Goal: Information Seeking & Learning: Compare options

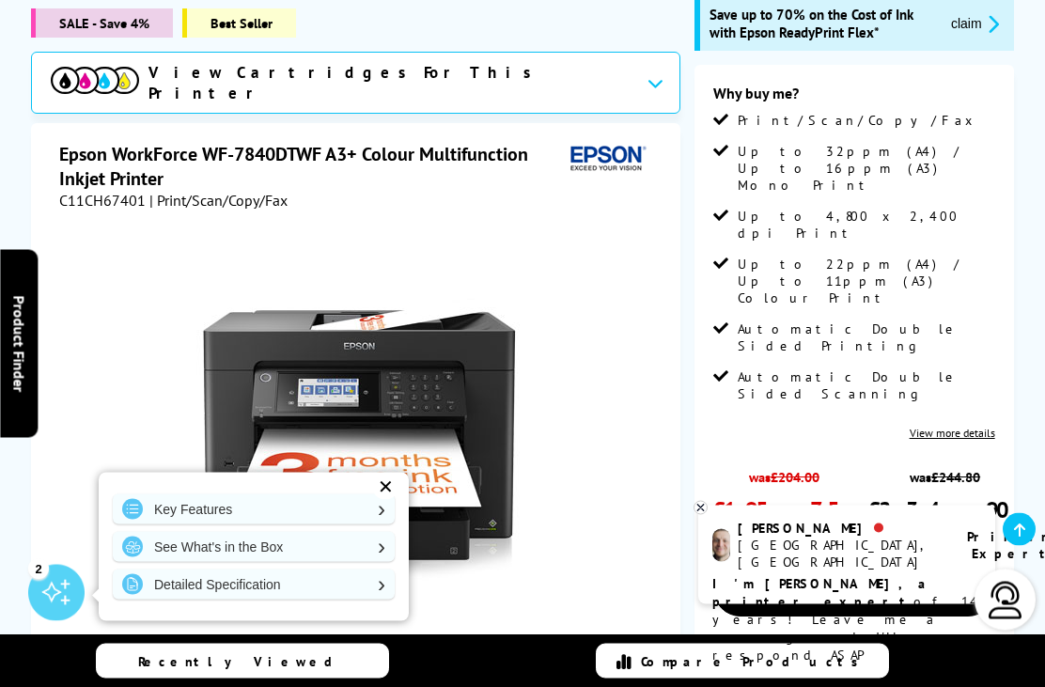
scroll to position [393, 0]
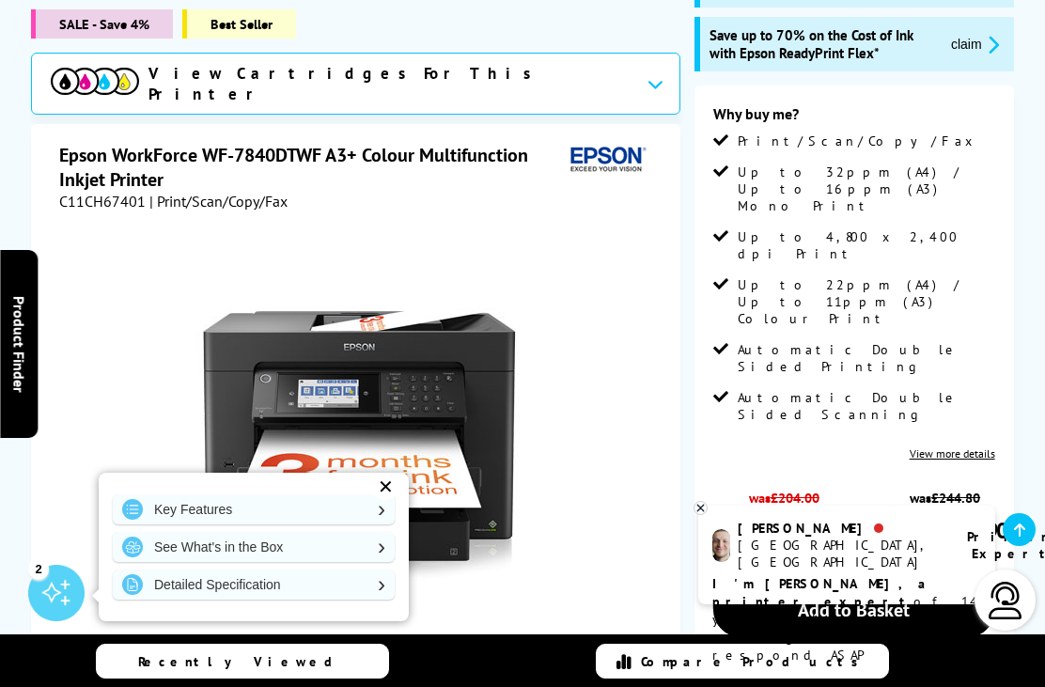
click at [989, 446] on link "View more details" at bounding box center [953, 453] width 86 height 14
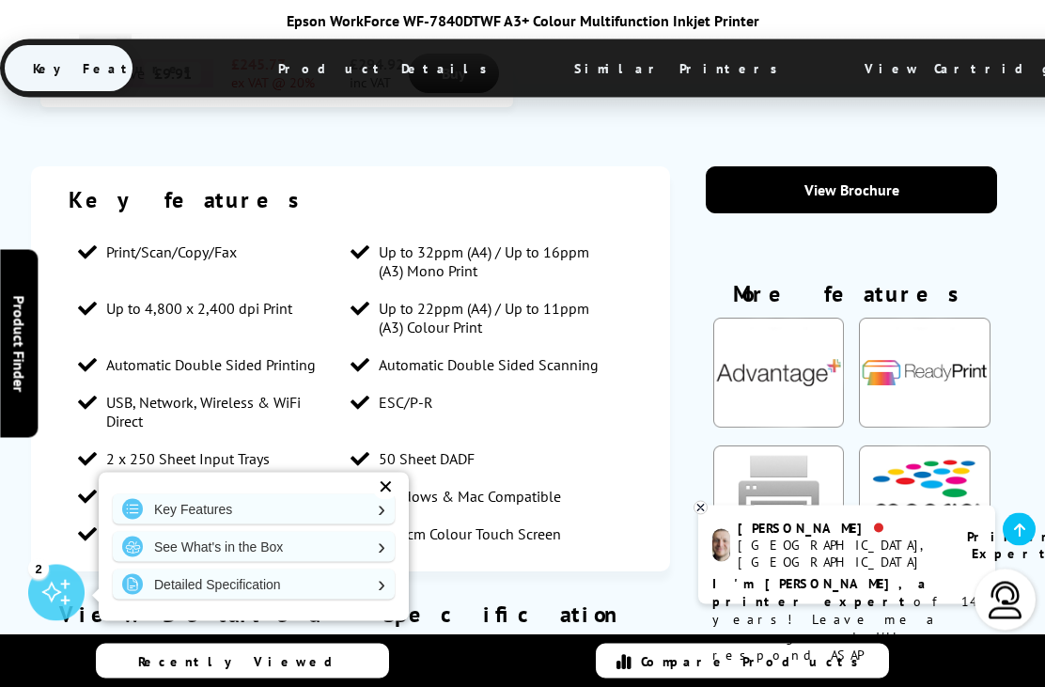
scroll to position [1872, 0]
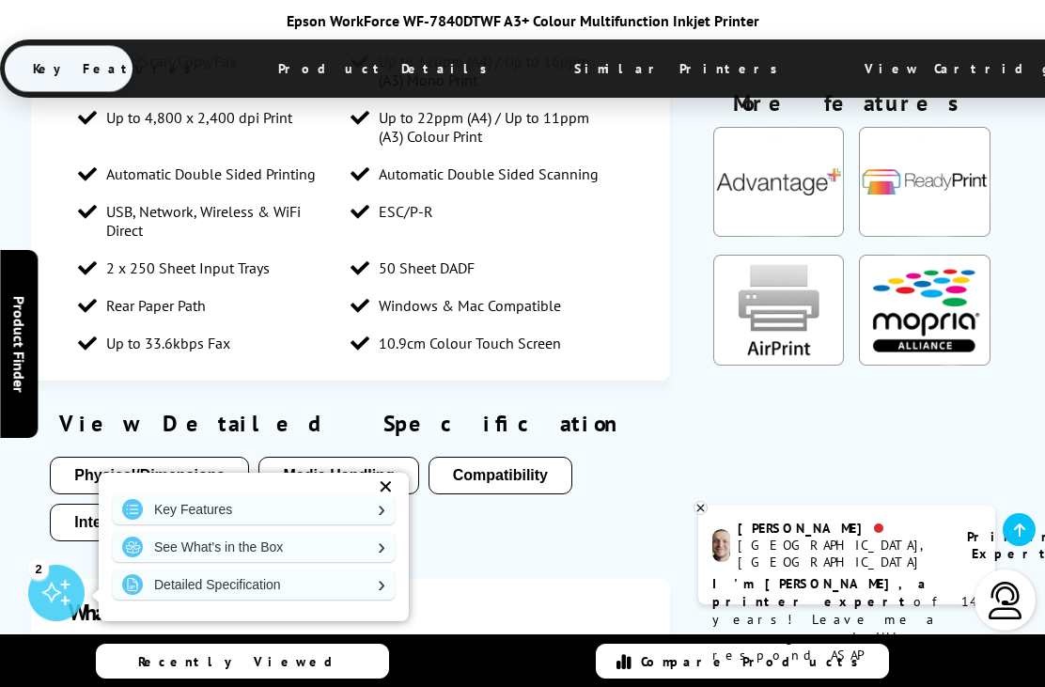
click at [351, 457] on button "Media Handling" at bounding box center [338, 476] width 160 height 38
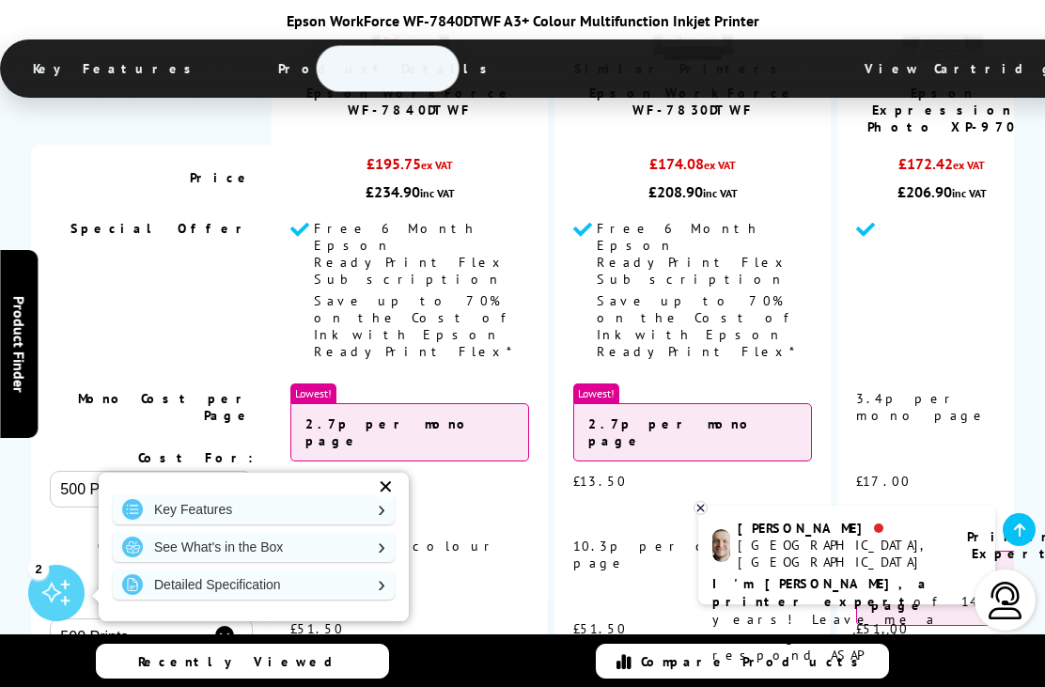
scroll to position [6569, 0]
click at [701, 678] on link "View" at bounding box center [693, 699] width 168 height 42
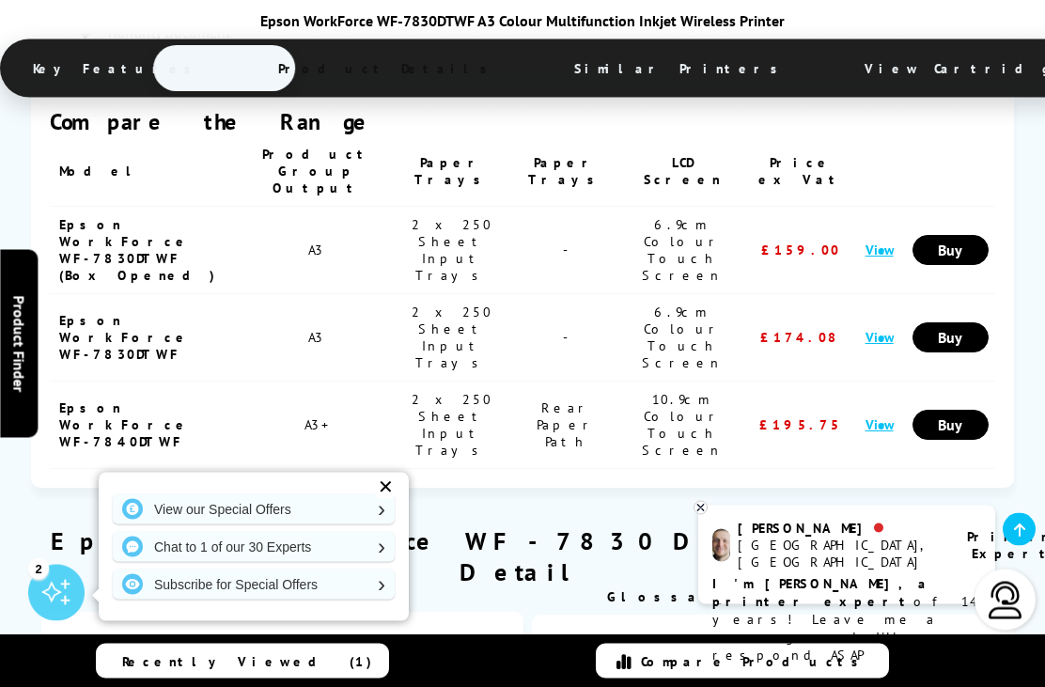
scroll to position [2828, 0]
click at [883, 240] on link "View" at bounding box center [879, 249] width 28 height 18
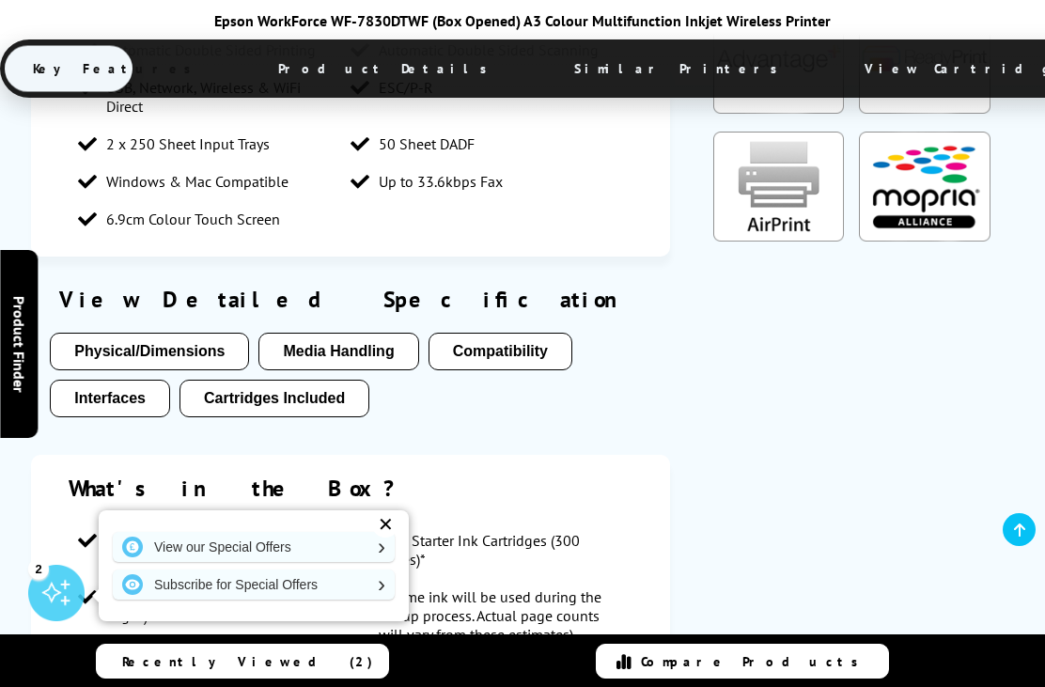
scroll to position [1524, 0]
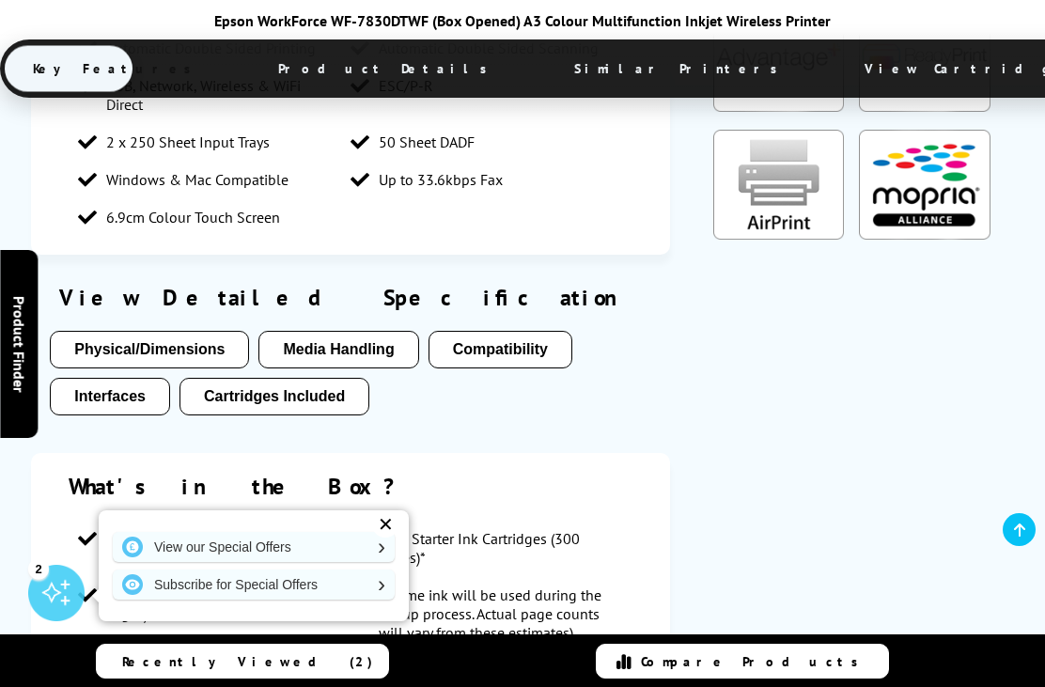
click at [364, 331] on button "Media Handling" at bounding box center [338, 350] width 160 height 38
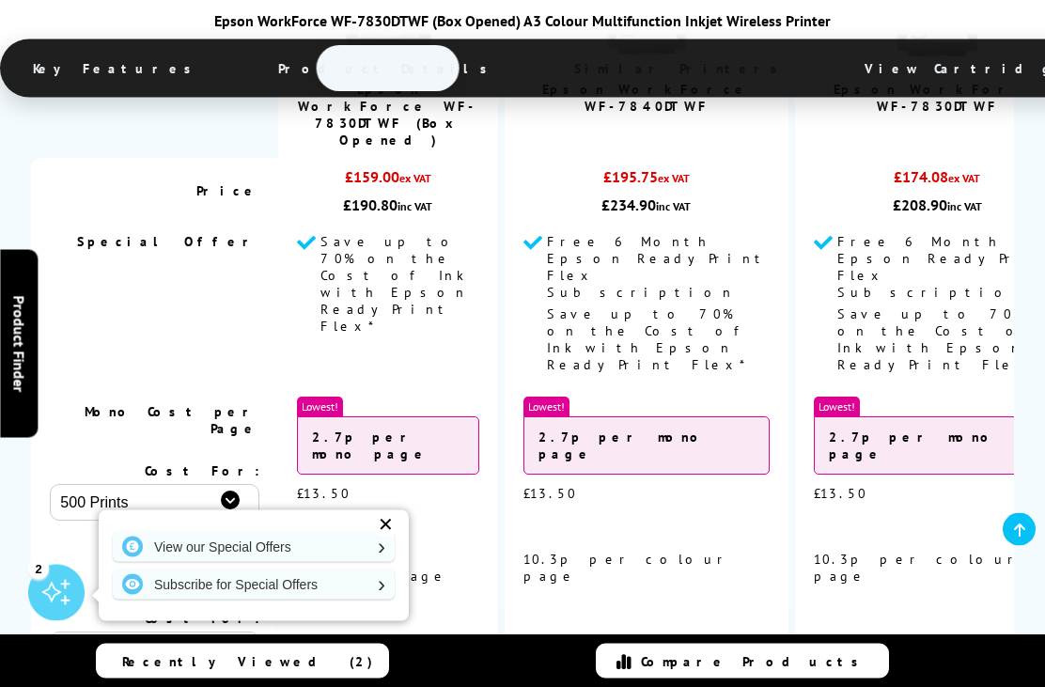
scroll to position [5842, 0]
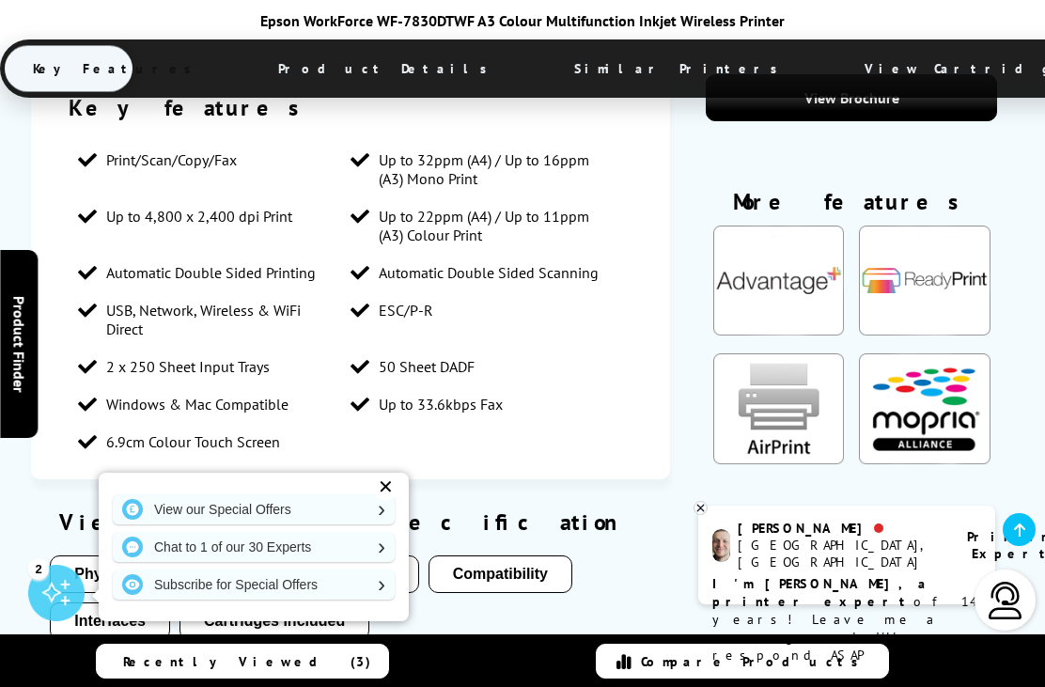
scroll to position [1925, 0]
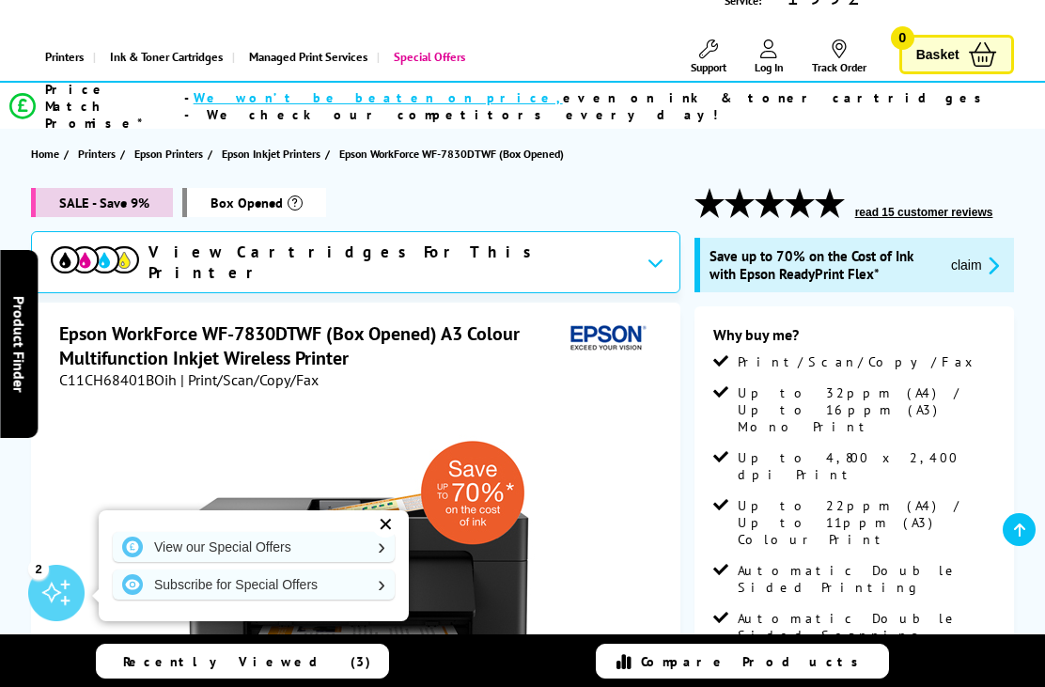
scroll to position [106, 0]
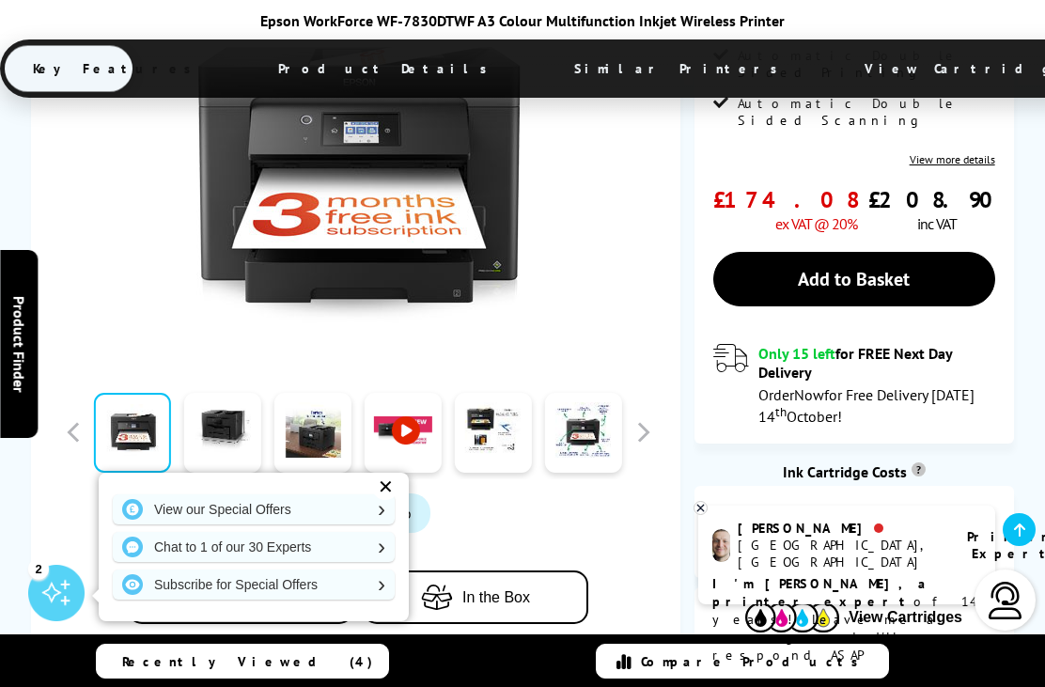
scroll to position [686, 0]
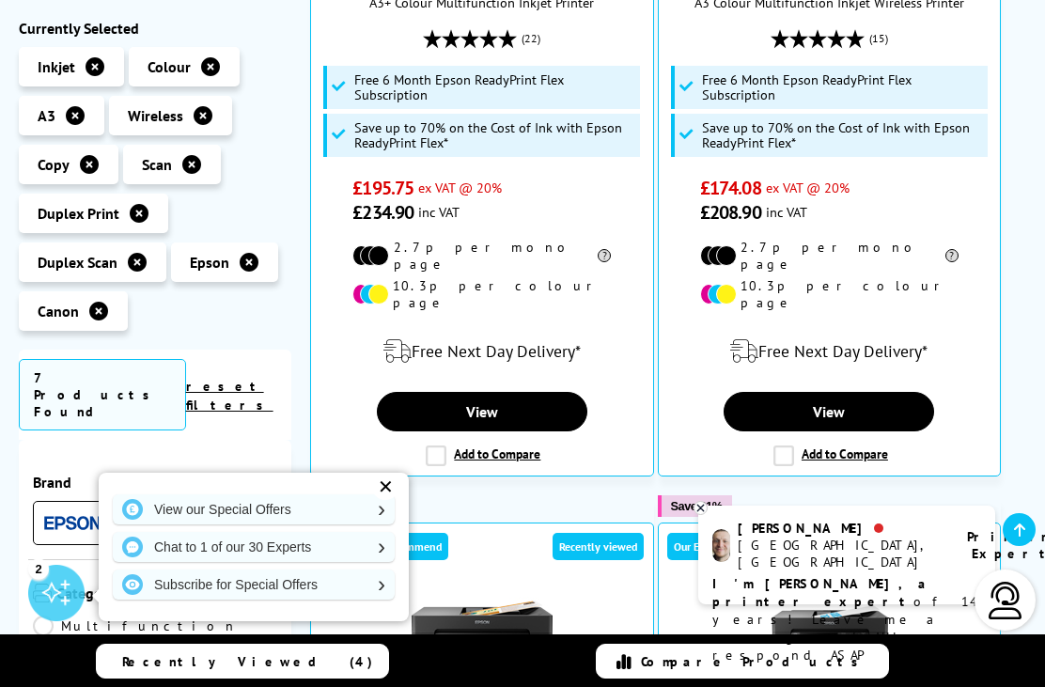
scroll to position [719, 0]
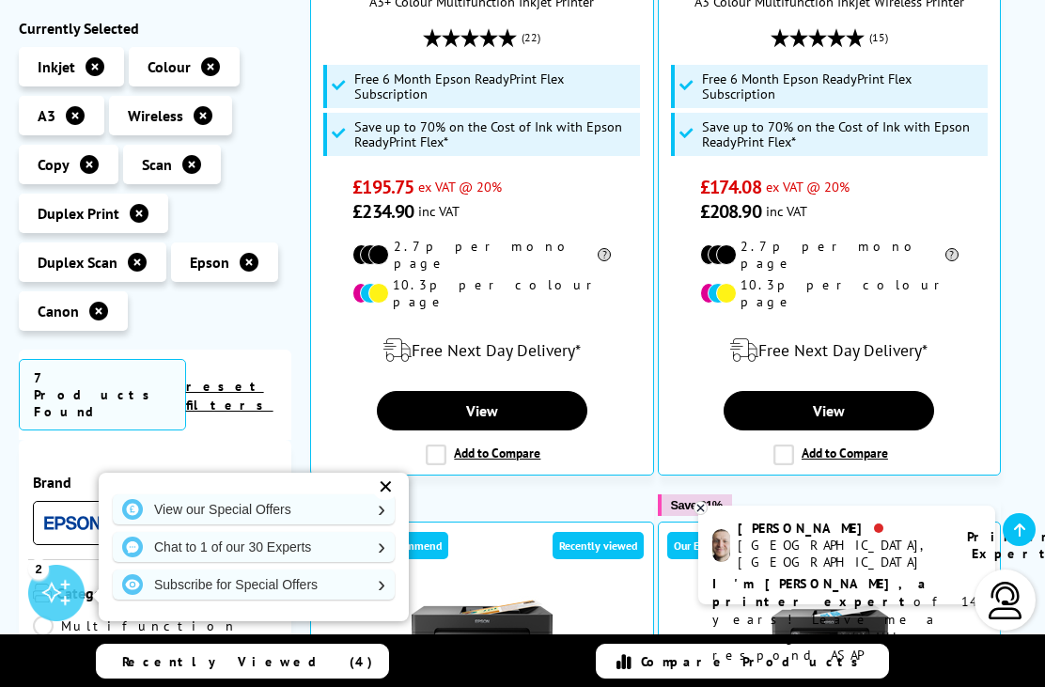
click at [242, 516] on img at bounding box center [238, 522] width 56 height 13
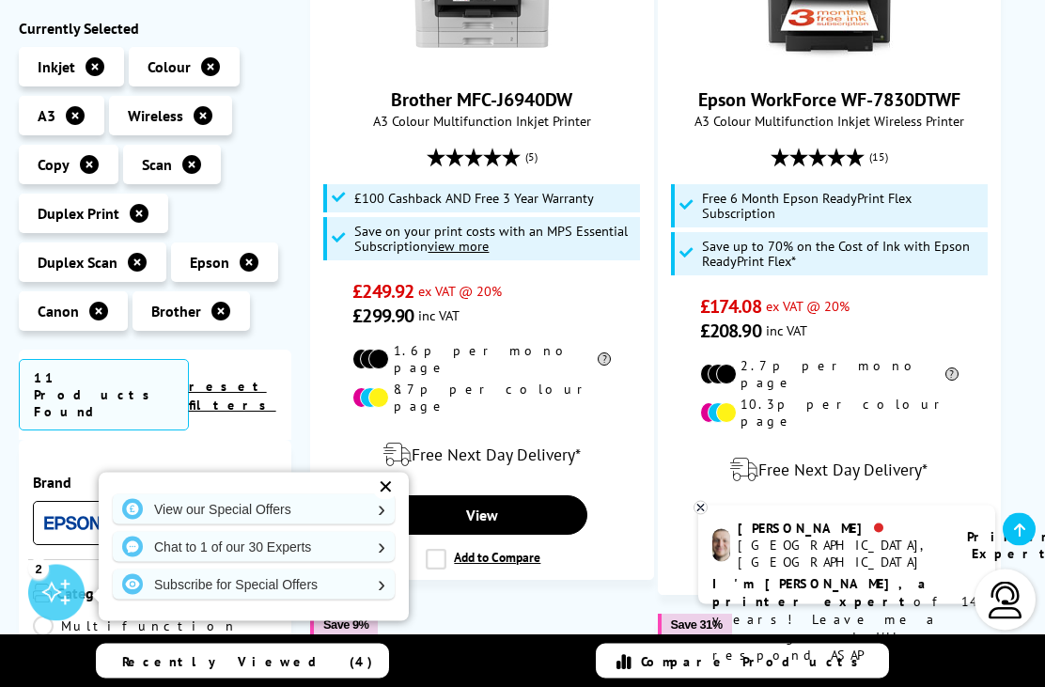
scroll to position [1356, 0]
click at [497, 495] on link "View" at bounding box center [482, 514] width 210 height 39
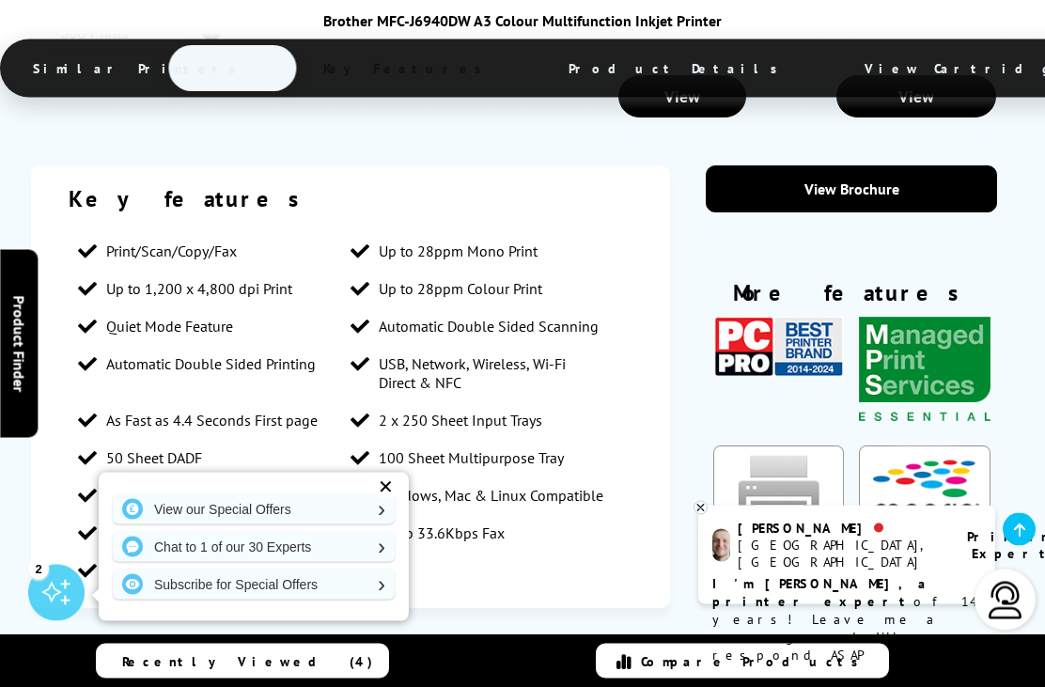
scroll to position [3726, 0]
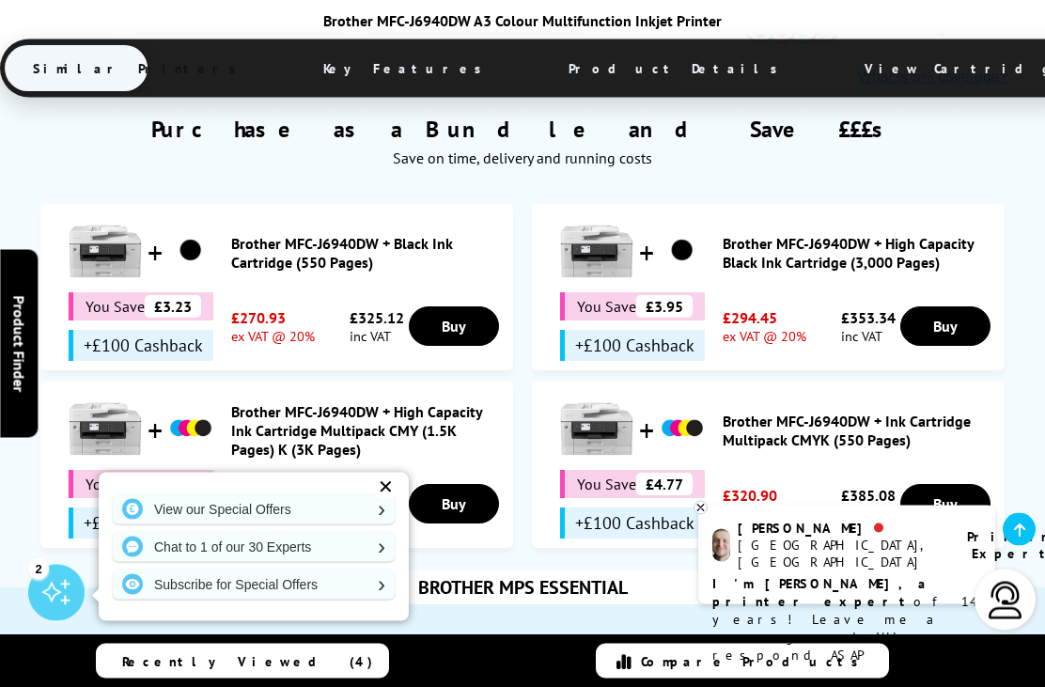
scroll to position [1301, 0]
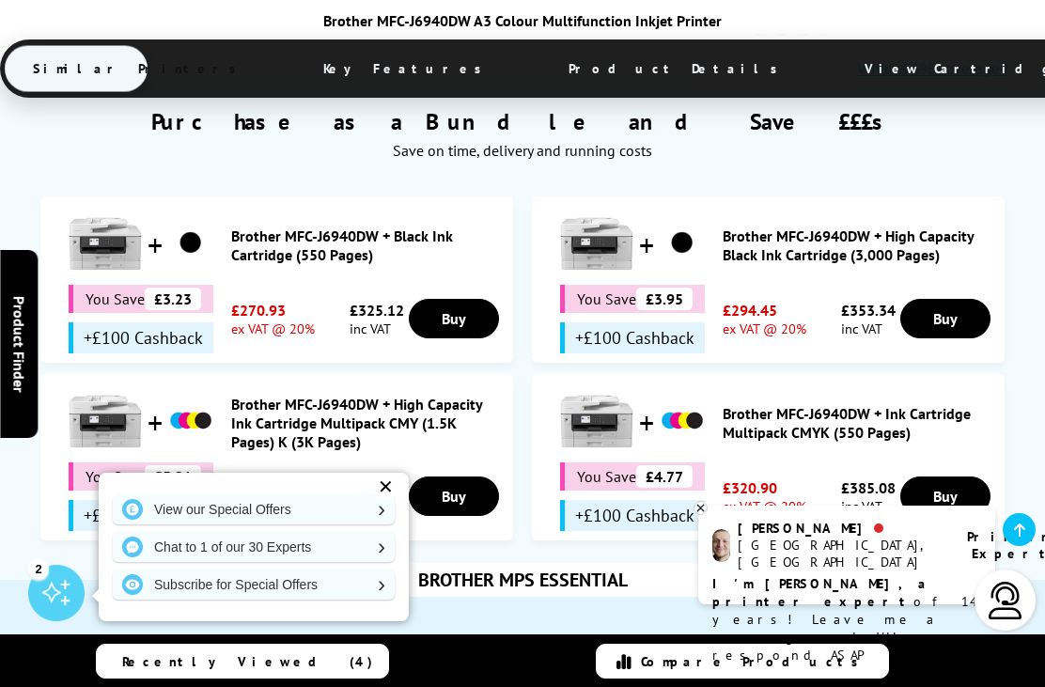
click at [286, 395] on link "Brother MFC-J6940DW + High Capacity Ink Cartridge Multipack CMY (1.5K Pages) K …" at bounding box center [367, 423] width 272 height 56
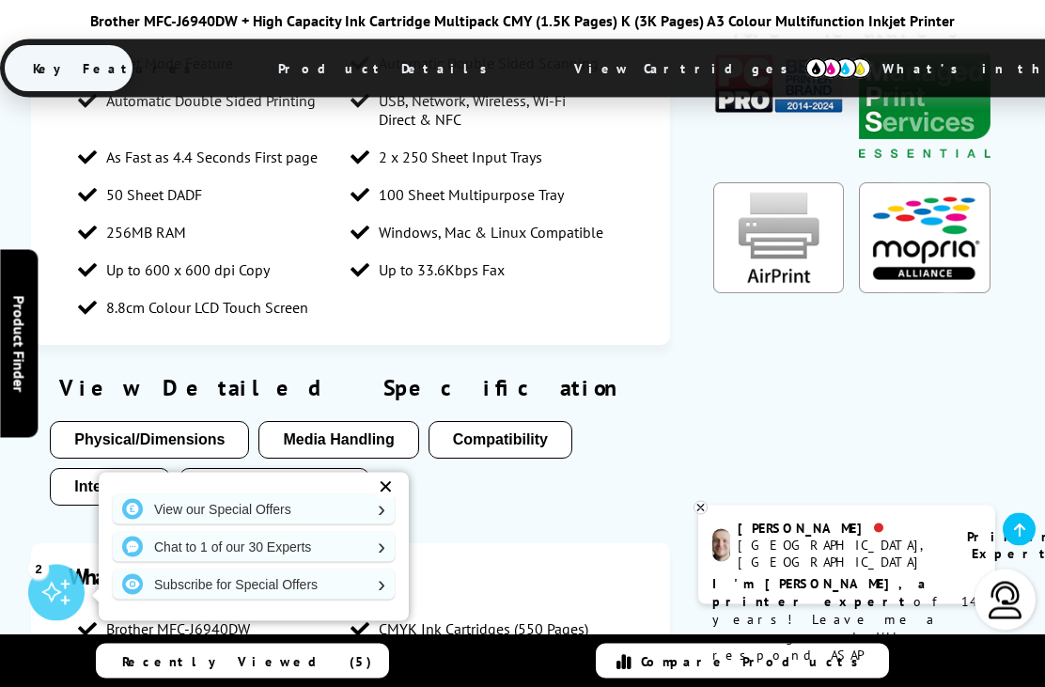
scroll to position [1349, 0]
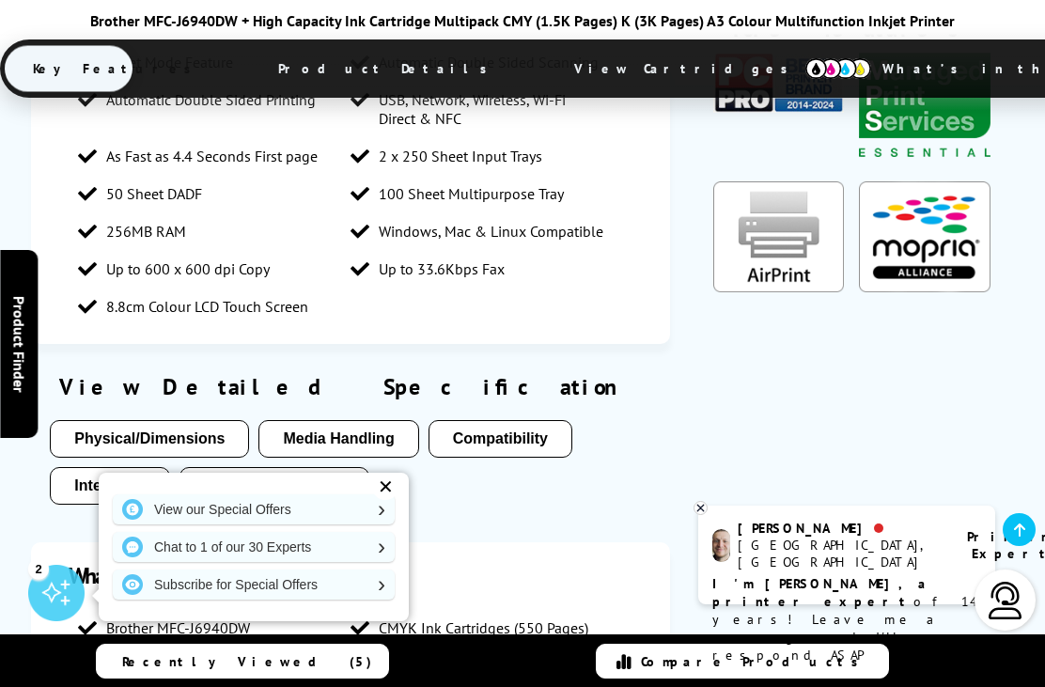
click at [372, 425] on button "Media Handling" at bounding box center [338, 439] width 160 height 38
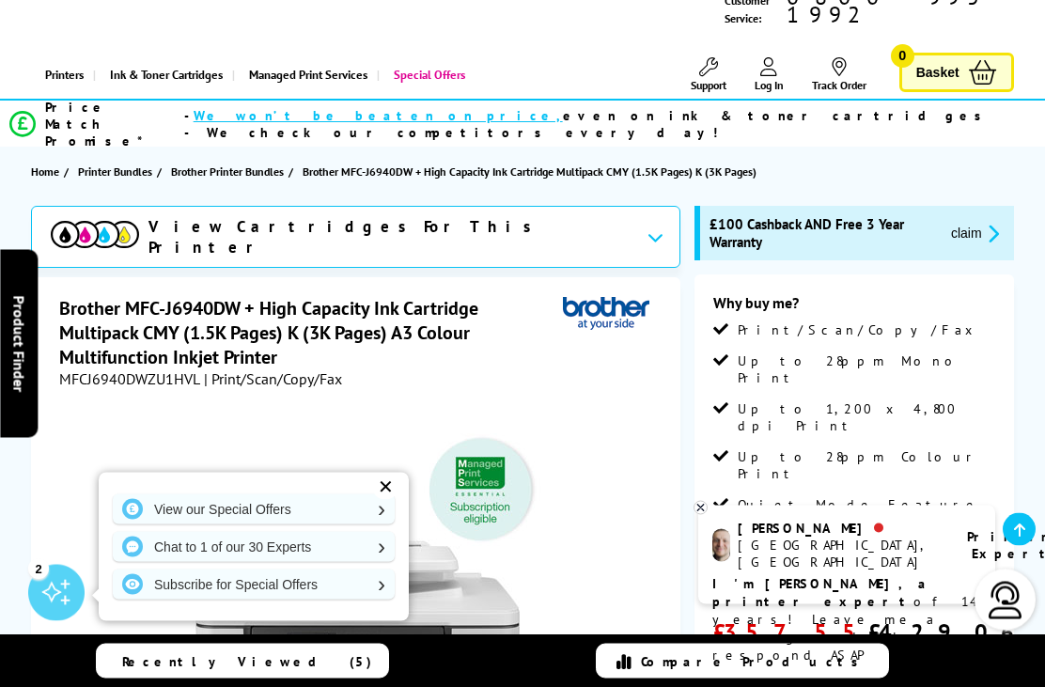
scroll to position [0, 0]
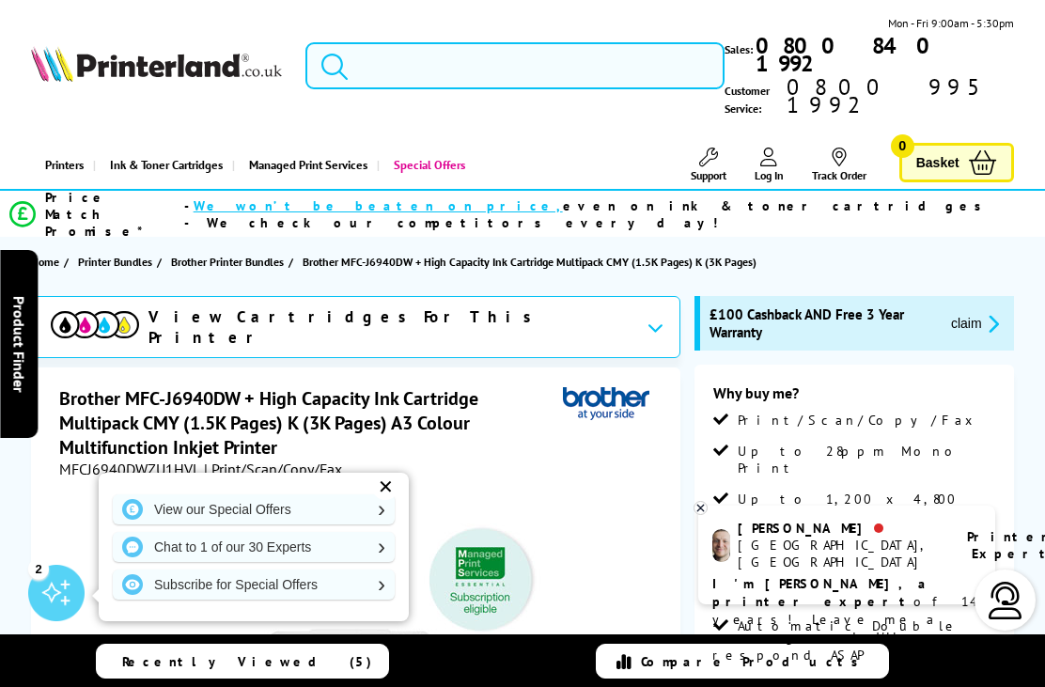
click at [515, 52] on input "search" at bounding box center [514, 65] width 419 height 47
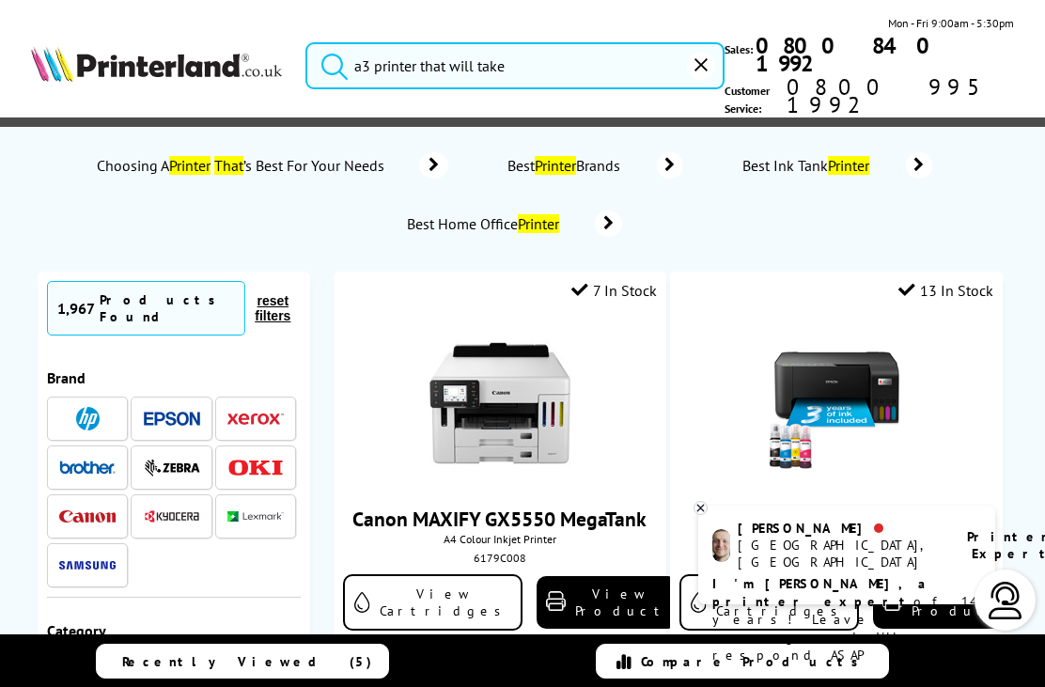
type input "a3 printer that will take"
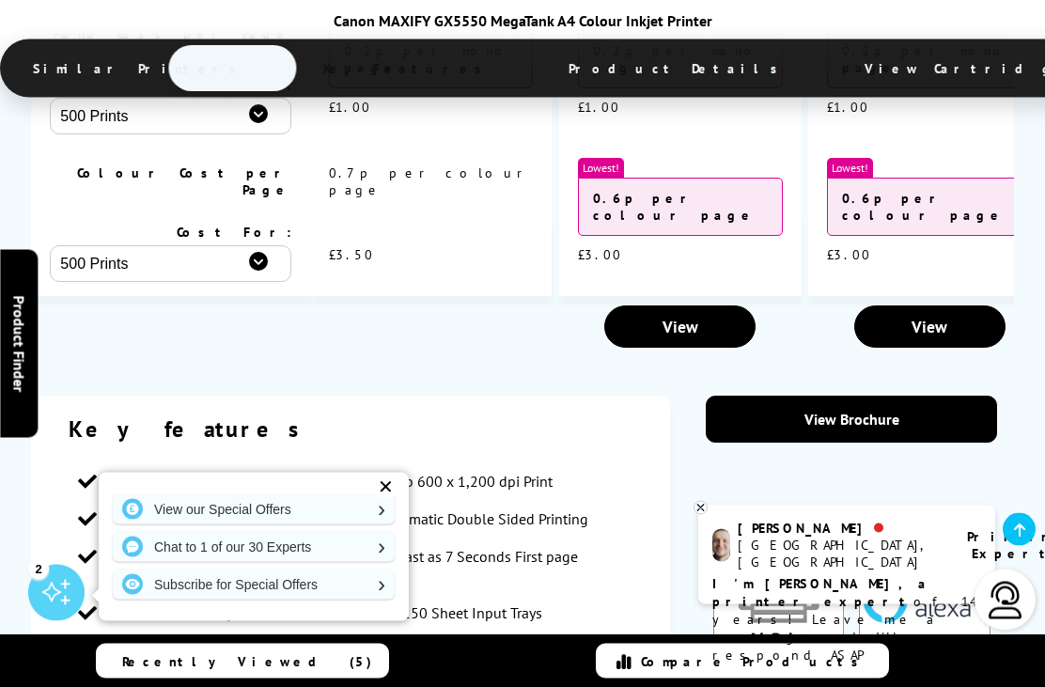
scroll to position [2330, 0]
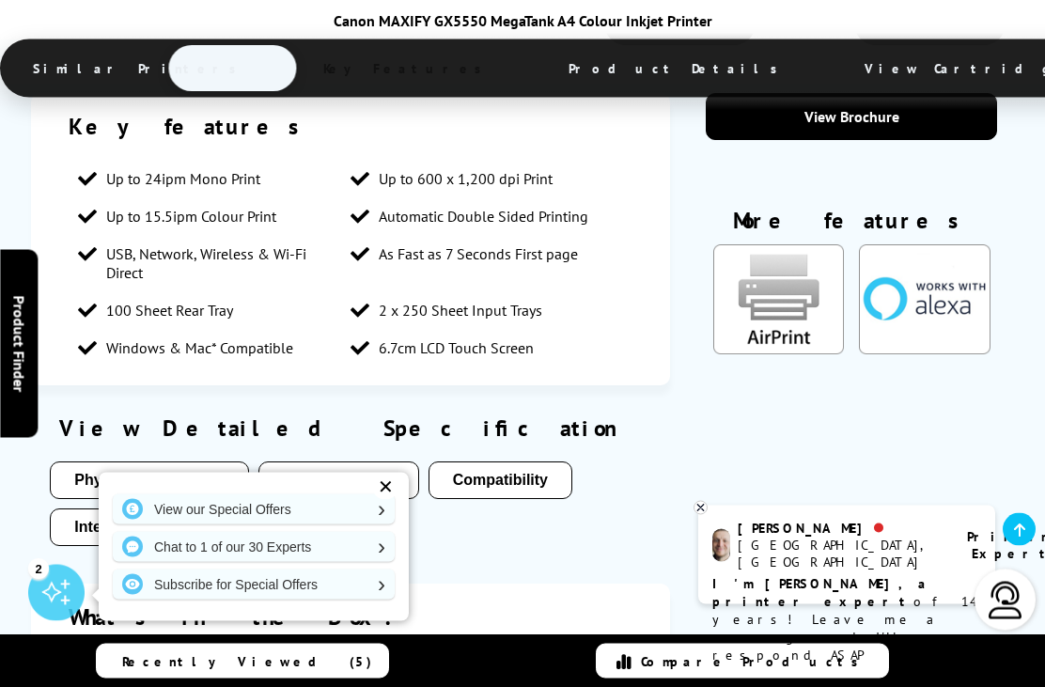
scroll to position [2634, 0]
click at [335, 460] on button "Media Handling" at bounding box center [338, 479] width 160 height 38
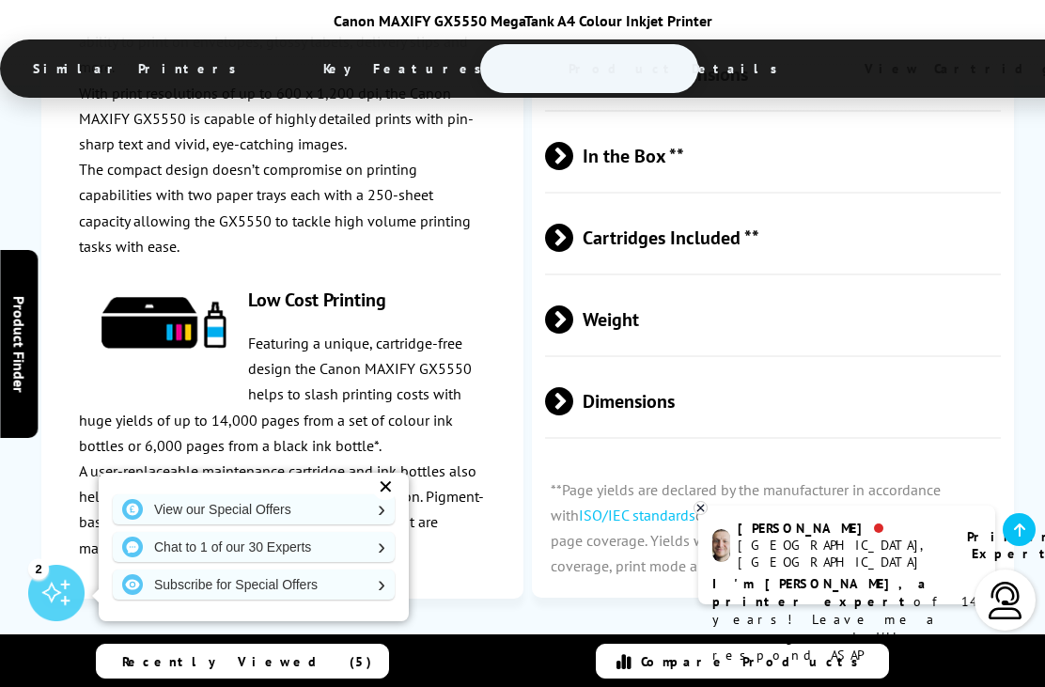
scroll to position [5389, 0]
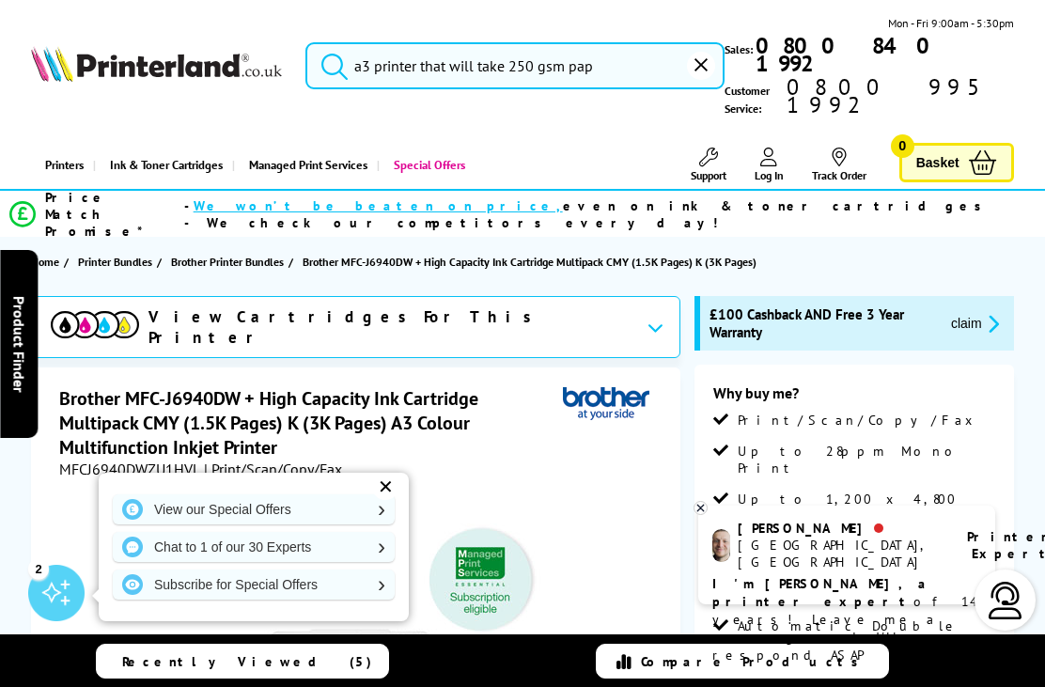
click at [616, 54] on input "a3 printer that will take 250 gsm pap" at bounding box center [514, 65] width 419 height 47
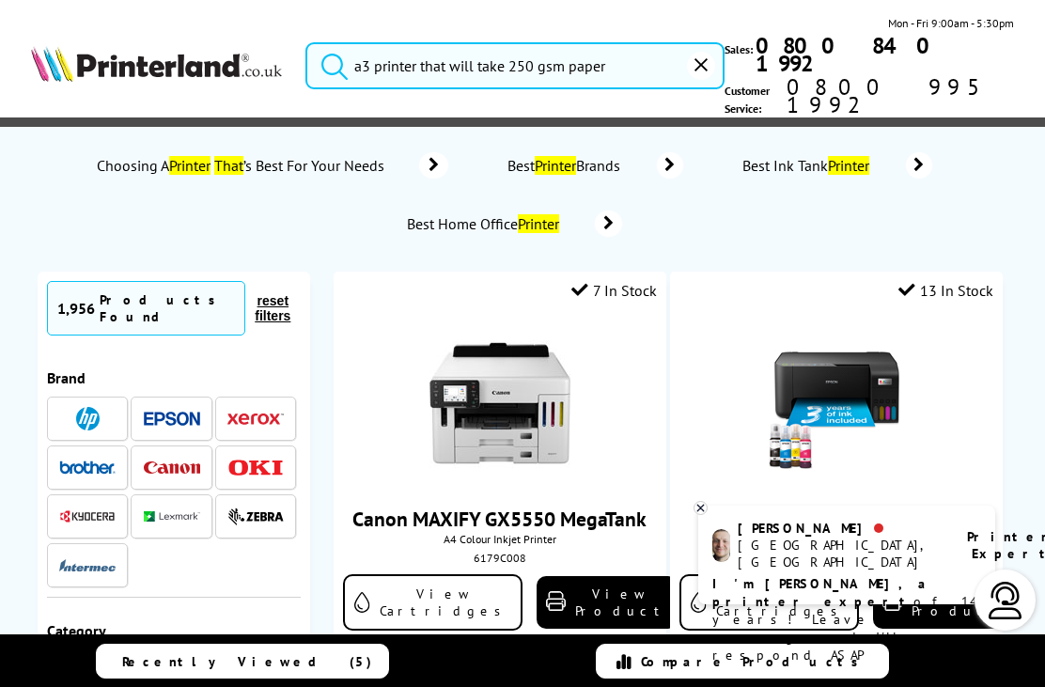
type input "a3 printer that will take 250 gsm paper"
click at [329, 45] on button "submit" at bounding box center [329, 62] width 47 height 41
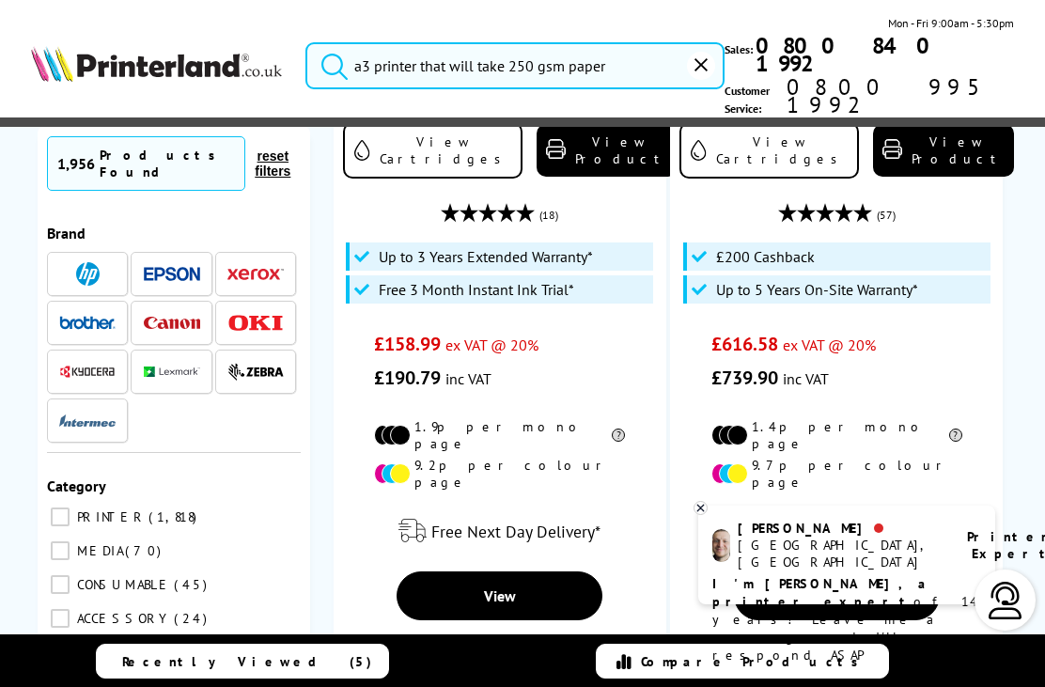
scroll to position [1428, 0]
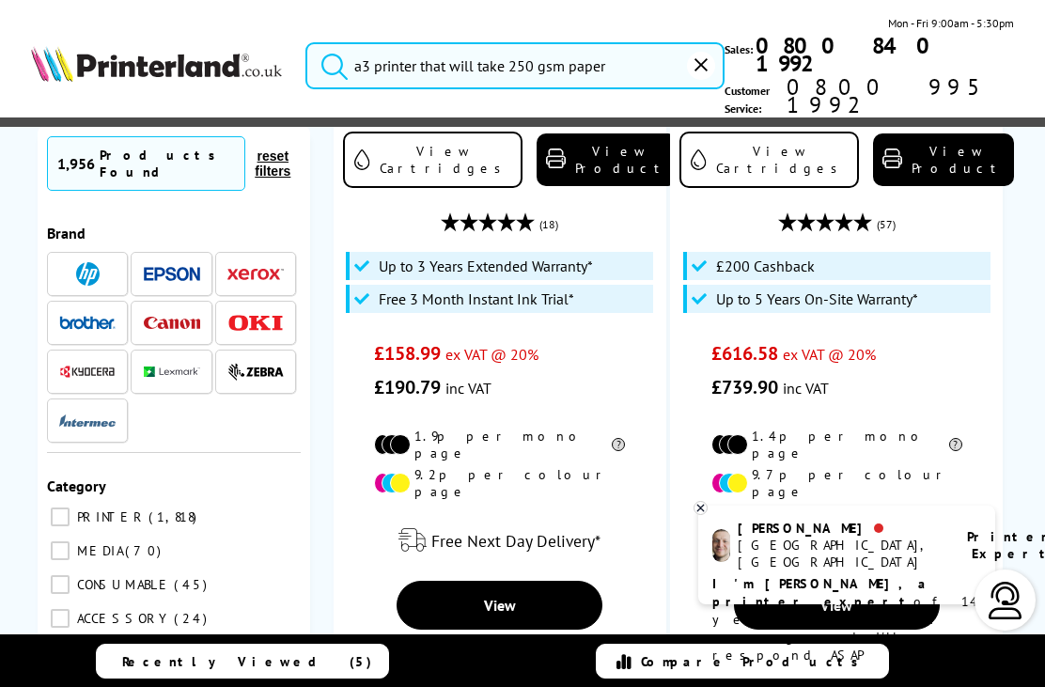
click at [505, 596] on span "View" at bounding box center [500, 605] width 32 height 19
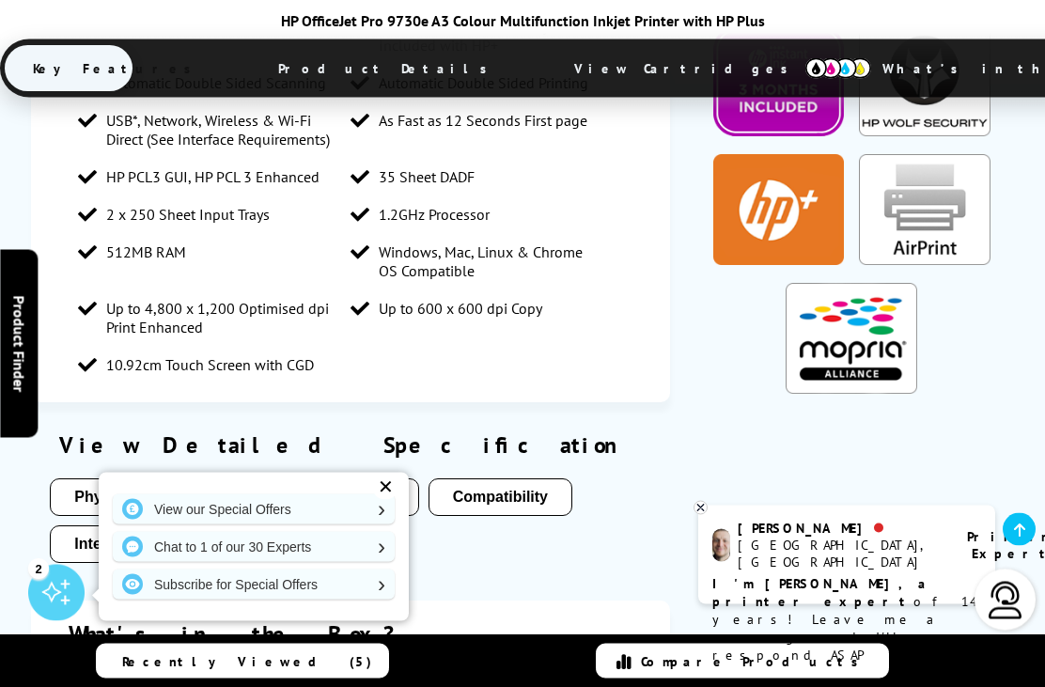
scroll to position [1816, 0]
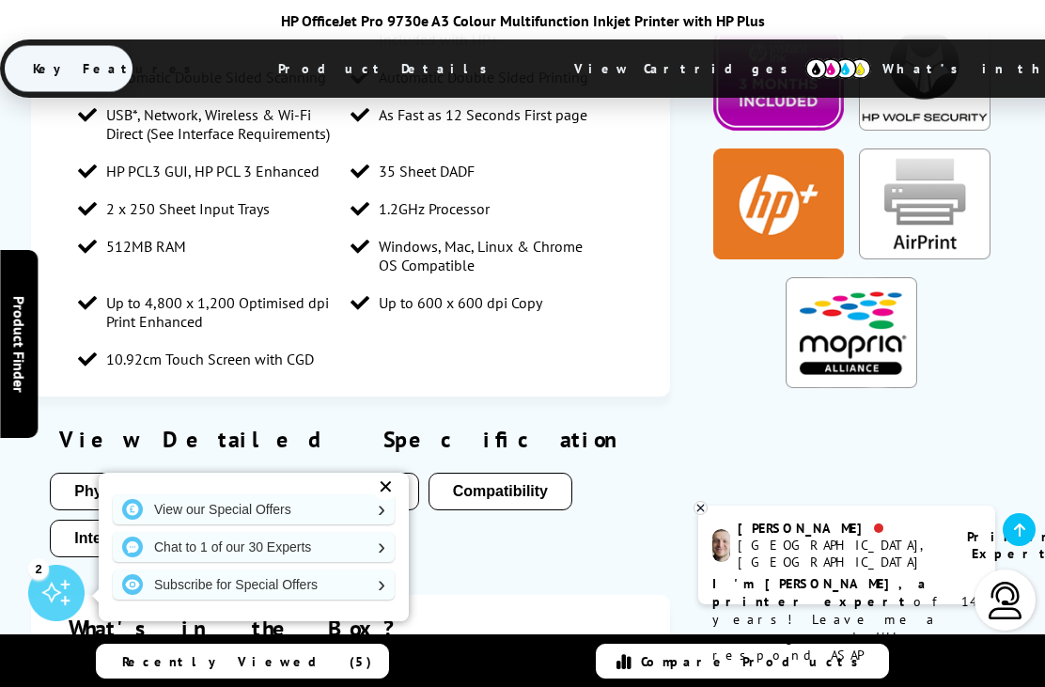
click at [346, 473] on button "Media Handling" at bounding box center [338, 492] width 160 height 38
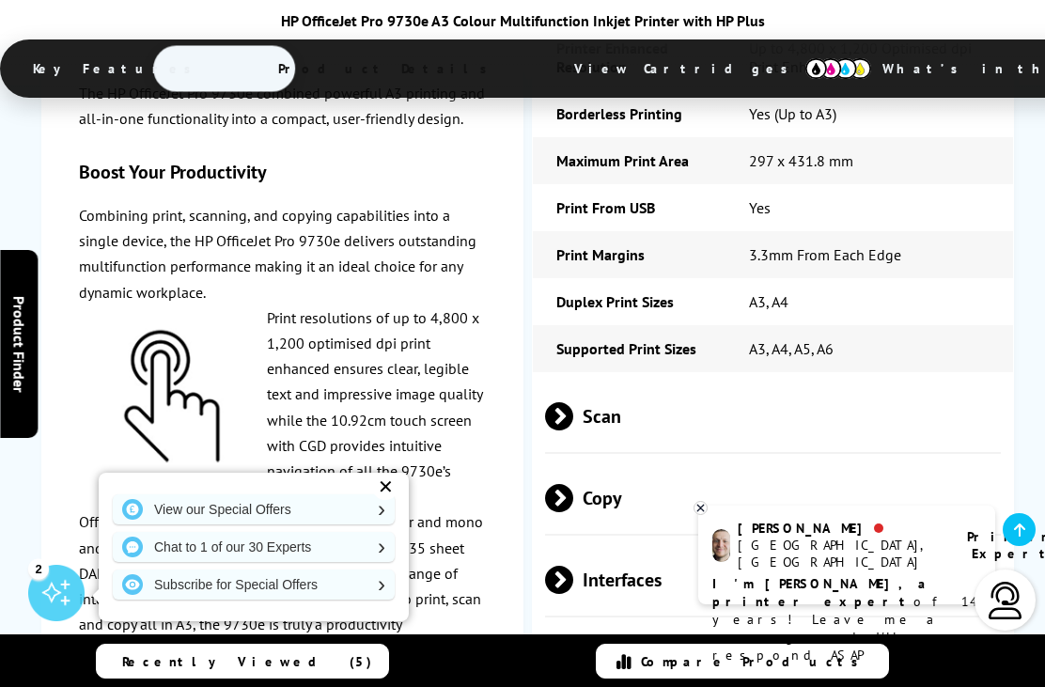
scroll to position [3368, 0]
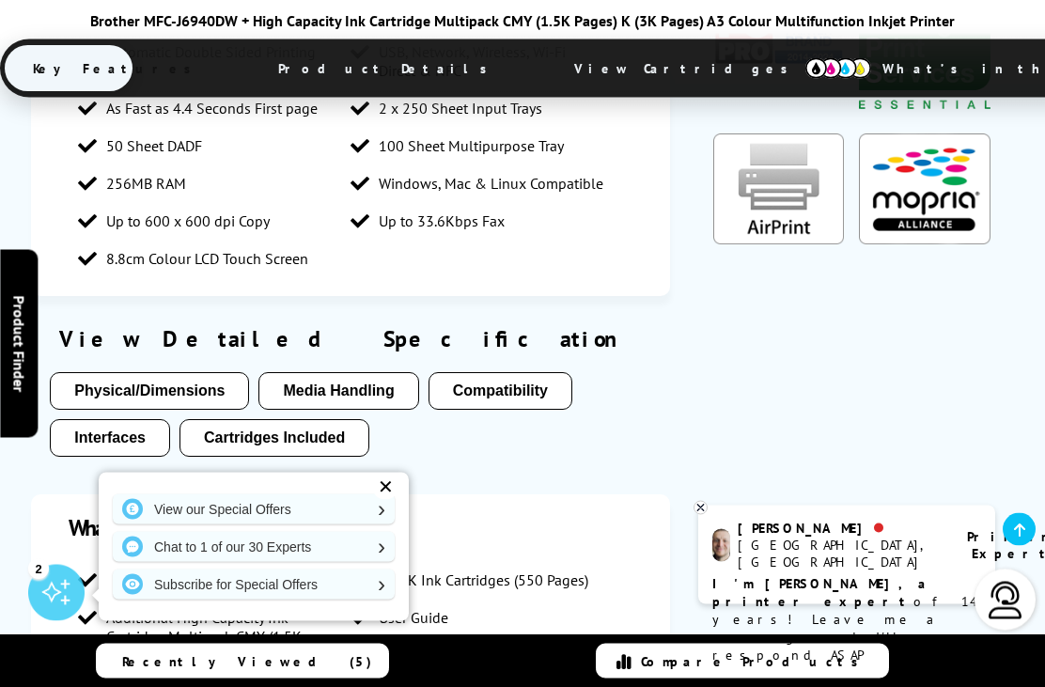
scroll to position [1411, 0]
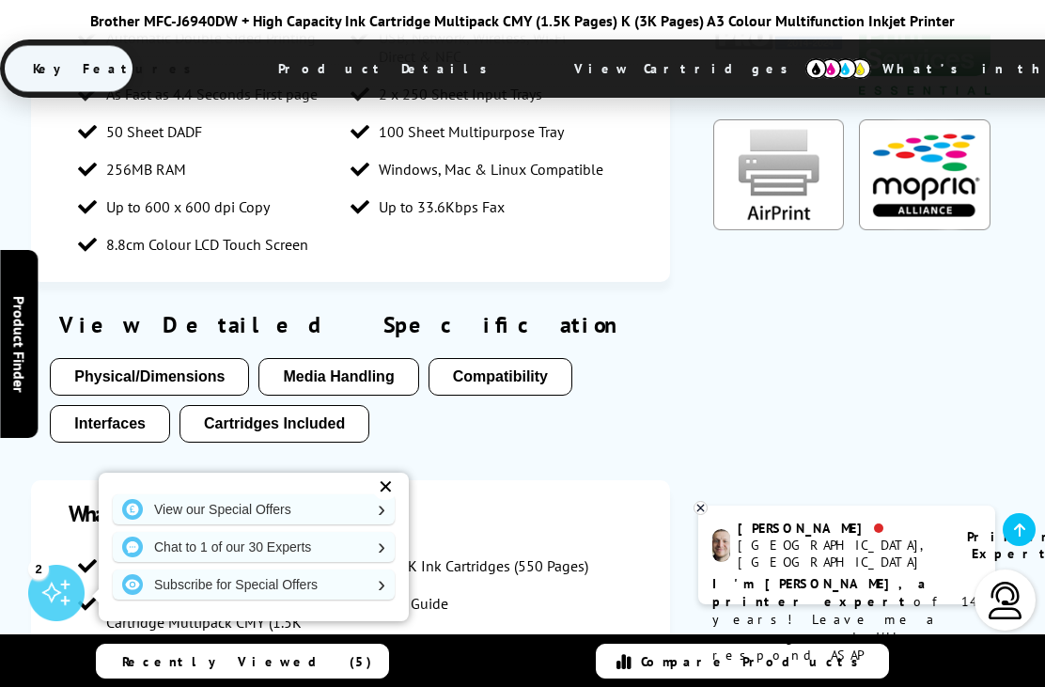
click at [342, 365] on button "Media Handling" at bounding box center [338, 377] width 160 height 38
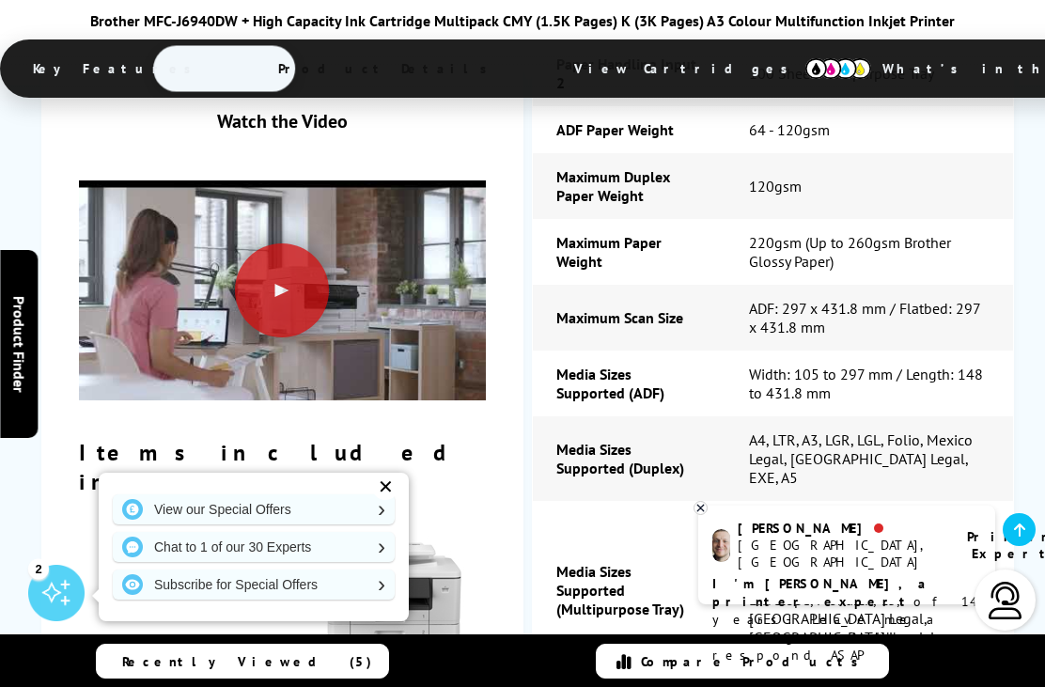
scroll to position [3571, 0]
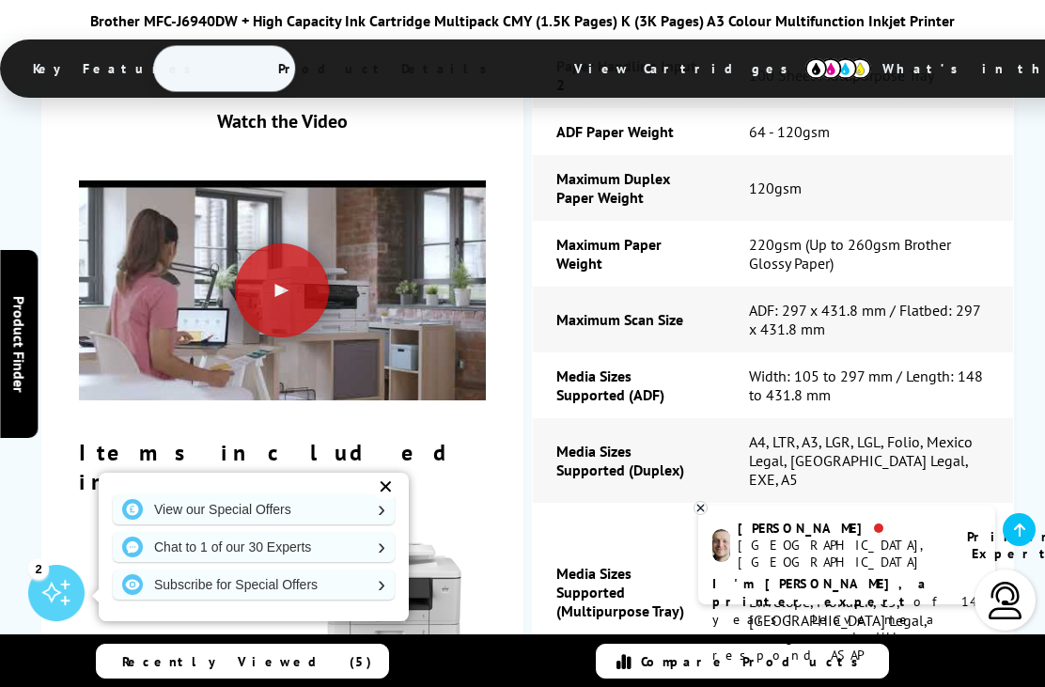
click at [281, 509] on link "View our Special Offers" at bounding box center [254, 509] width 282 height 30
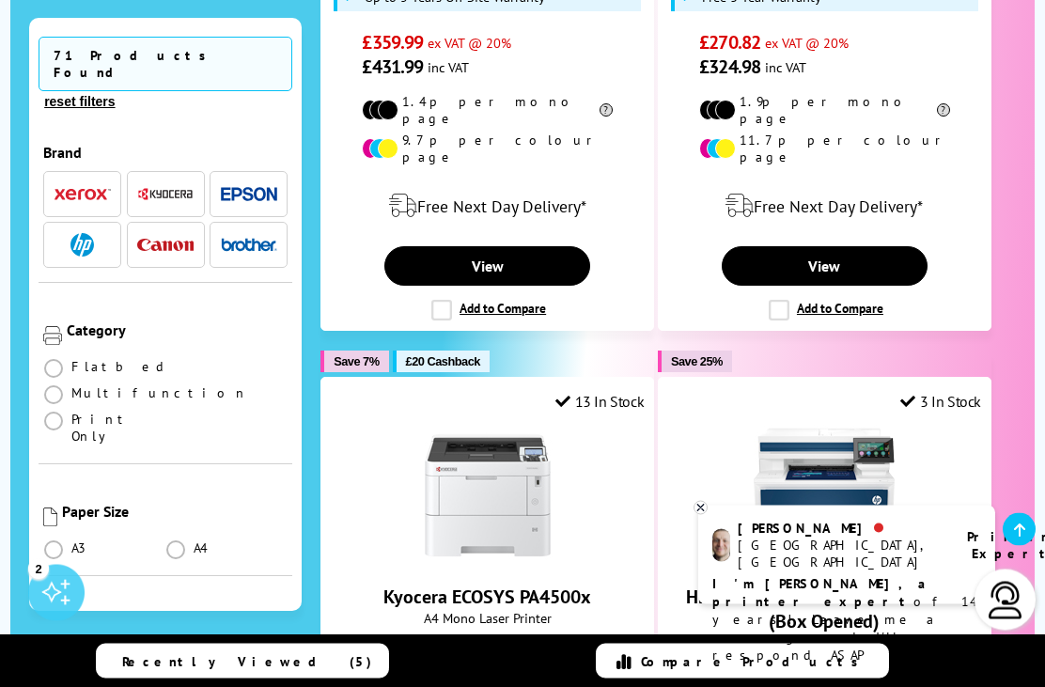
scroll to position [1656, 0]
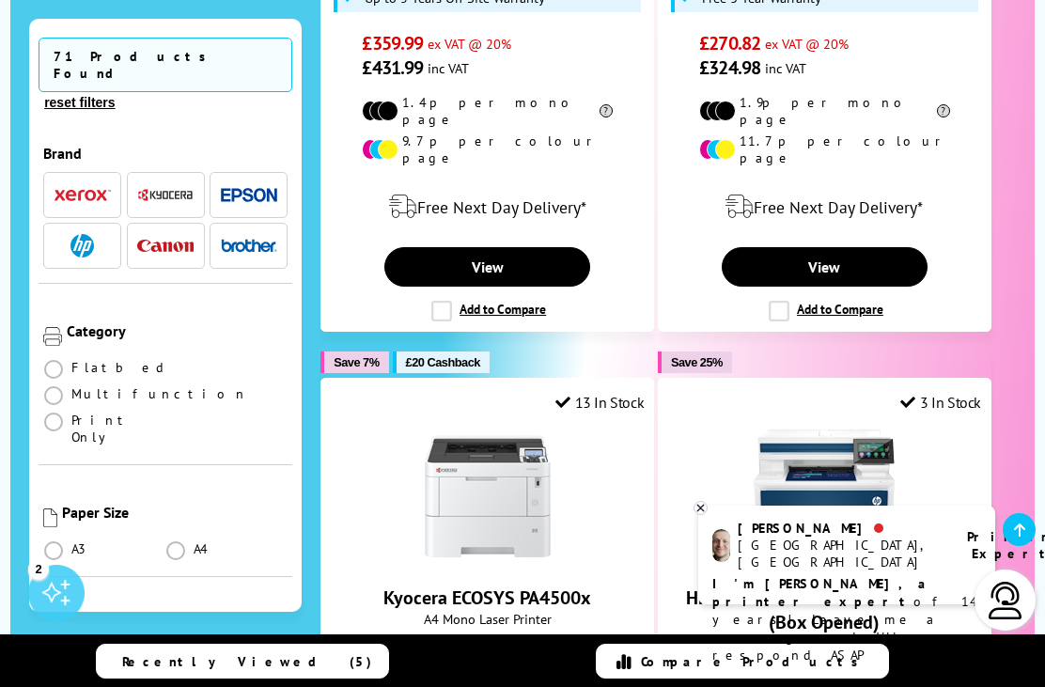
click at [692, 634] on span "A4 Colour Multifunction Laser Printer" at bounding box center [824, 643] width 313 height 18
click at [707, 515] on div at bounding box center [700, 508] width 14 height 14
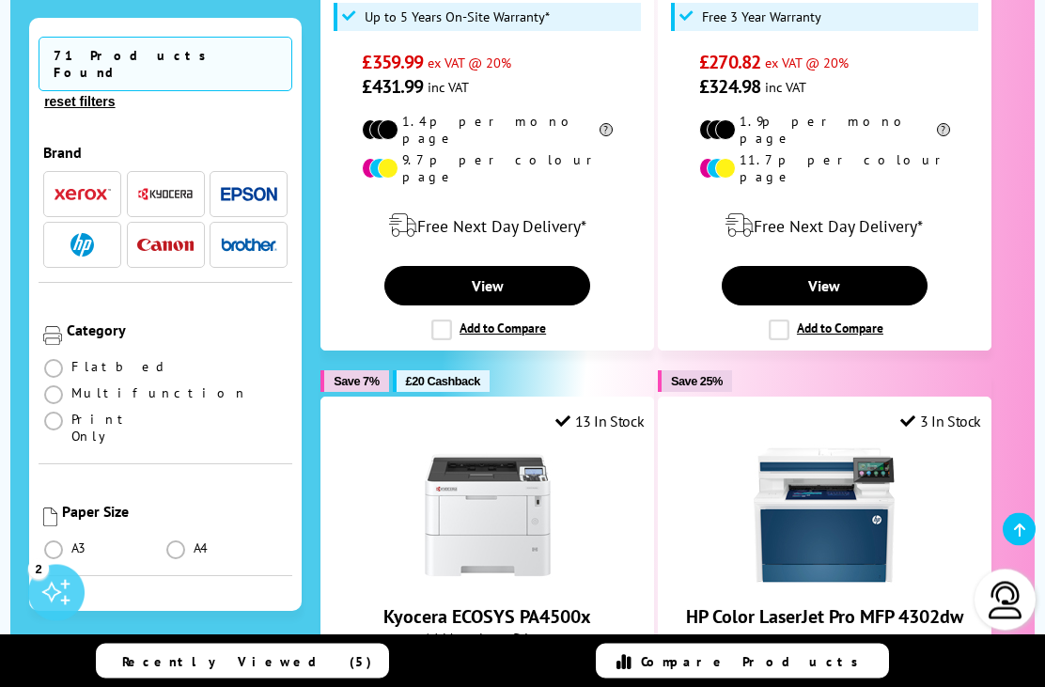
scroll to position [1639, 0]
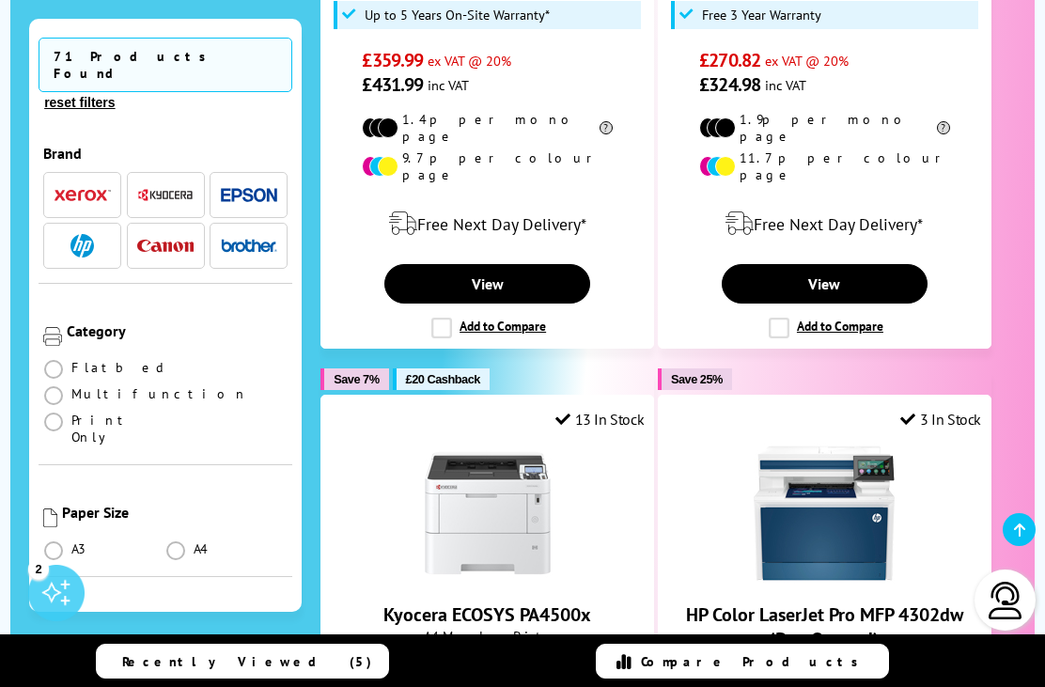
click at [63, 386] on span at bounding box center [53, 395] width 19 height 19
click at [71, 388] on input "radio" at bounding box center [71, 388] width 0 height 0
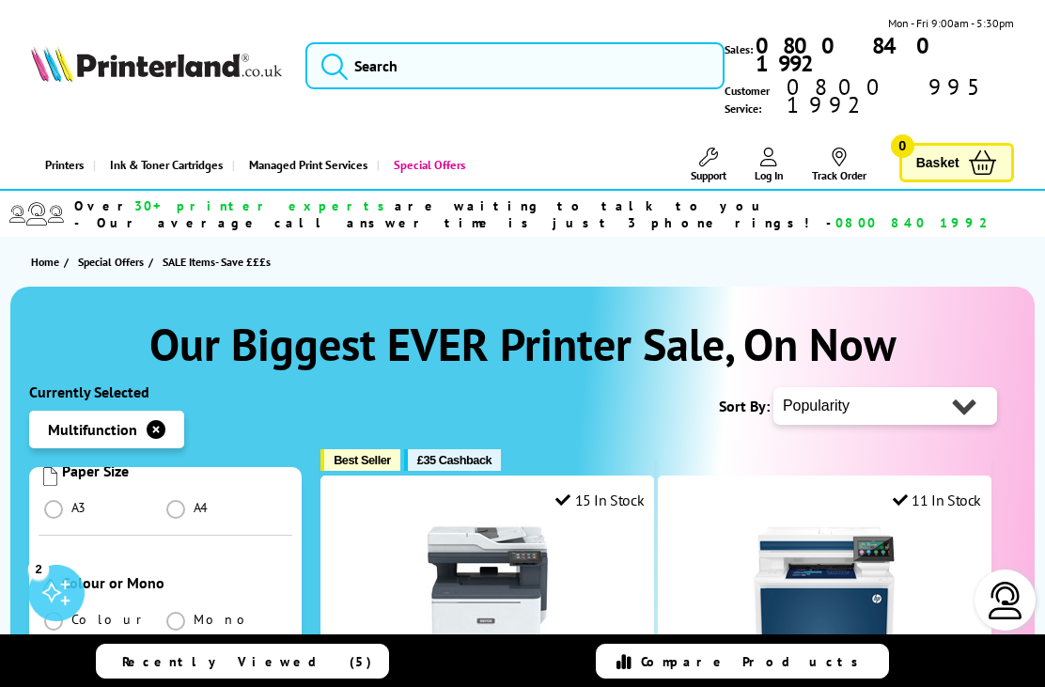
scroll to position [491, 0]
click at [55, 611] on span at bounding box center [53, 620] width 19 height 19
click at [71, 613] on input "radio" at bounding box center [71, 613] width 0 height 0
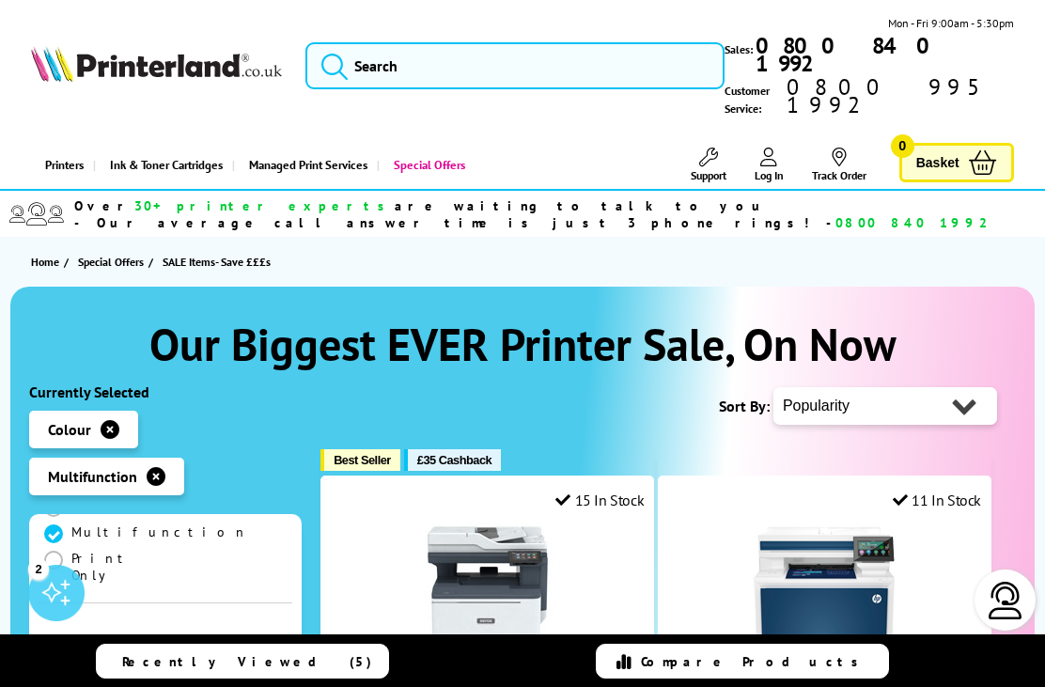
scroll to position [360, 0]
click at [55, 677] on span at bounding box center [53, 686] width 19 height 19
click at [71, 678] on input "radio" at bounding box center [71, 678] width 0 height 0
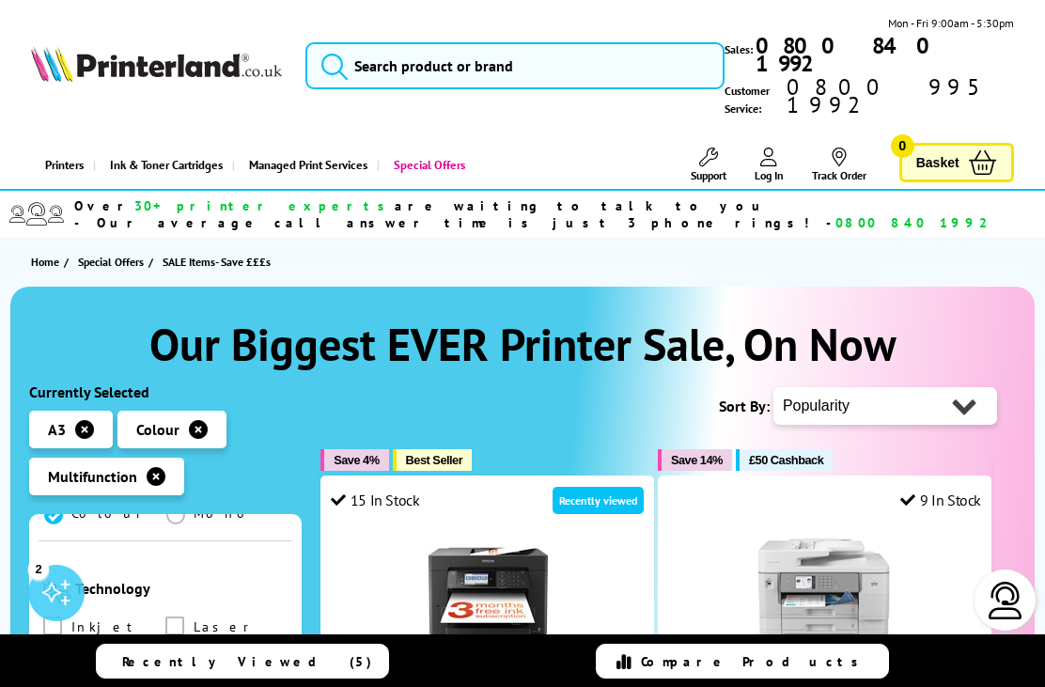
scroll to position [644, 0]
click at [61, 615] on span at bounding box center [52, 624] width 19 height 19
click at [70, 618] on input "checkbox" at bounding box center [70, 618] width 0 height 0
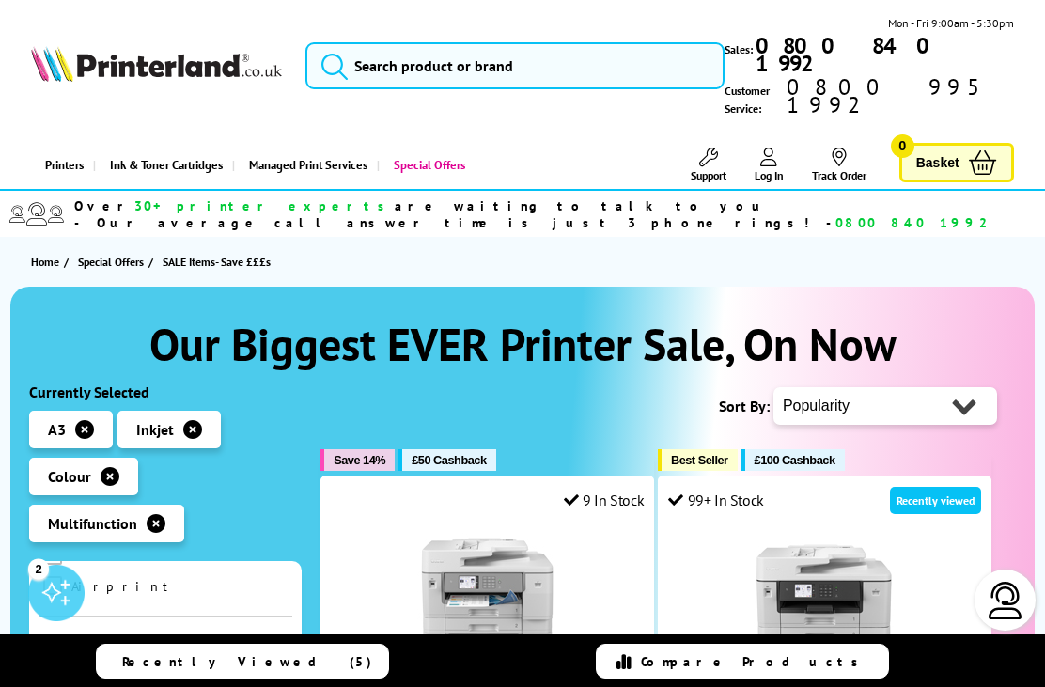
scroll to position [1107, 0]
click at [70, 686] on input "checkbox" at bounding box center [70, 699] width 0 height 0
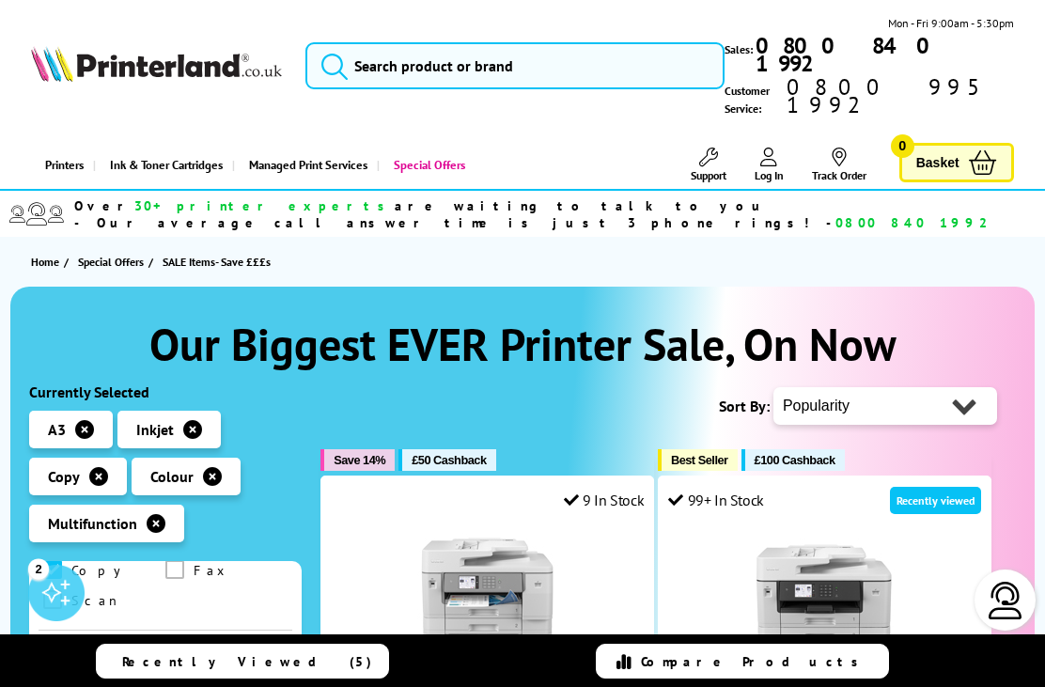
scroll to position [1242, 0]
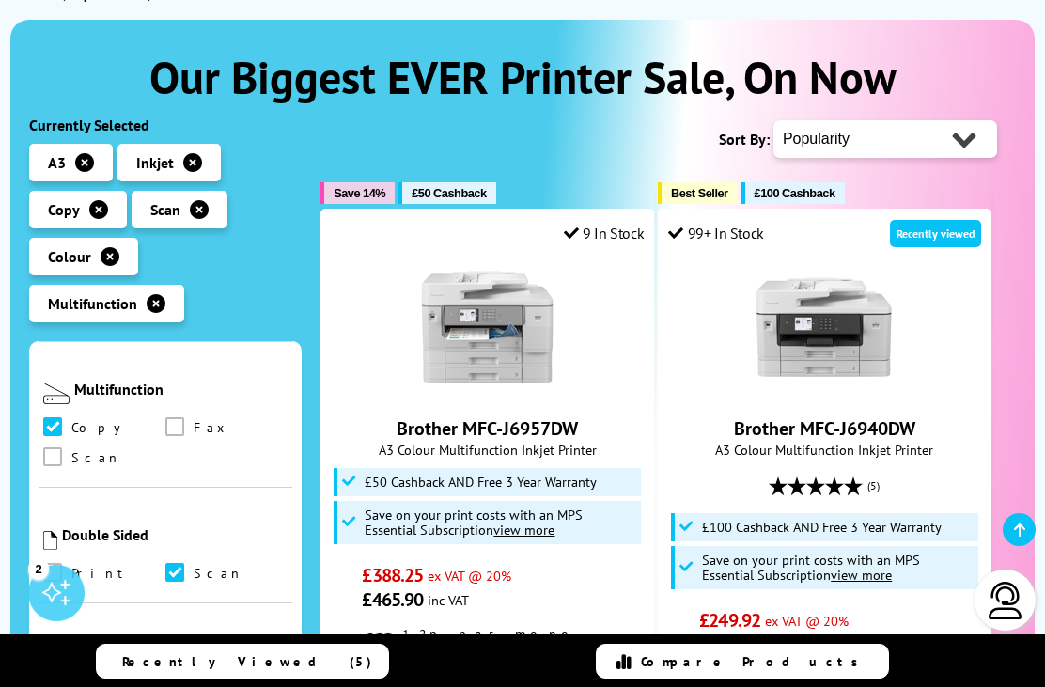
scroll to position [1168, 0]
click at [58, 561] on span at bounding box center [52, 570] width 19 height 19
click at [70, 564] on input "checkbox" at bounding box center [70, 564] width 0 height 0
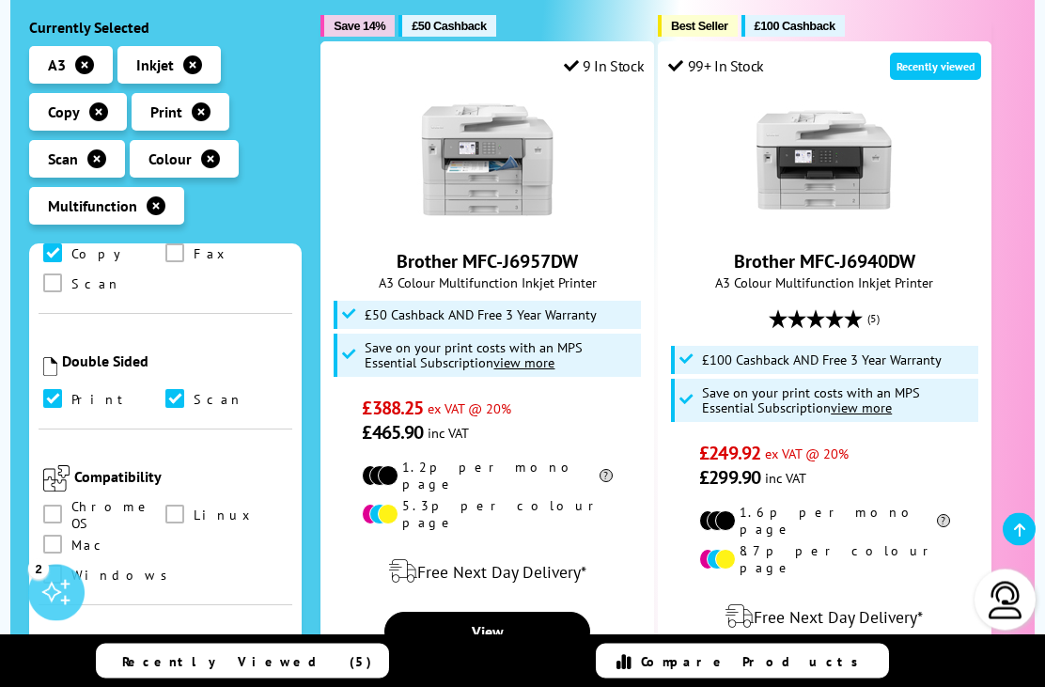
scroll to position [434, 0]
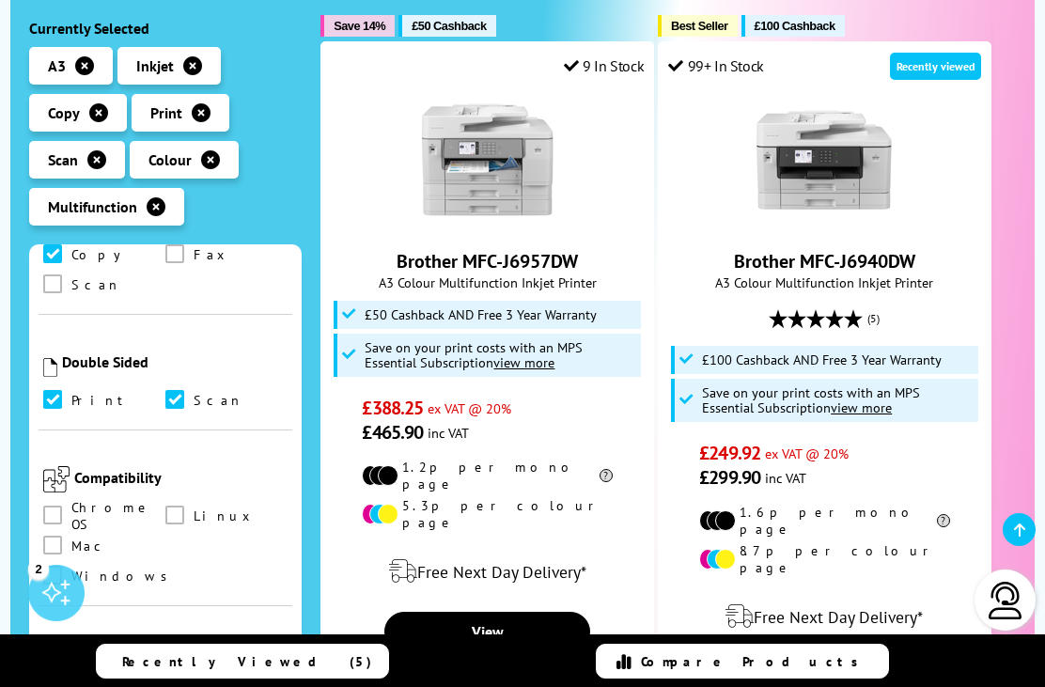
click at [499, 612] on link "View" at bounding box center [487, 631] width 206 height 39
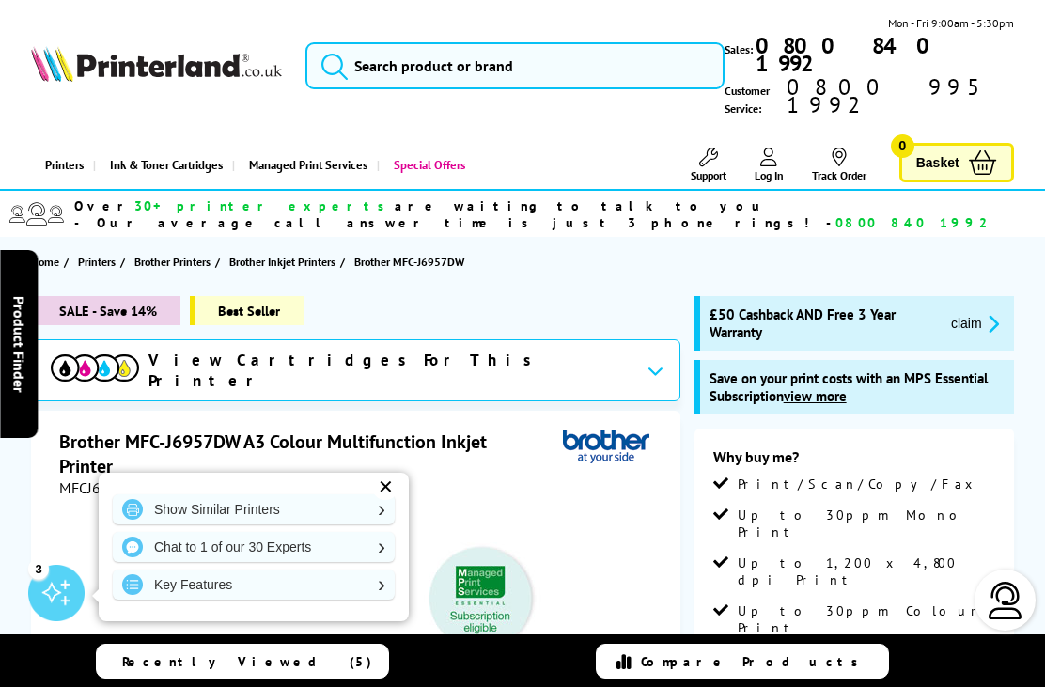
click at [390, 491] on div "✕" at bounding box center [385, 487] width 26 height 26
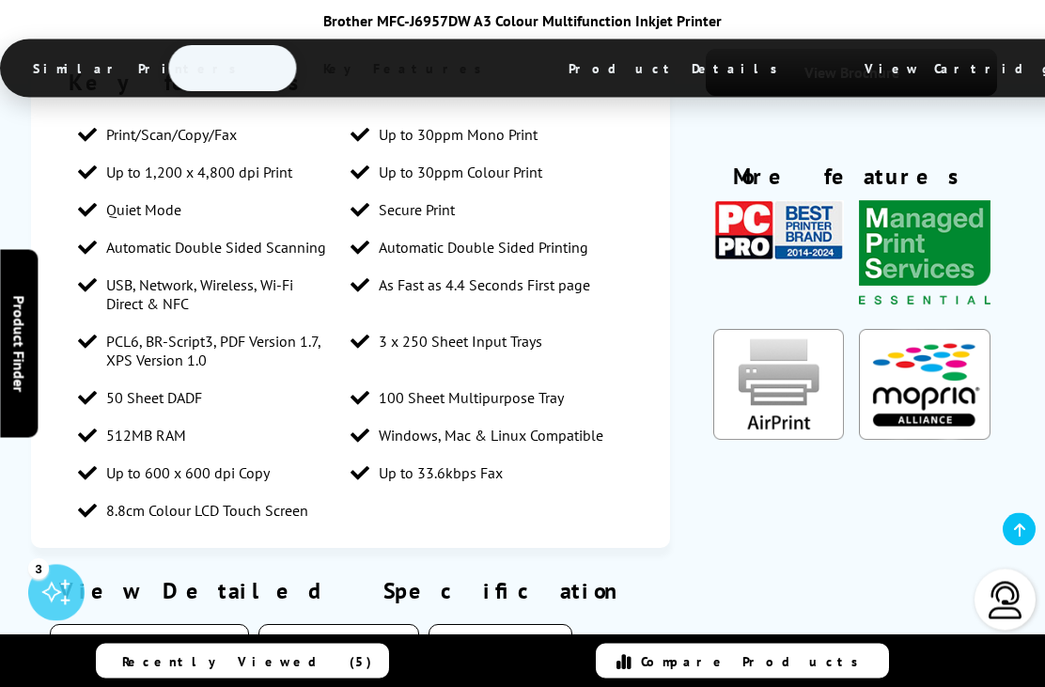
scroll to position [3798, 0]
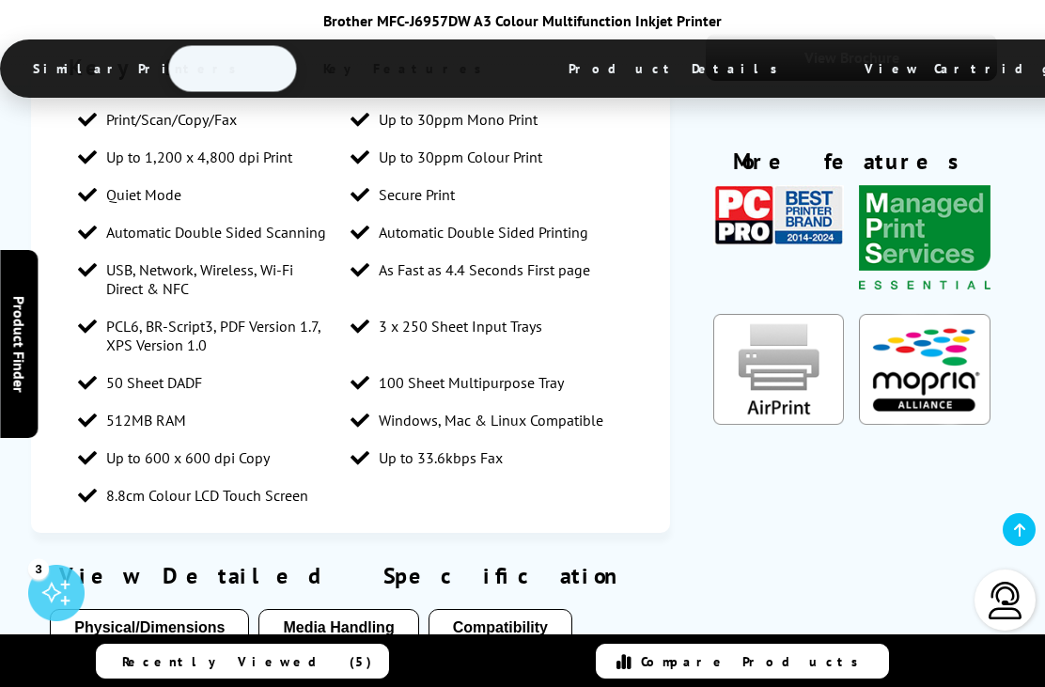
click at [344, 609] on button "Media Handling" at bounding box center [338, 628] width 160 height 38
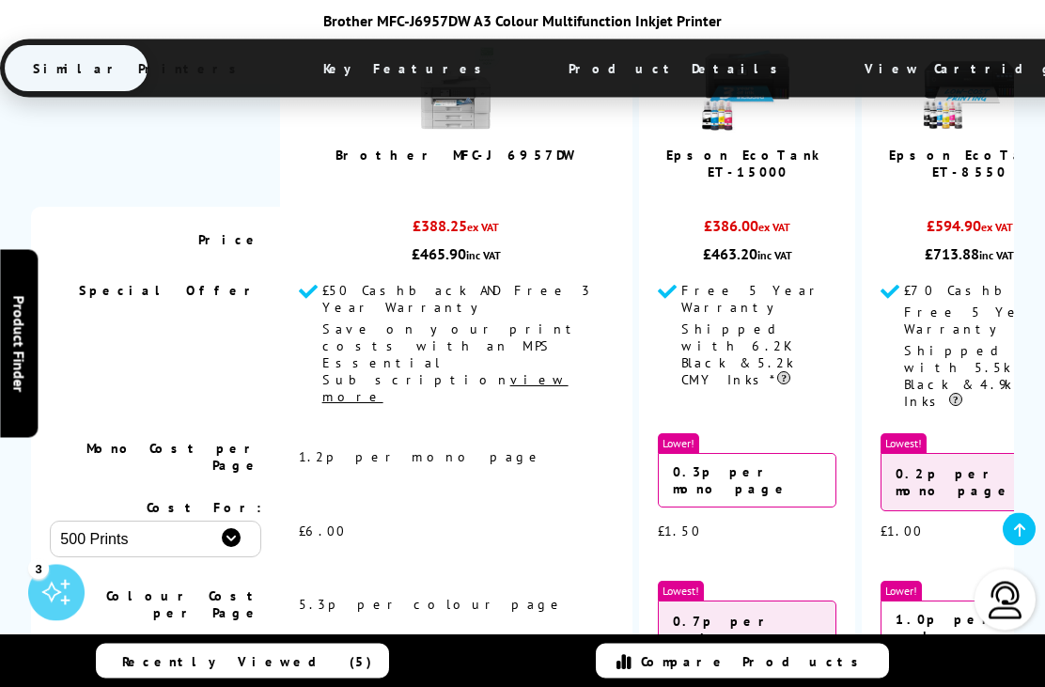
scroll to position [3014, 0]
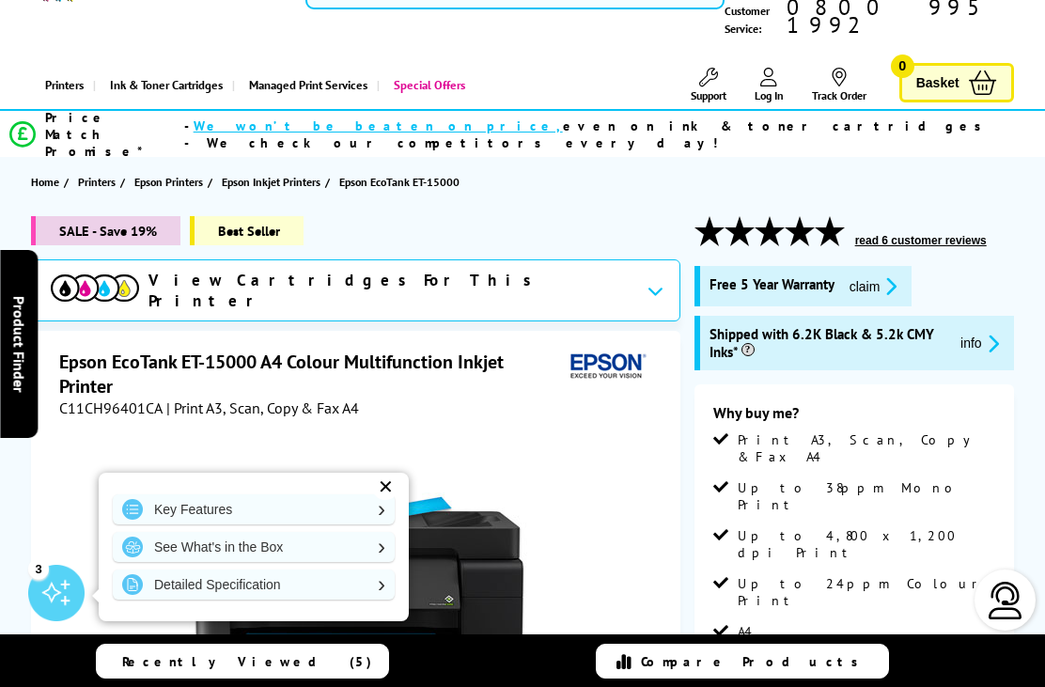
click at [388, 500] on div "✕" at bounding box center [385, 487] width 26 height 26
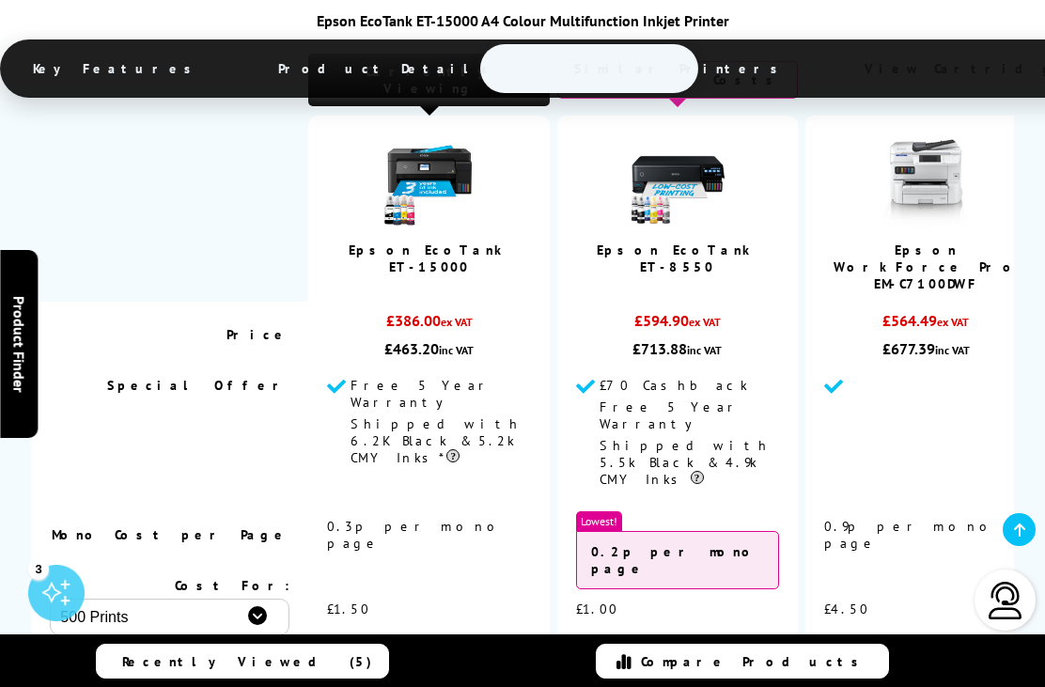
scroll to position [4989, 0]
click at [280, 503] on td "Mono Cost per Page" at bounding box center [169, 536] width 277 height 66
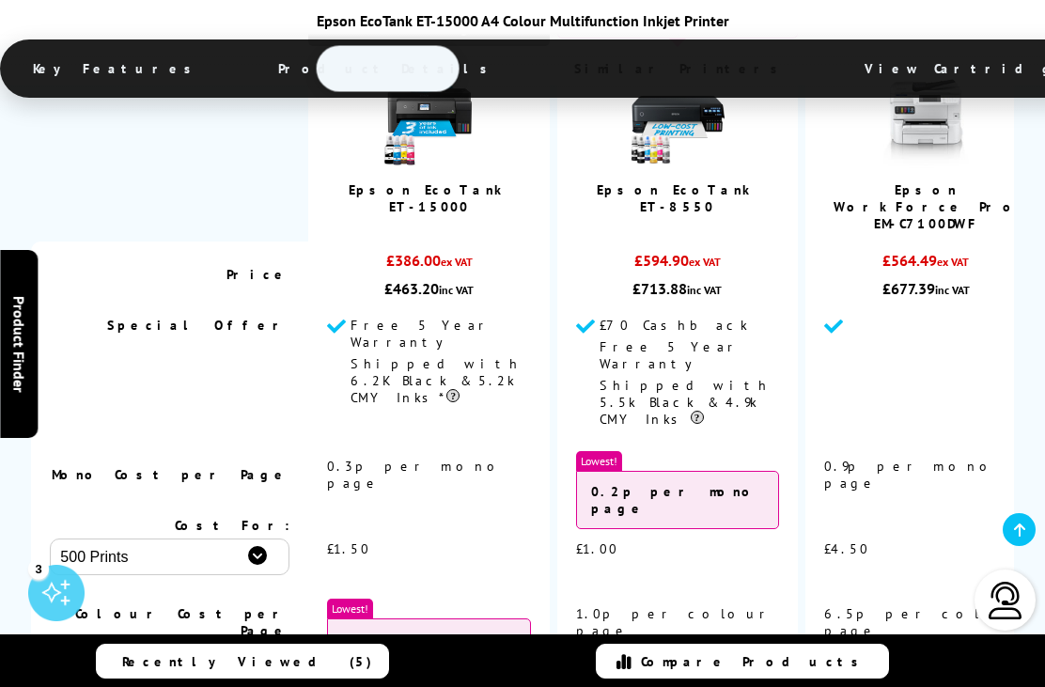
scroll to position [5074, 0]
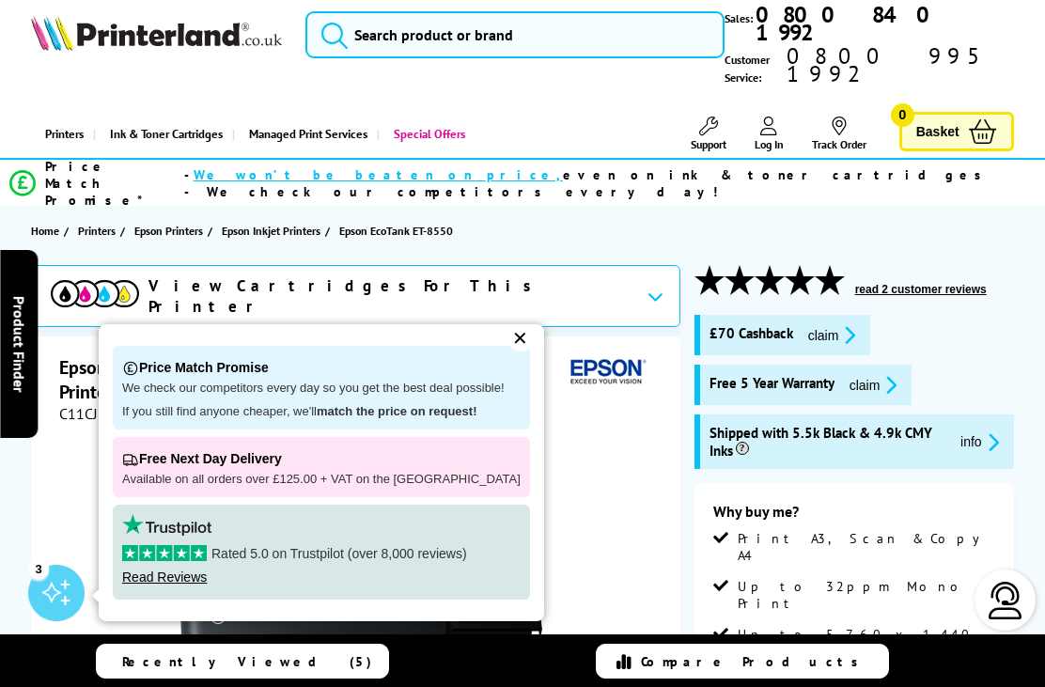
click at [514, 351] on div "✕" at bounding box center [520, 338] width 26 height 26
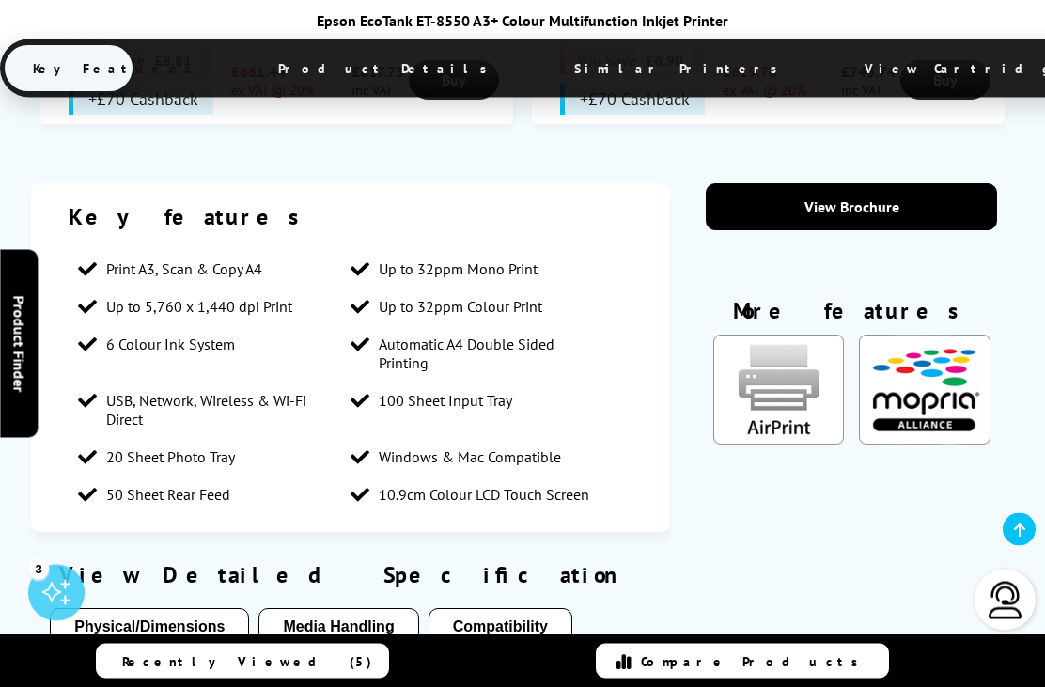
scroll to position [1528, 0]
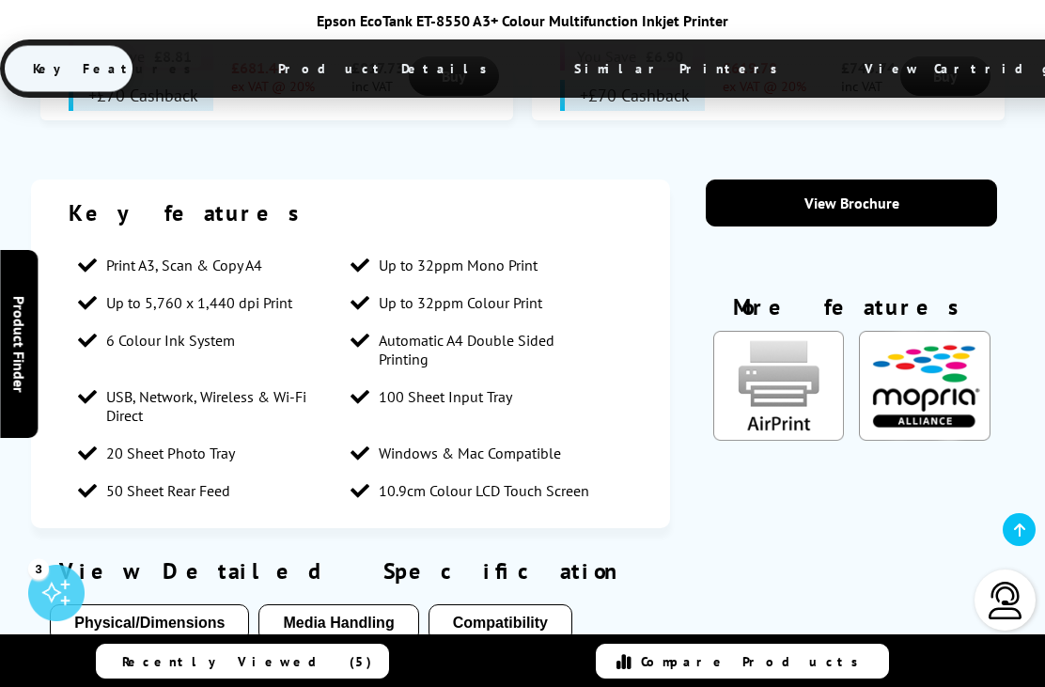
click at [332, 604] on button "Media Handling" at bounding box center [338, 623] width 160 height 38
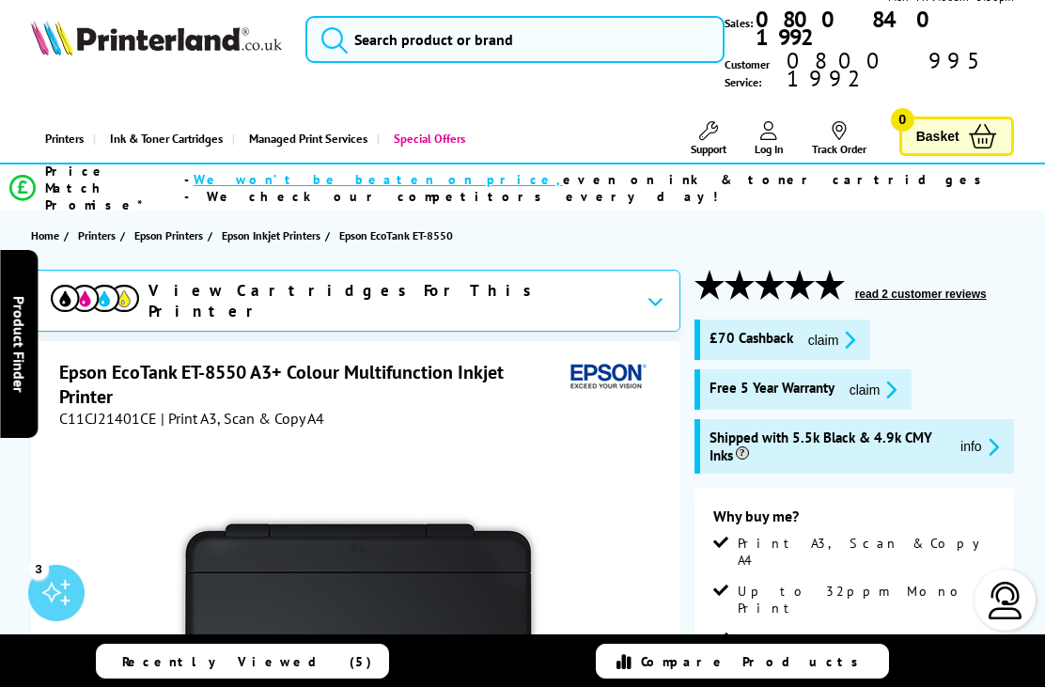
scroll to position [0, 0]
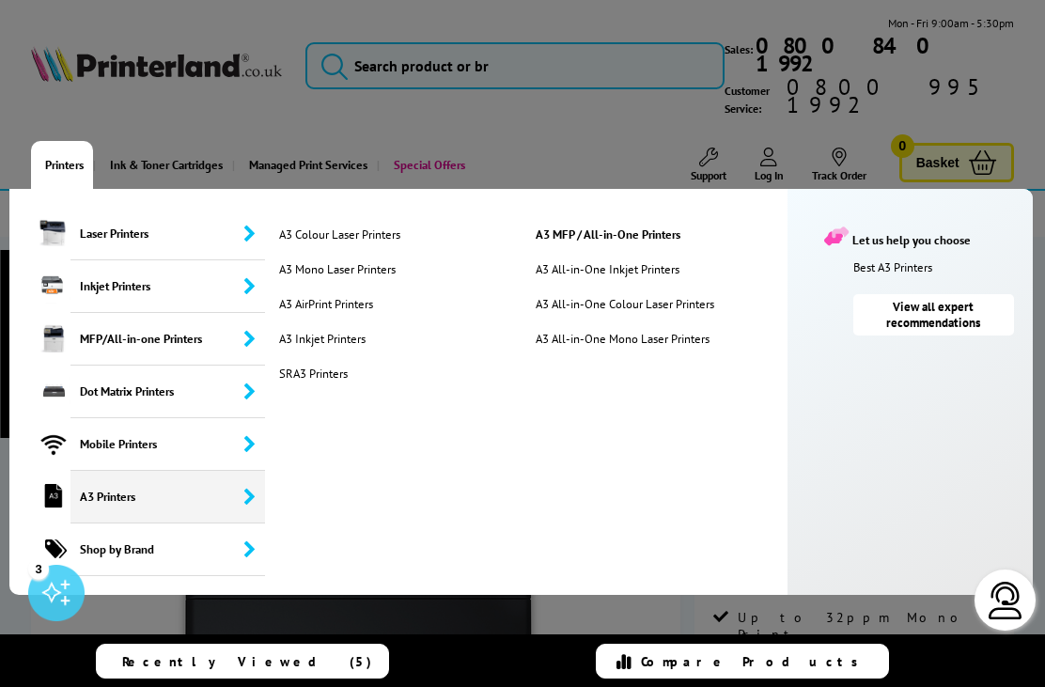
click at [362, 331] on link "A3 Inkjet Printers" at bounding box center [399, 339] width 250 height 16
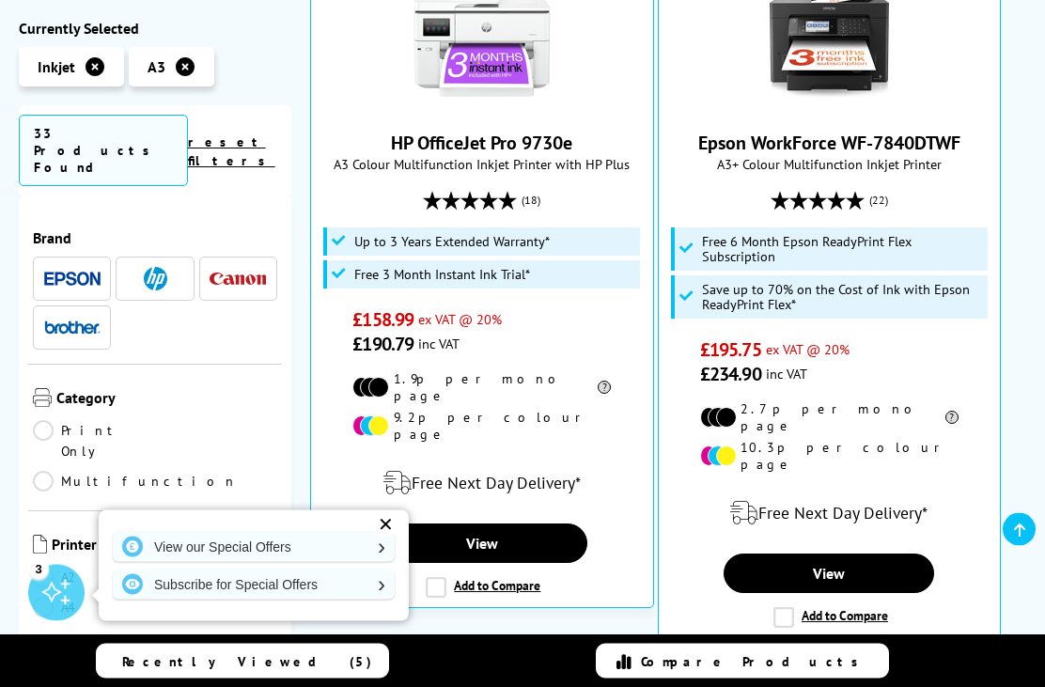
scroll to position [510, 0]
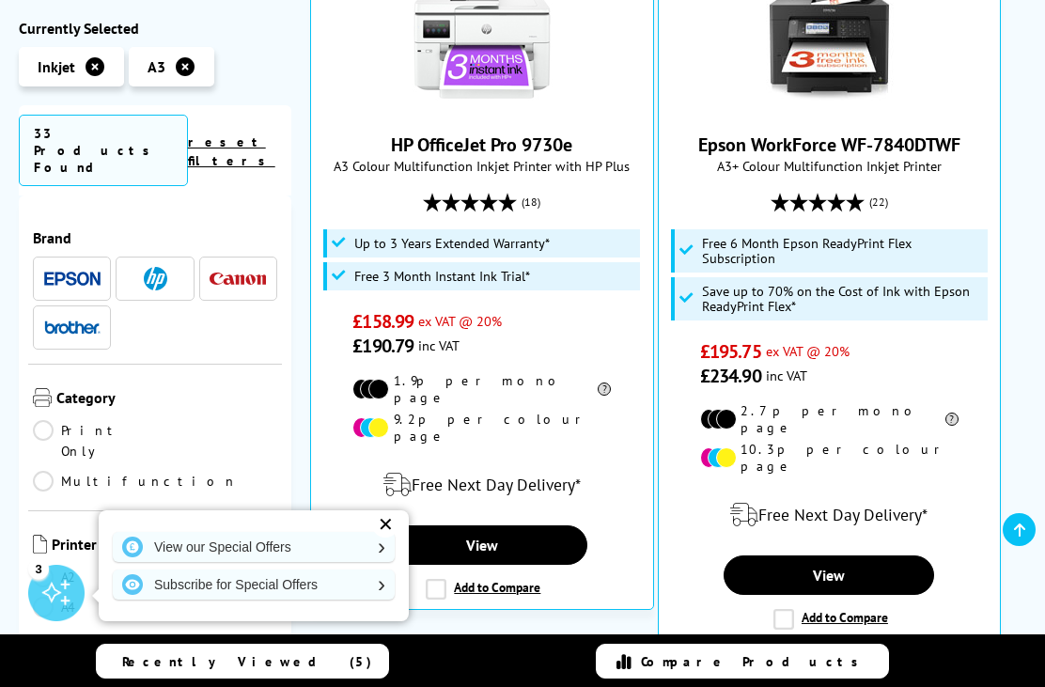
click at [506, 525] on link "View" at bounding box center [482, 544] width 210 height 39
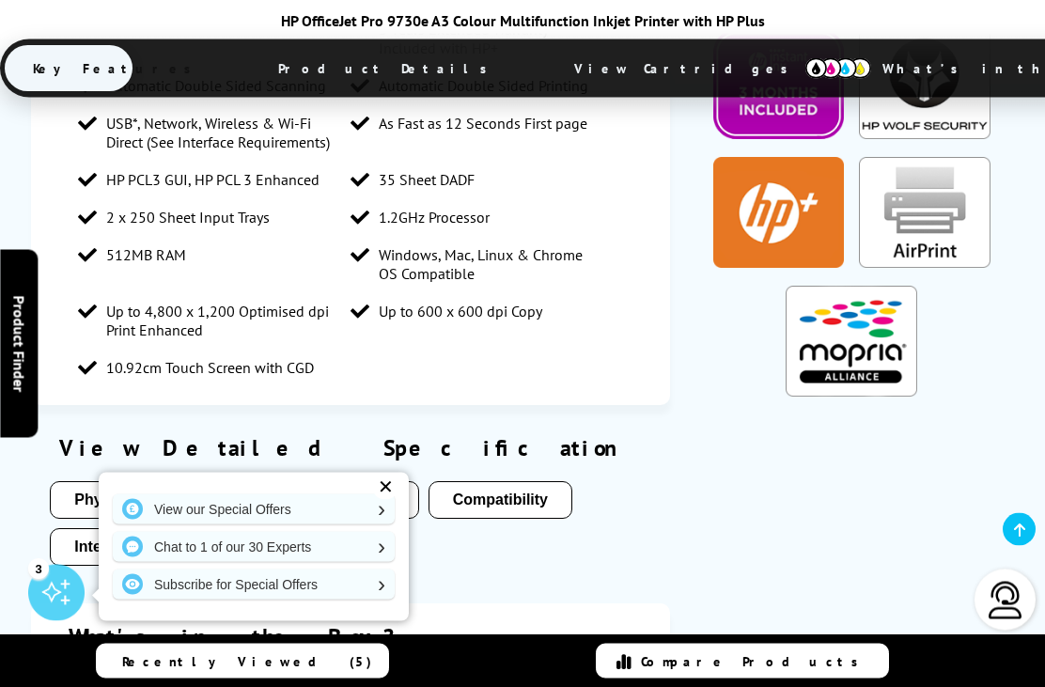
scroll to position [1846, 0]
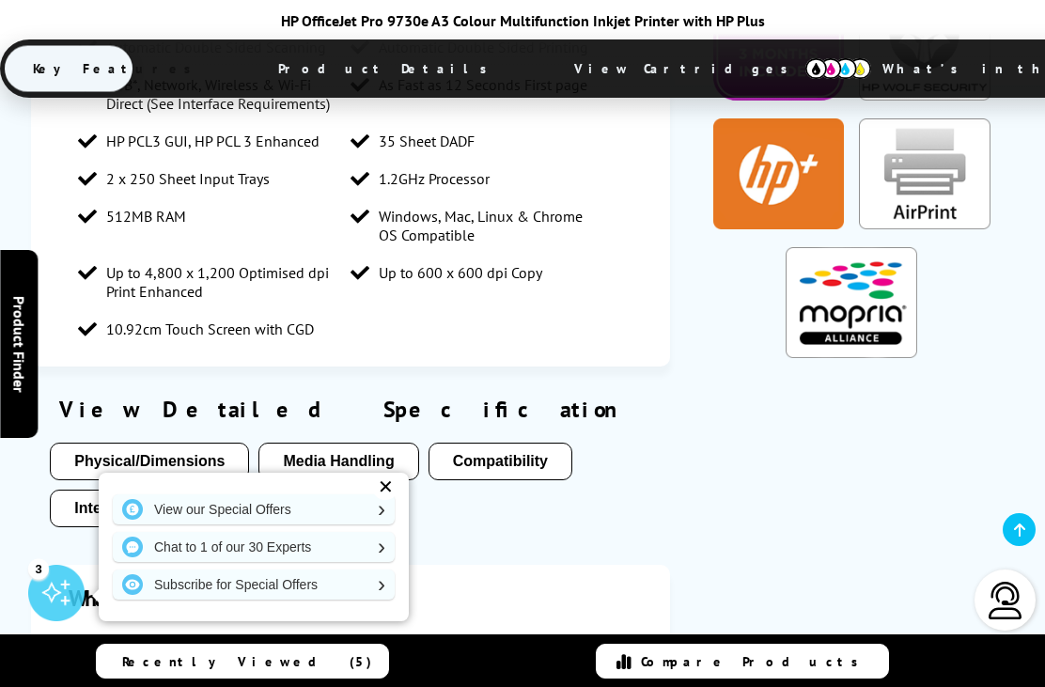
click at [344, 443] on button "Media Handling" at bounding box center [338, 462] width 160 height 38
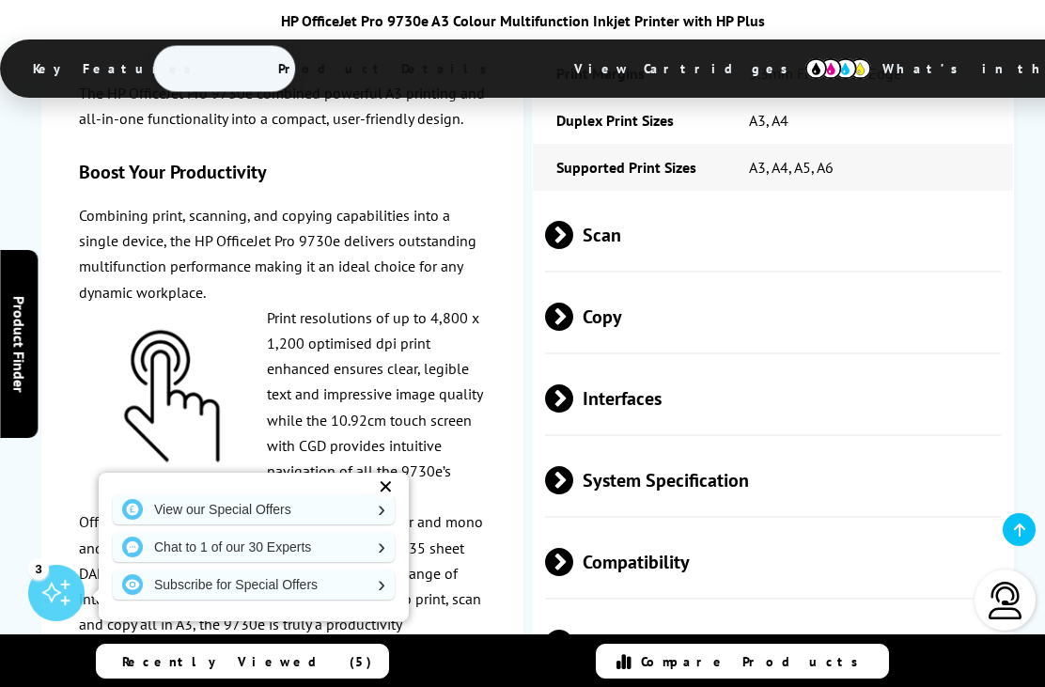
scroll to position [3551, 0]
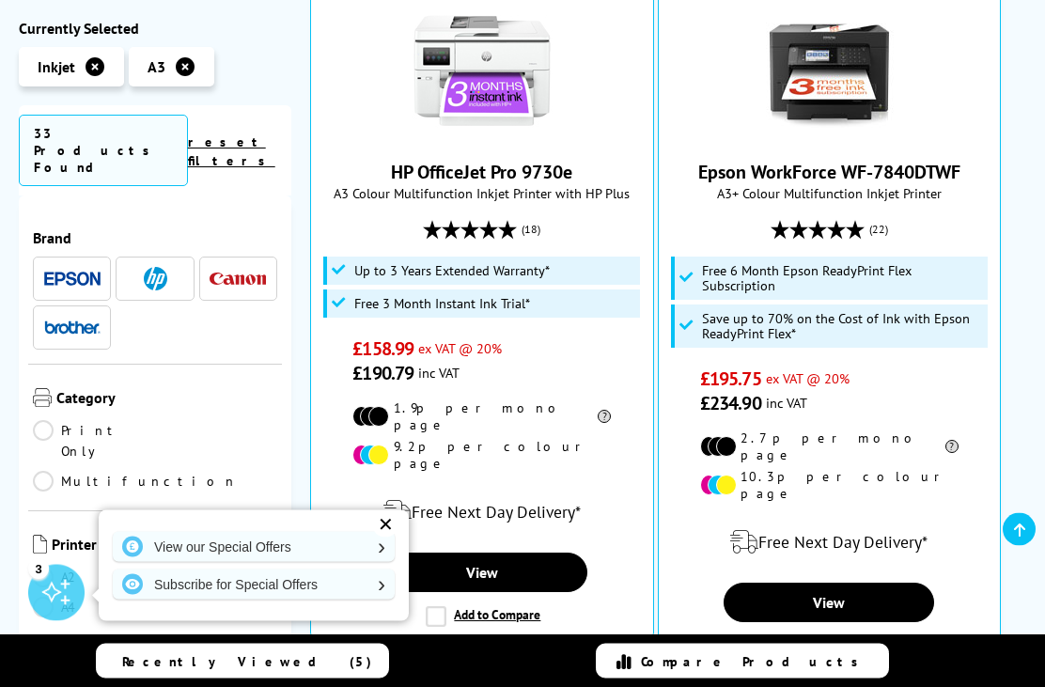
scroll to position [483, 0]
click at [839, 583] on link "View" at bounding box center [829, 602] width 210 height 39
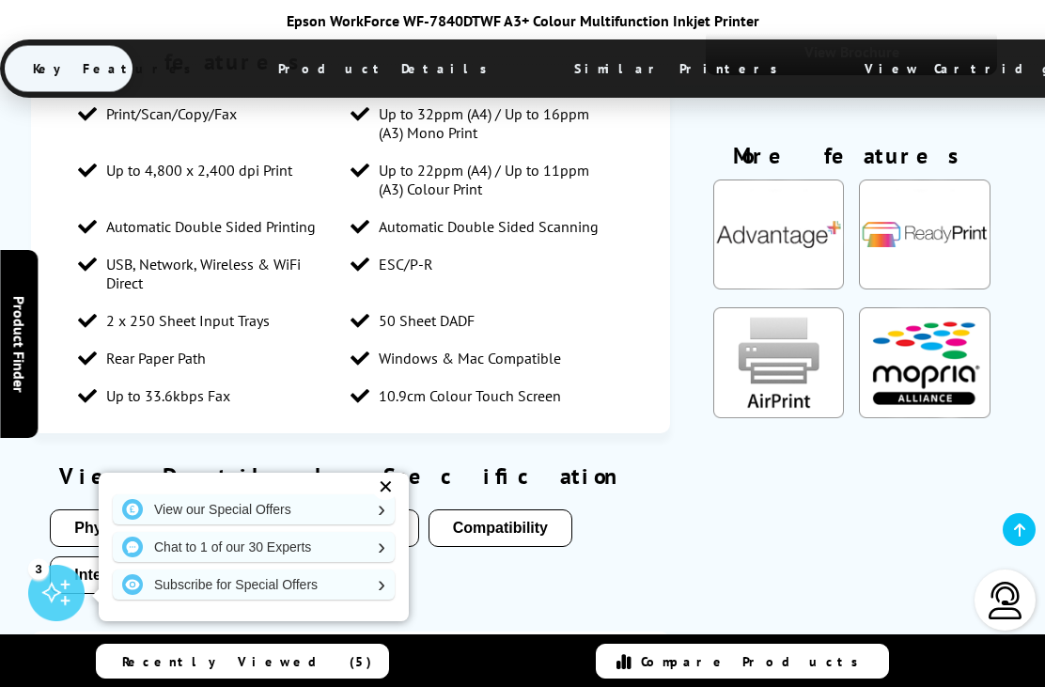
scroll to position [2011, 0]
click at [329, 508] on button "Media Handling" at bounding box center [338, 527] width 160 height 38
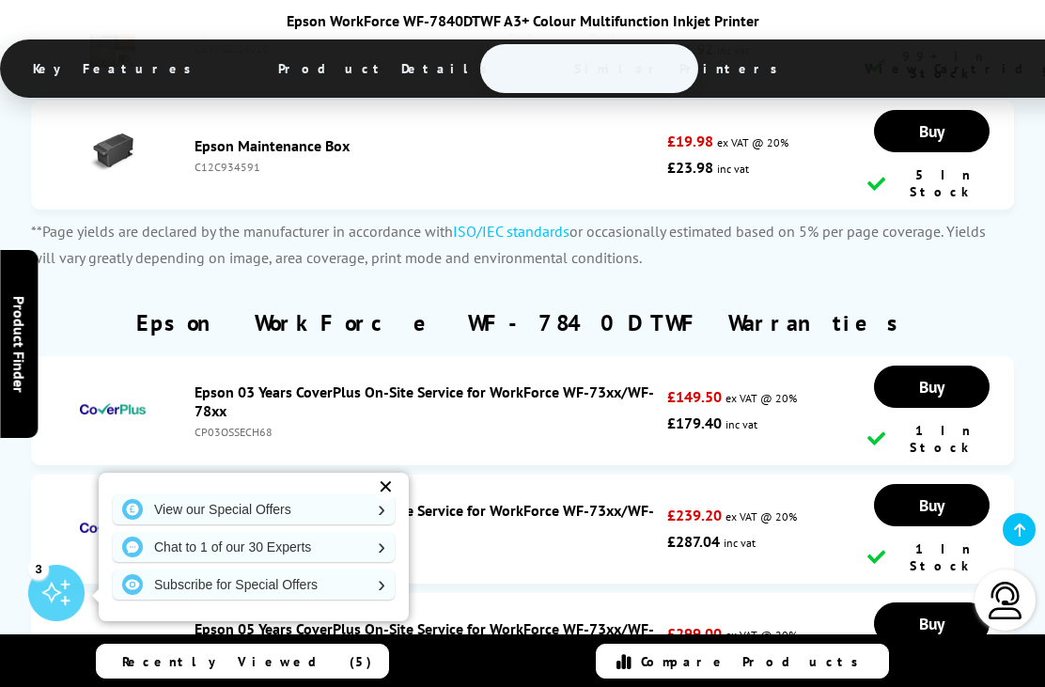
scroll to position [8715, 0]
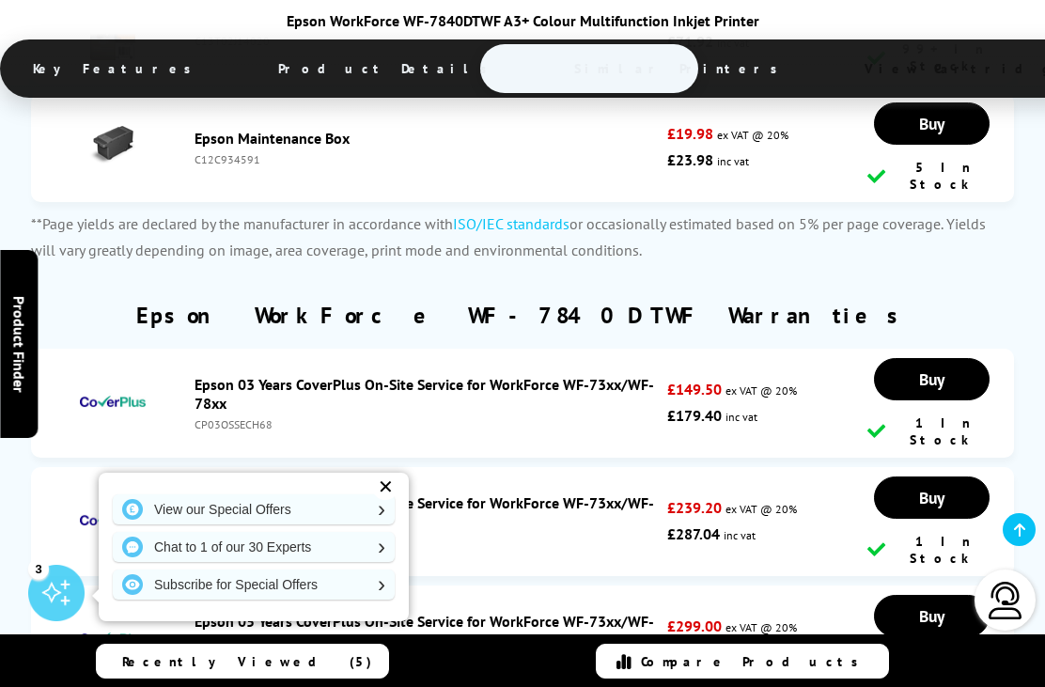
click at [384, 500] on div "✕" at bounding box center [385, 487] width 26 height 26
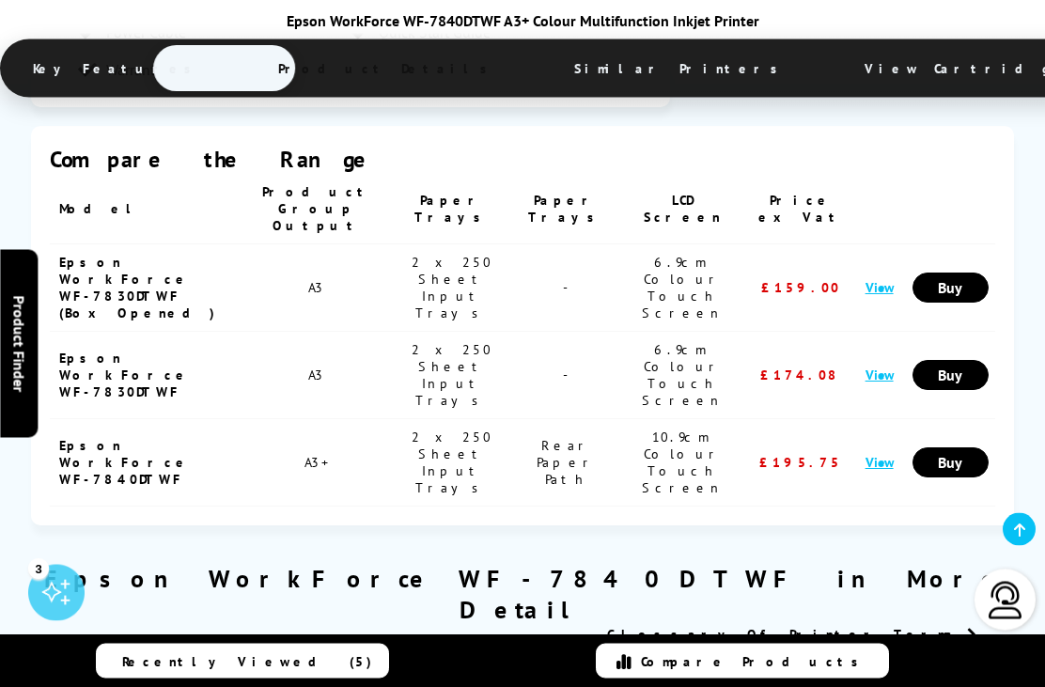
scroll to position [2831, 0]
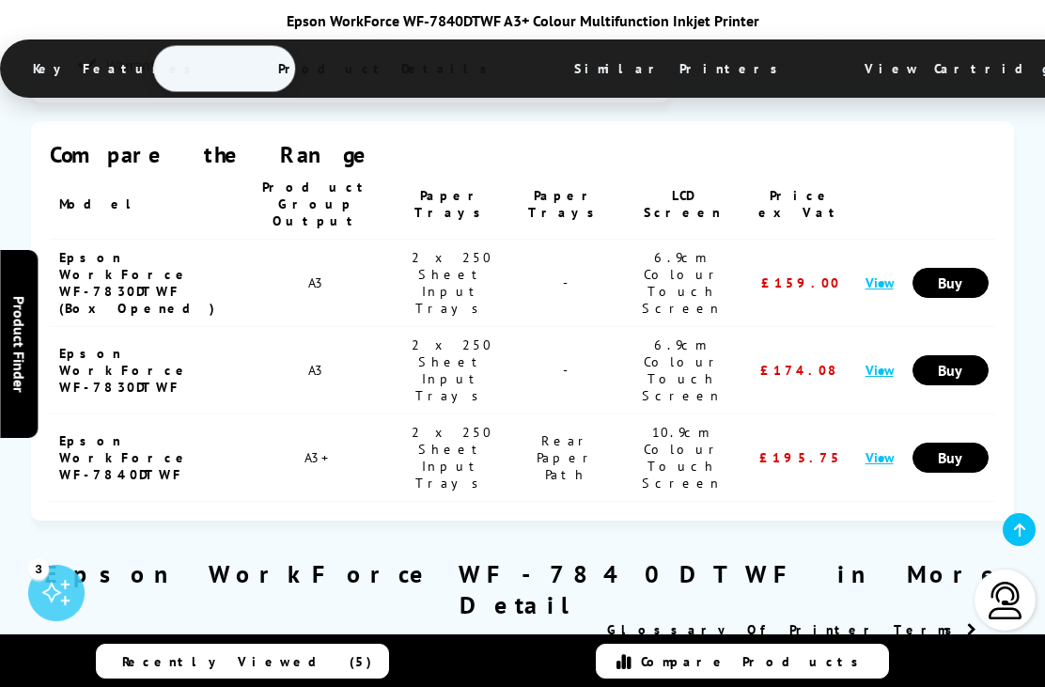
click at [878, 448] on link "View" at bounding box center [879, 457] width 28 height 18
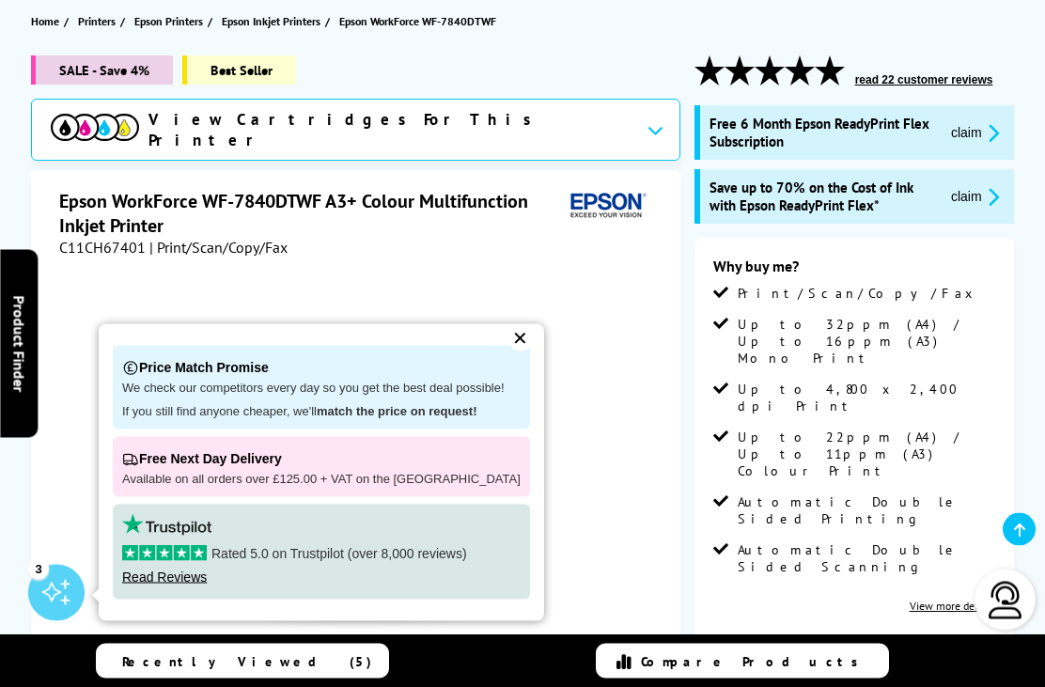
scroll to position [250, 0]
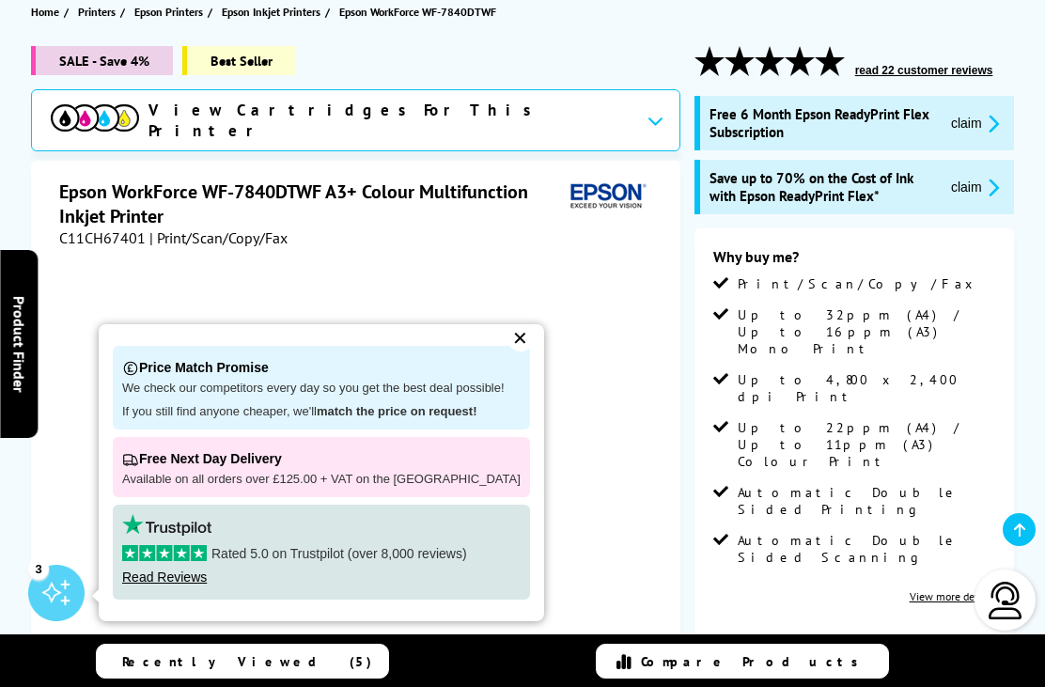
click at [510, 351] on div "✕" at bounding box center [520, 338] width 26 height 26
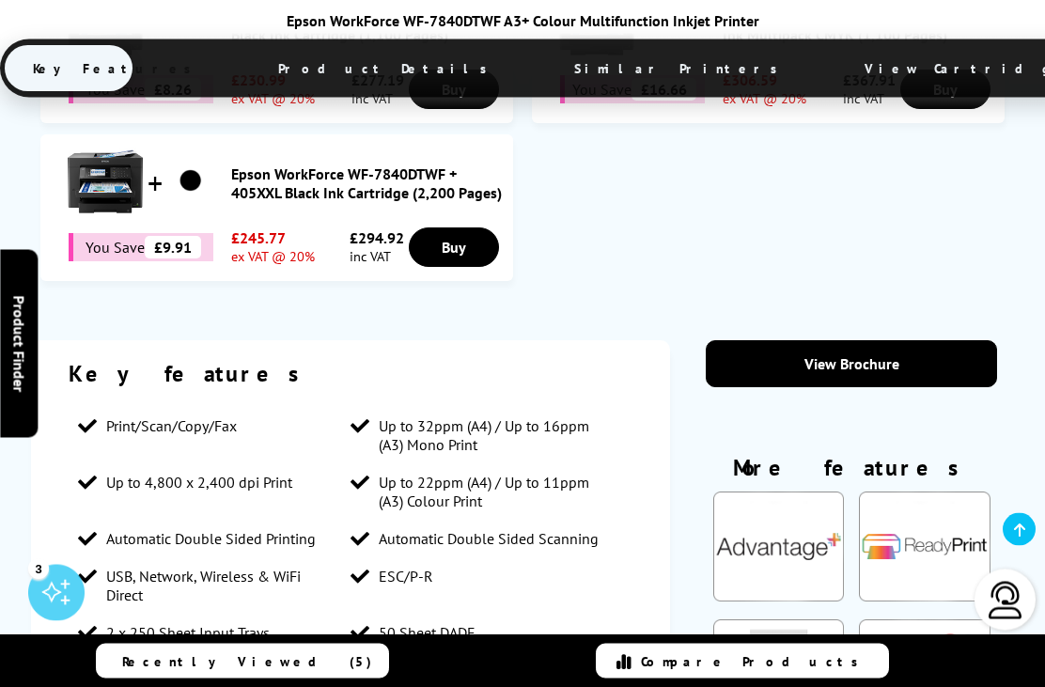
scroll to position [1698, 0]
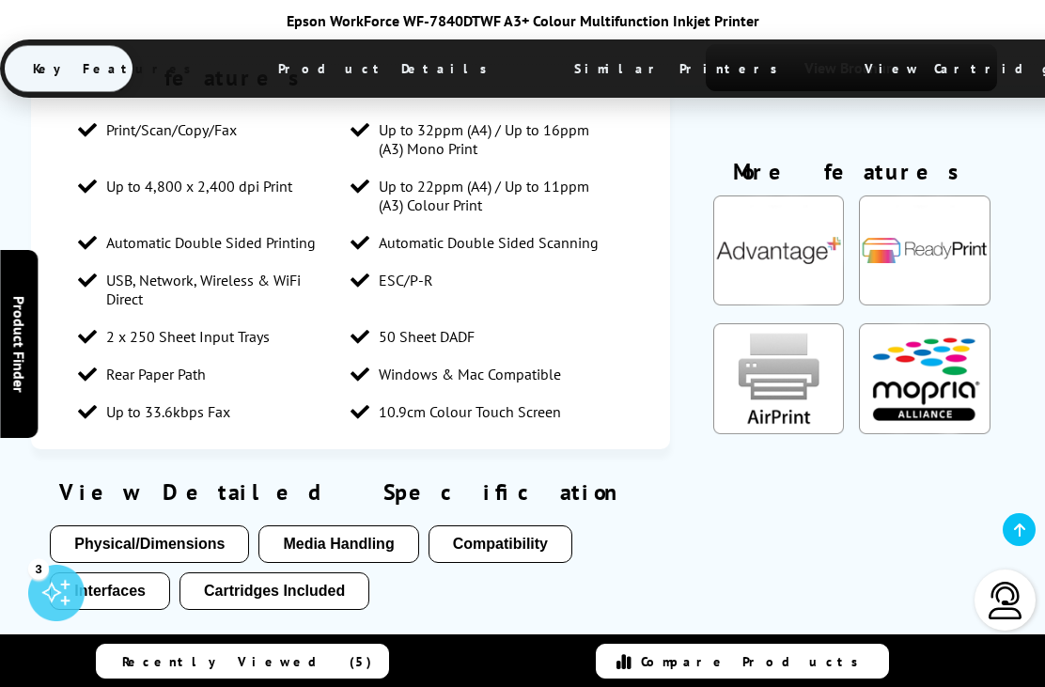
click at [328, 525] on button "Media Handling" at bounding box center [338, 544] width 160 height 38
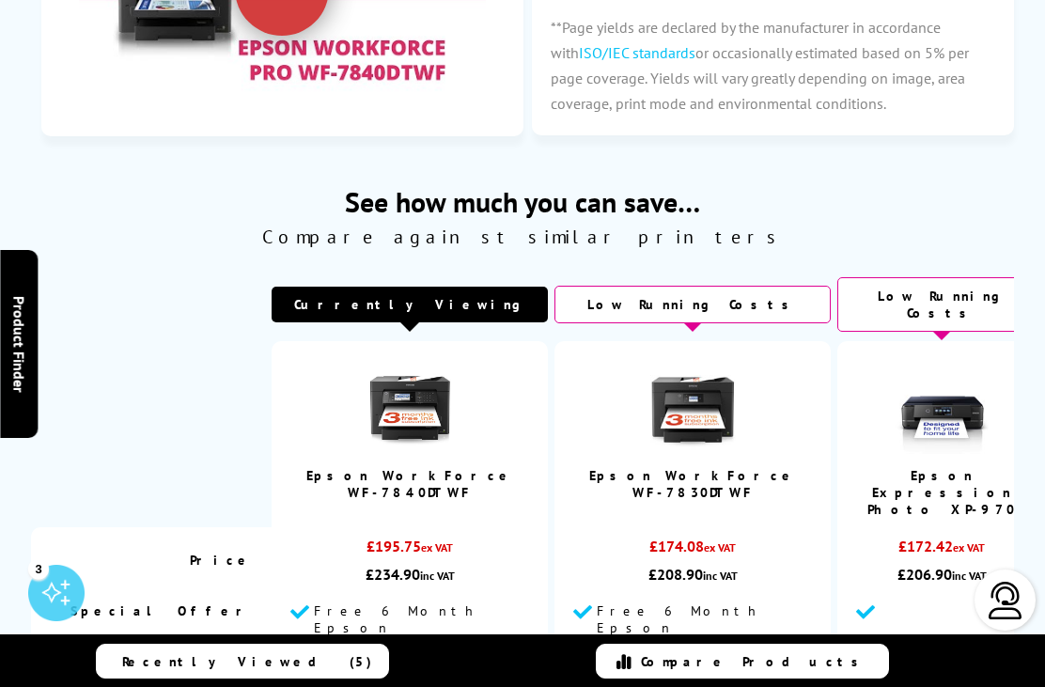
scroll to position [0, 0]
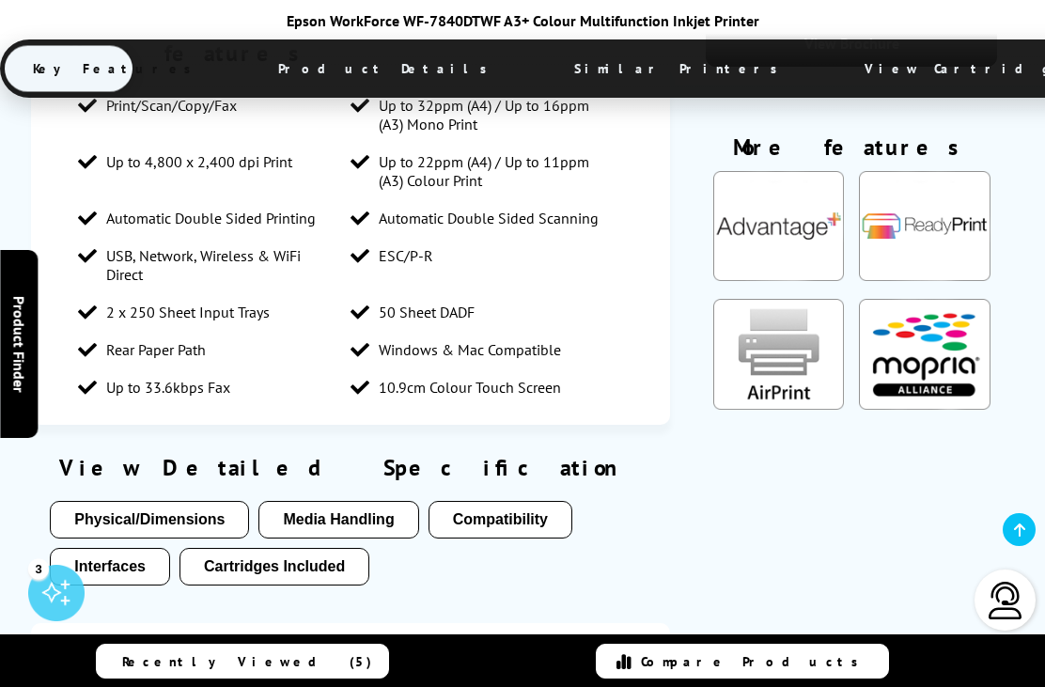
click at [346, 501] on button "Media Handling" at bounding box center [338, 520] width 160 height 38
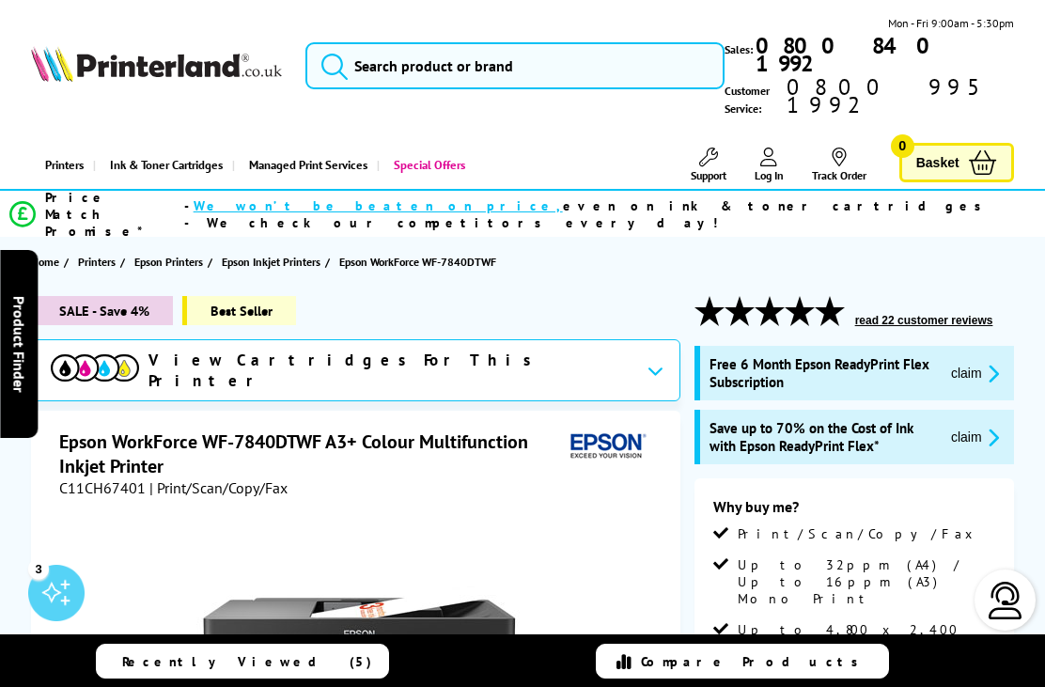
click at [88, 252] on span "Printers" at bounding box center [97, 262] width 38 height 20
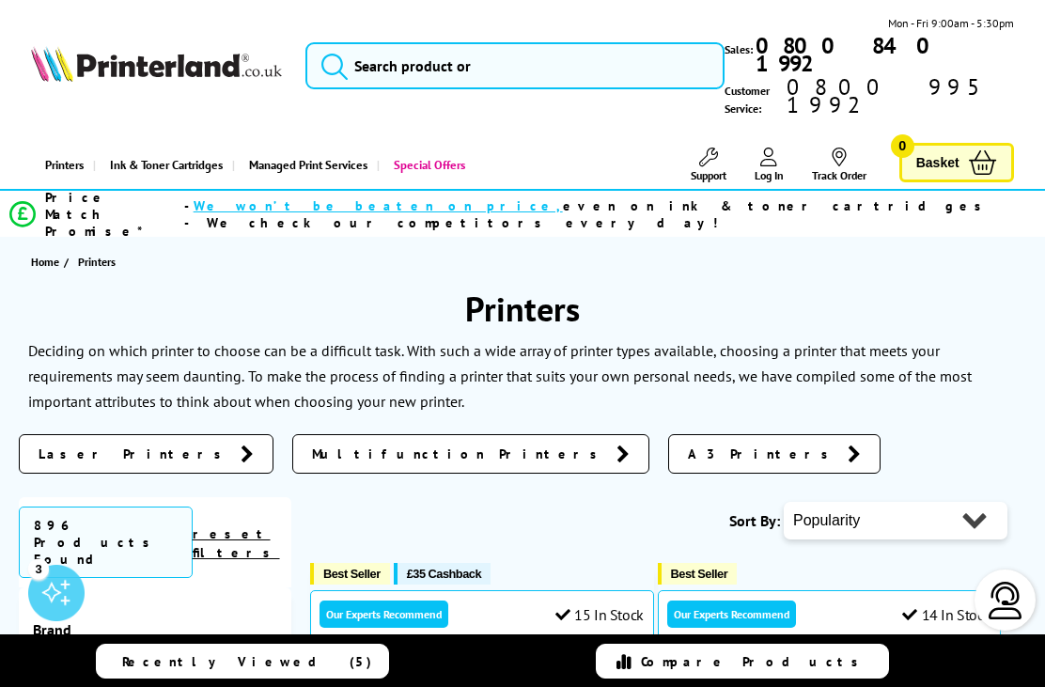
click at [688, 444] on span "A3 Printers" at bounding box center [763, 453] width 150 height 19
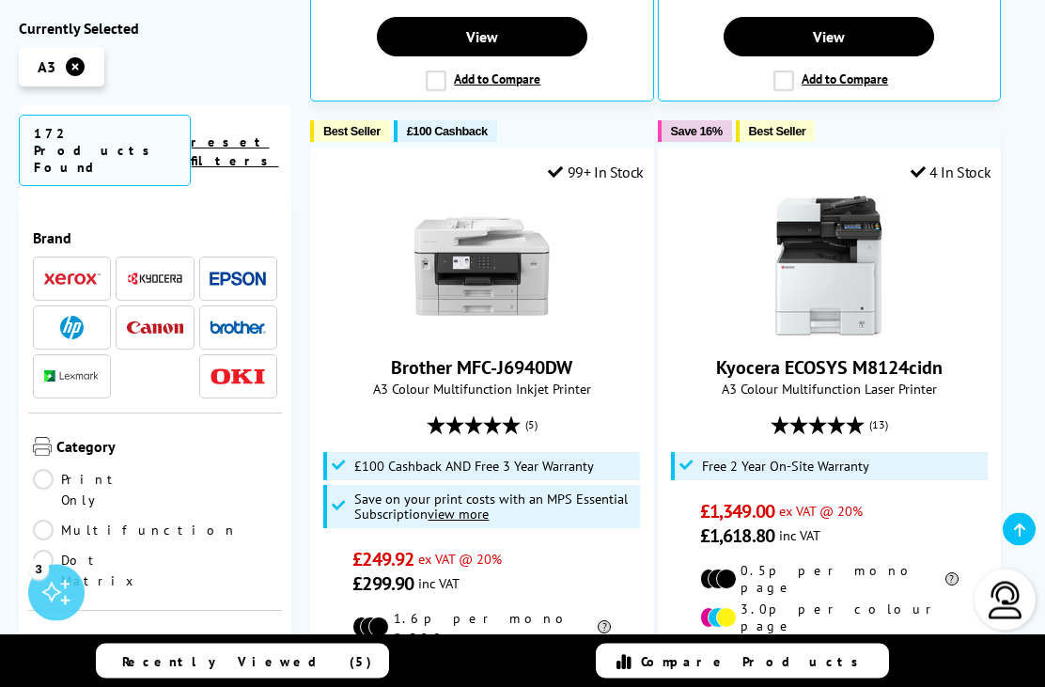
scroll to position [2096, 0]
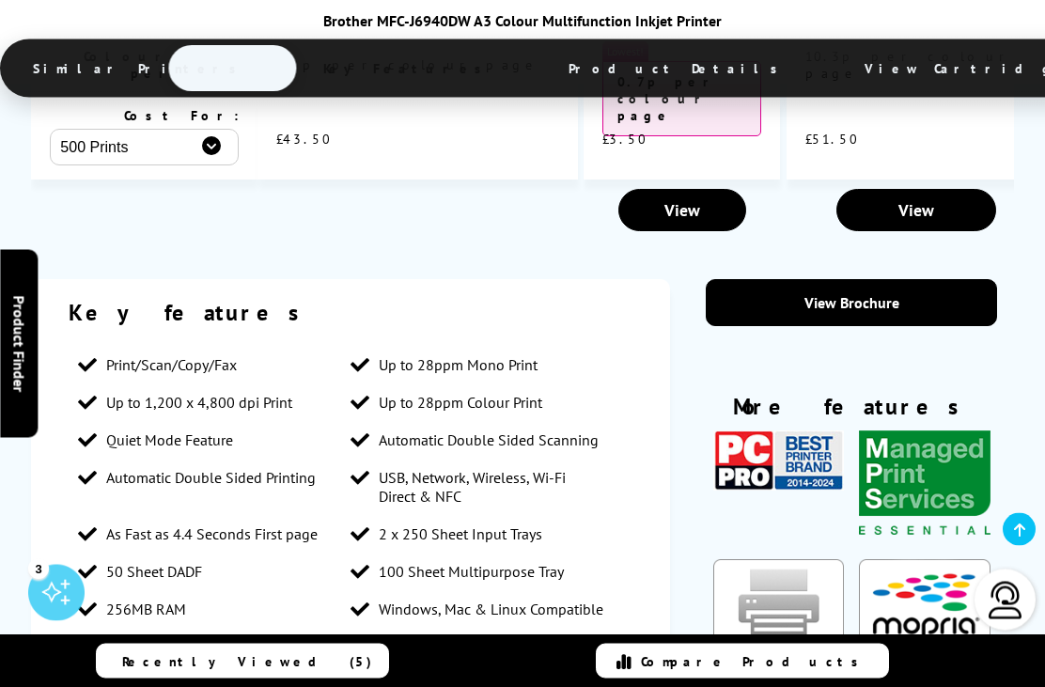
scroll to position [3617, 0]
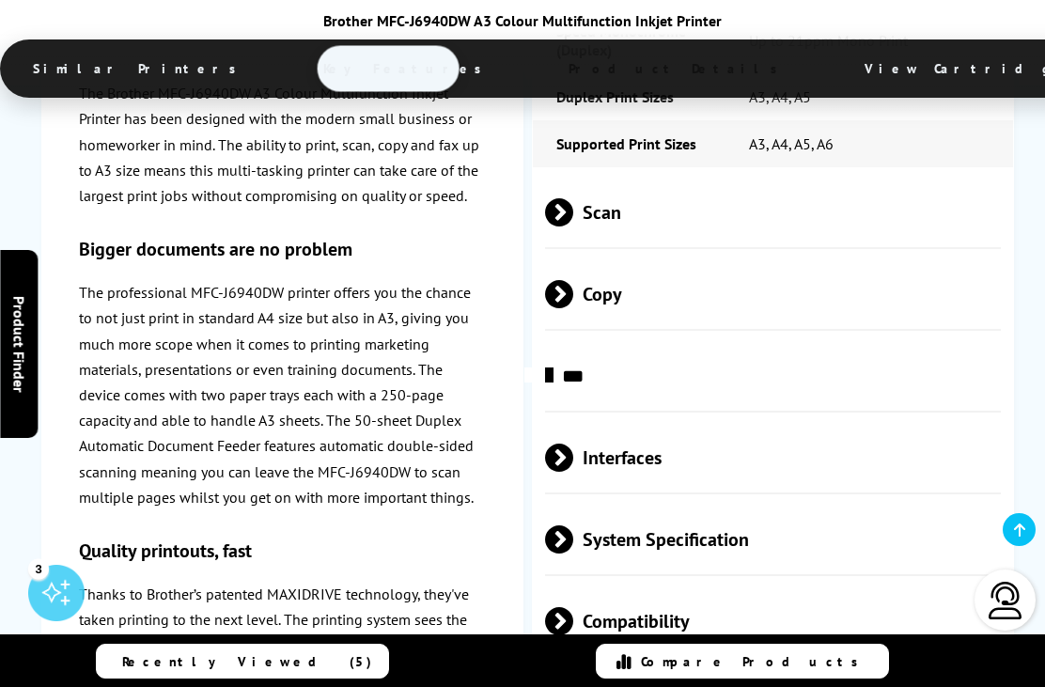
scroll to position [5871, 0]
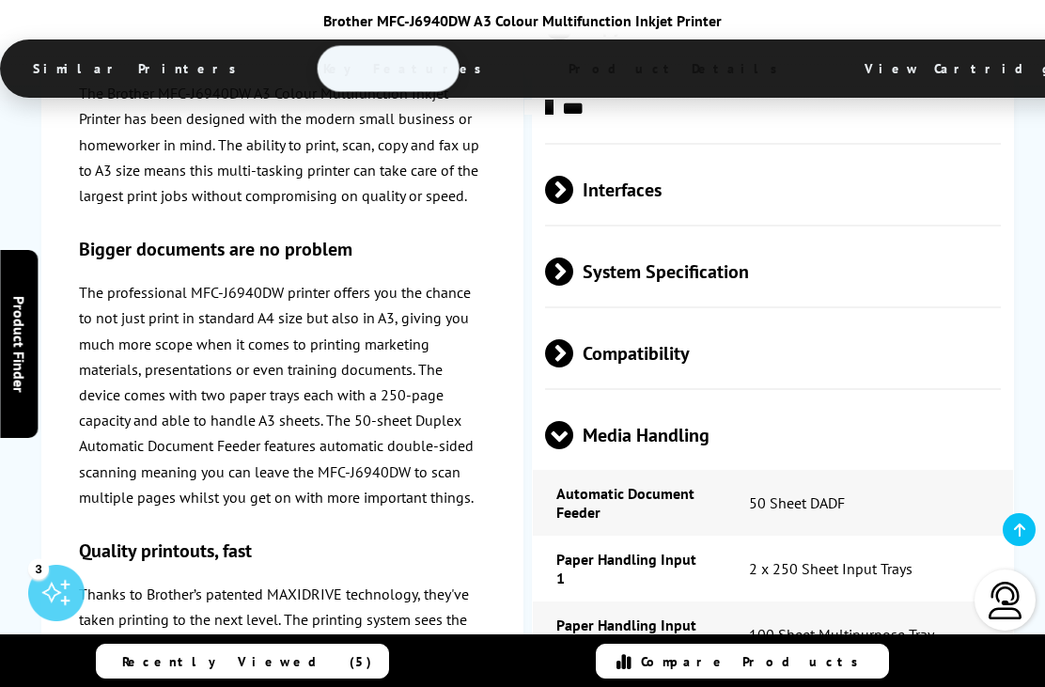
click at [115, 83] on span "Similar Printers" at bounding box center [140, 68] width 270 height 45
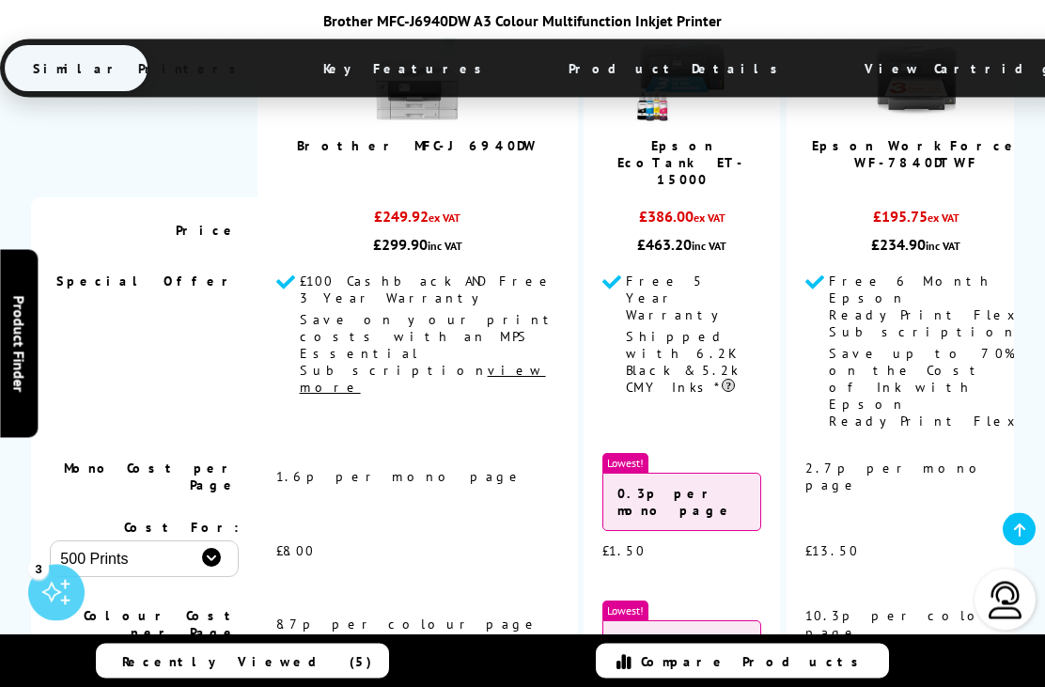
scroll to position [3054, 0]
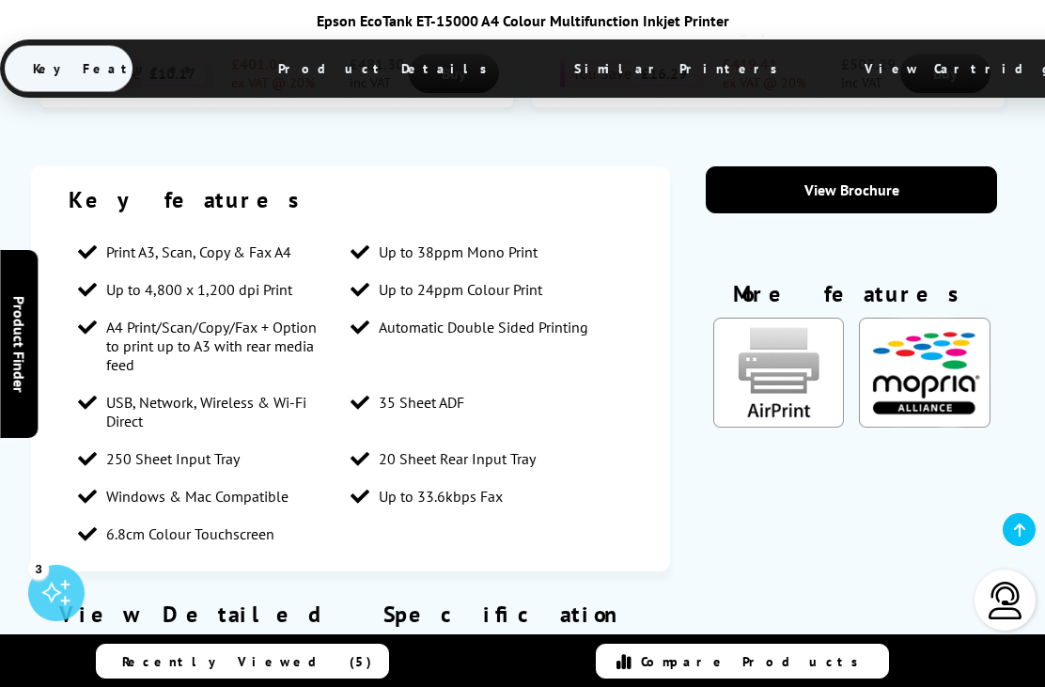
scroll to position [1577, 0]
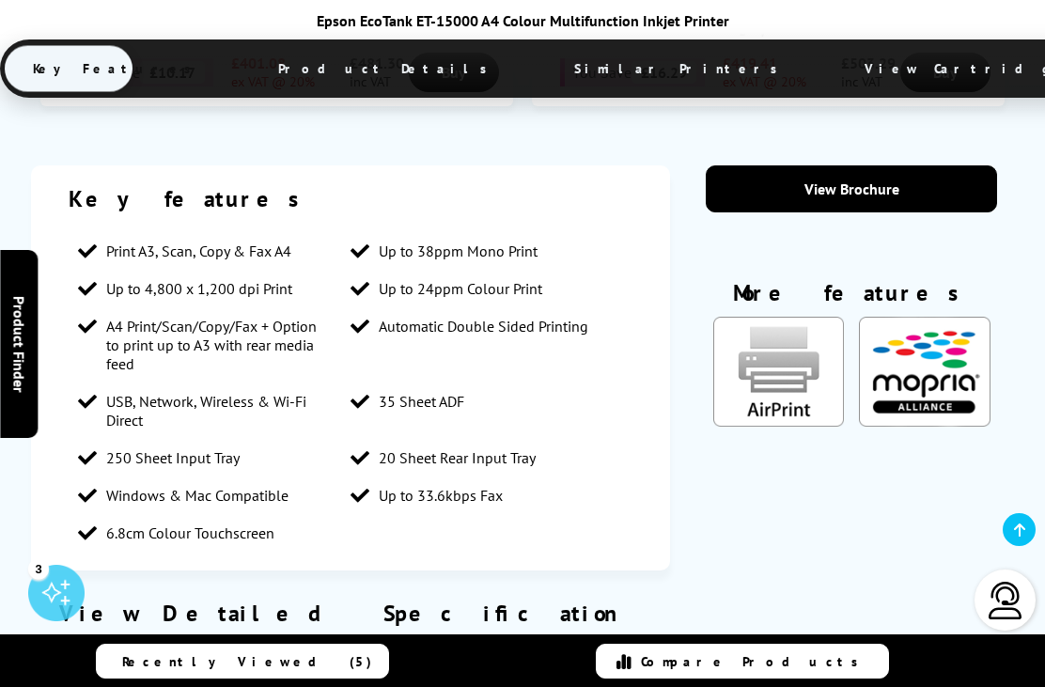
click at [373, 647] on button "Media Handling" at bounding box center [338, 666] width 160 height 38
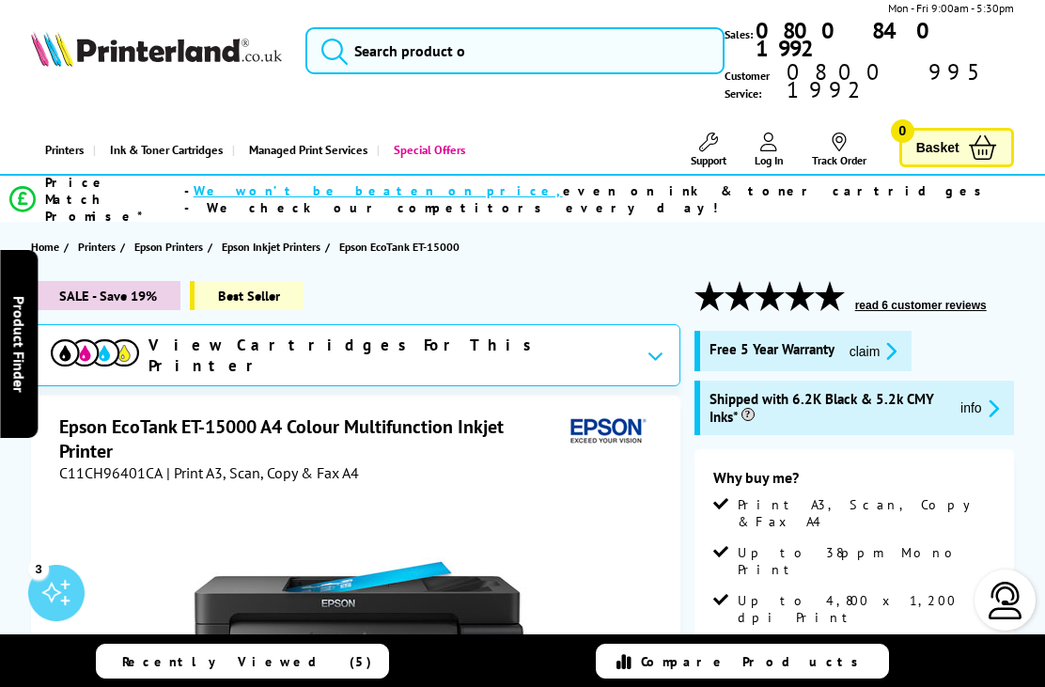
scroll to position [0, 0]
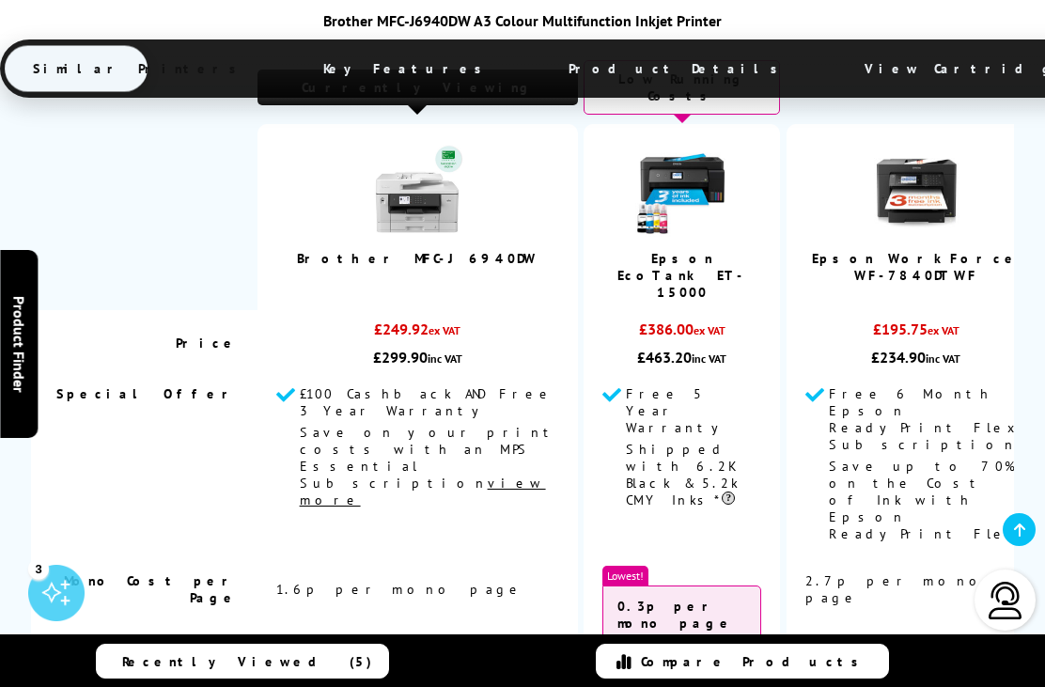
scroll to position [3068, 0]
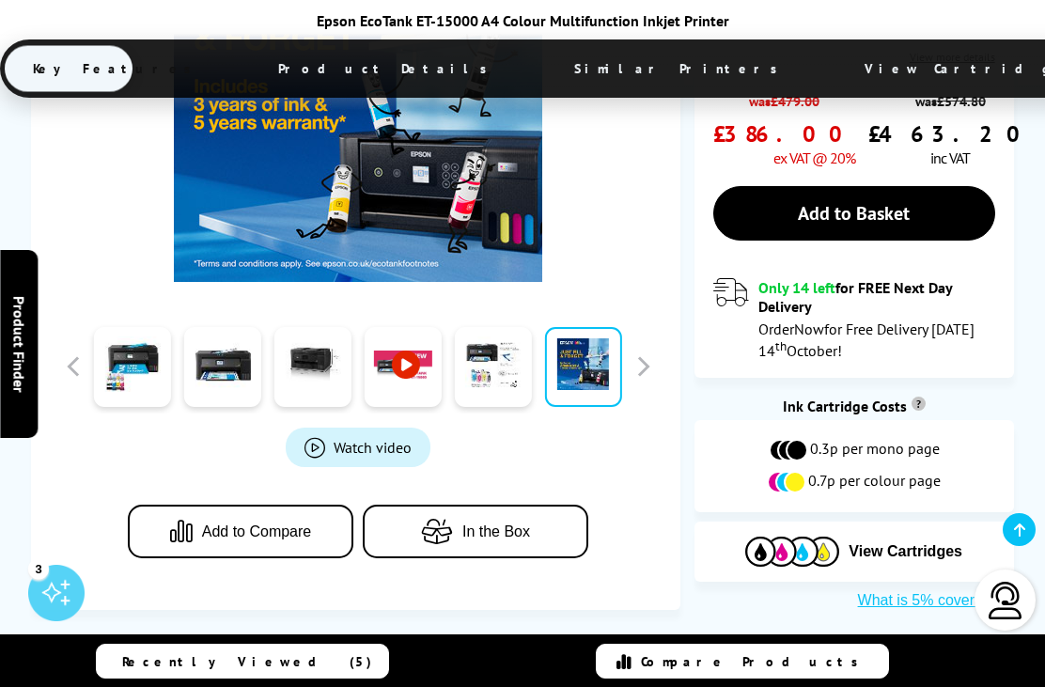
scroll to position [810, 0]
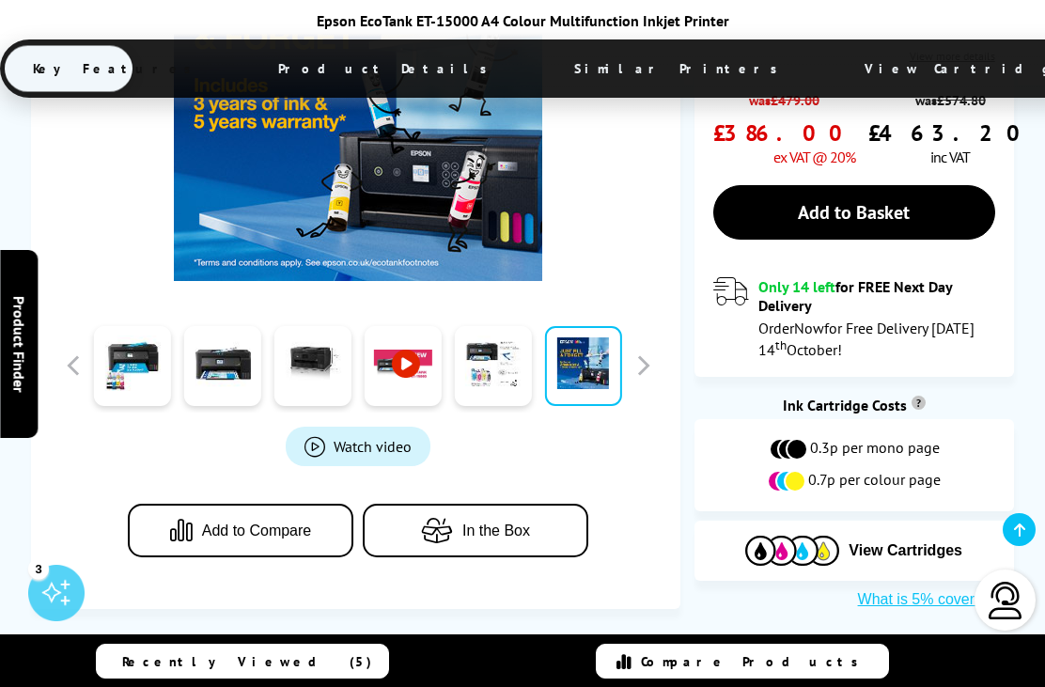
click at [370, 437] on span "Watch video" at bounding box center [373, 446] width 78 height 19
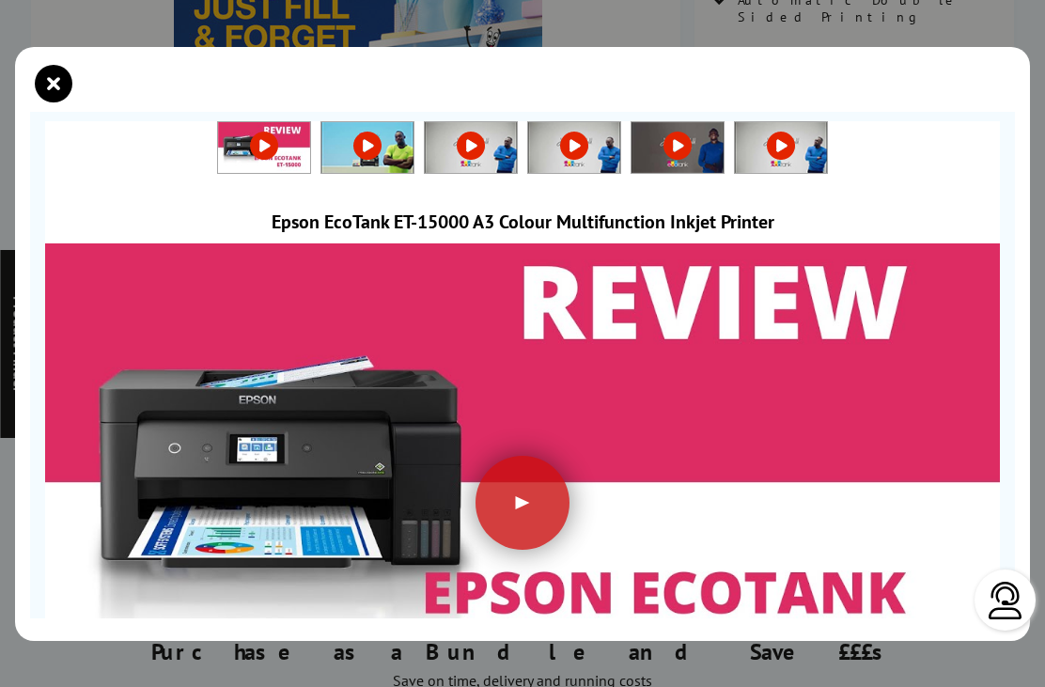
click at [526, 506] on div at bounding box center [522, 503] width 94 height 94
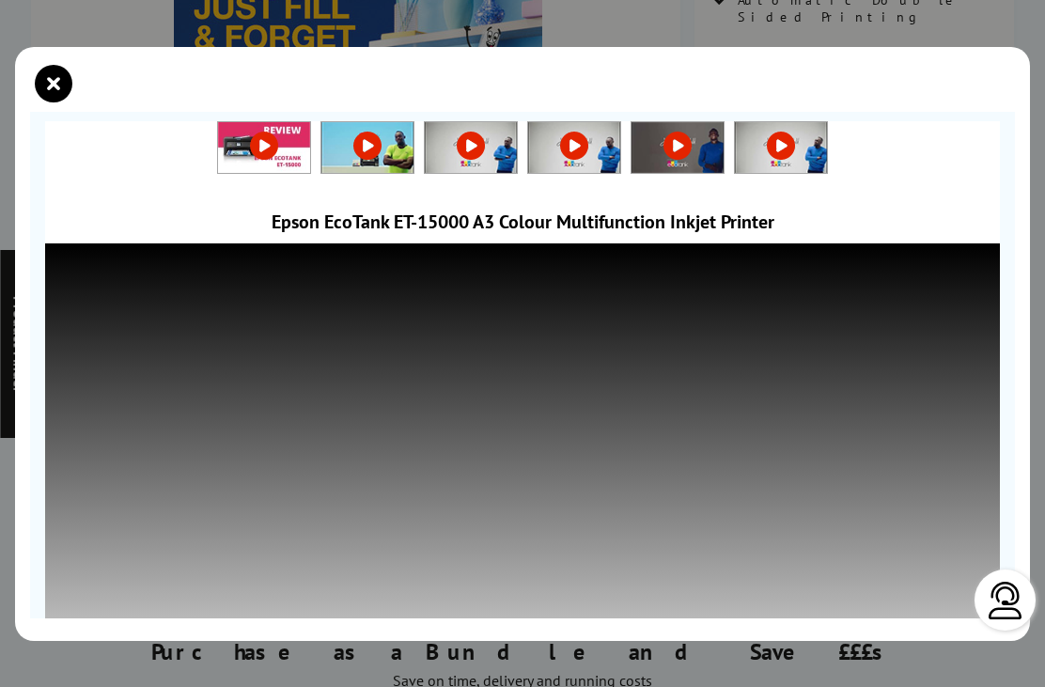
click at [938, 172] on div at bounding box center [522, 149] width 955 height 56
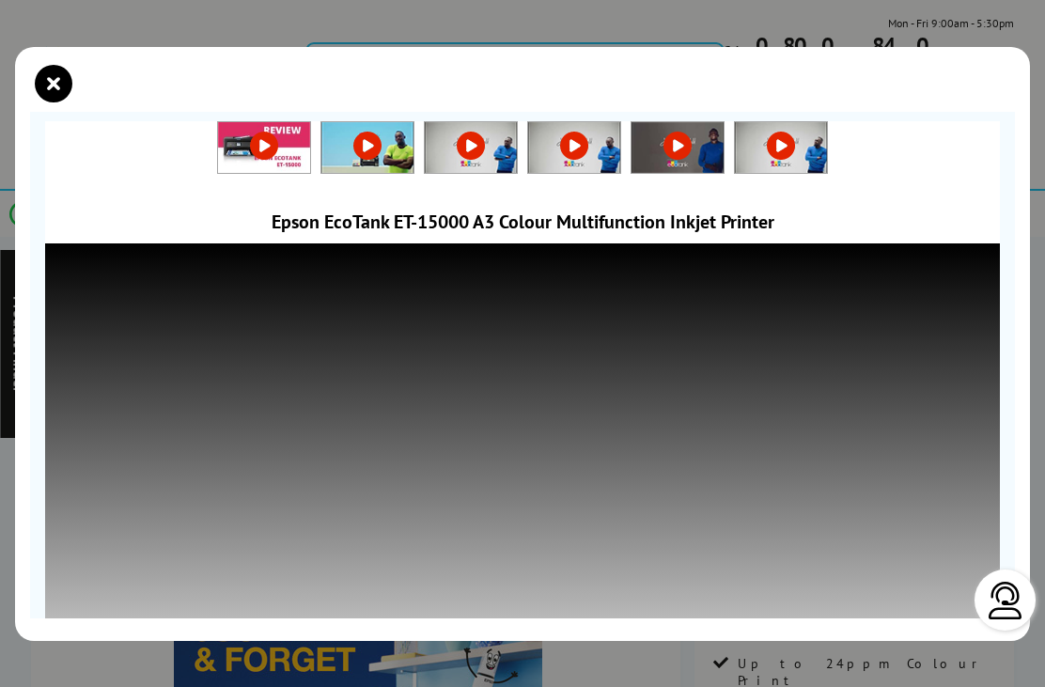
scroll to position [0, 0]
click at [478, 136] on link at bounding box center [471, 145] width 92 height 19
click at [53, 65] on icon "close modal" at bounding box center [54, 84] width 38 height 38
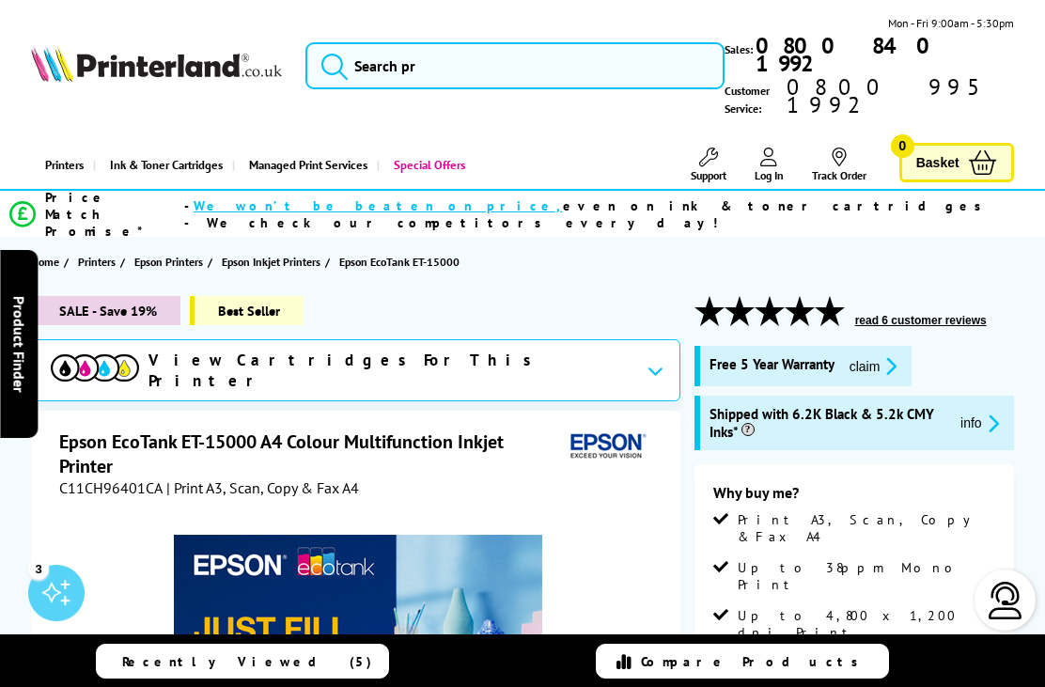
click at [92, 252] on span "Printers" at bounding box center [97, 262] width 38 height 20
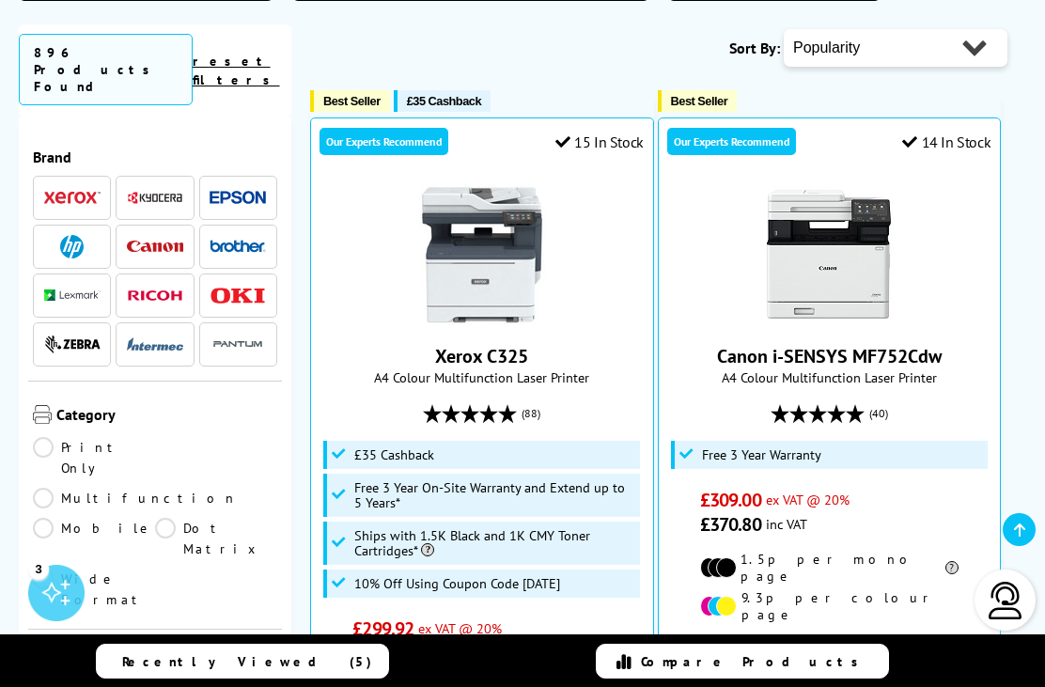
scroll to position [474, 0]
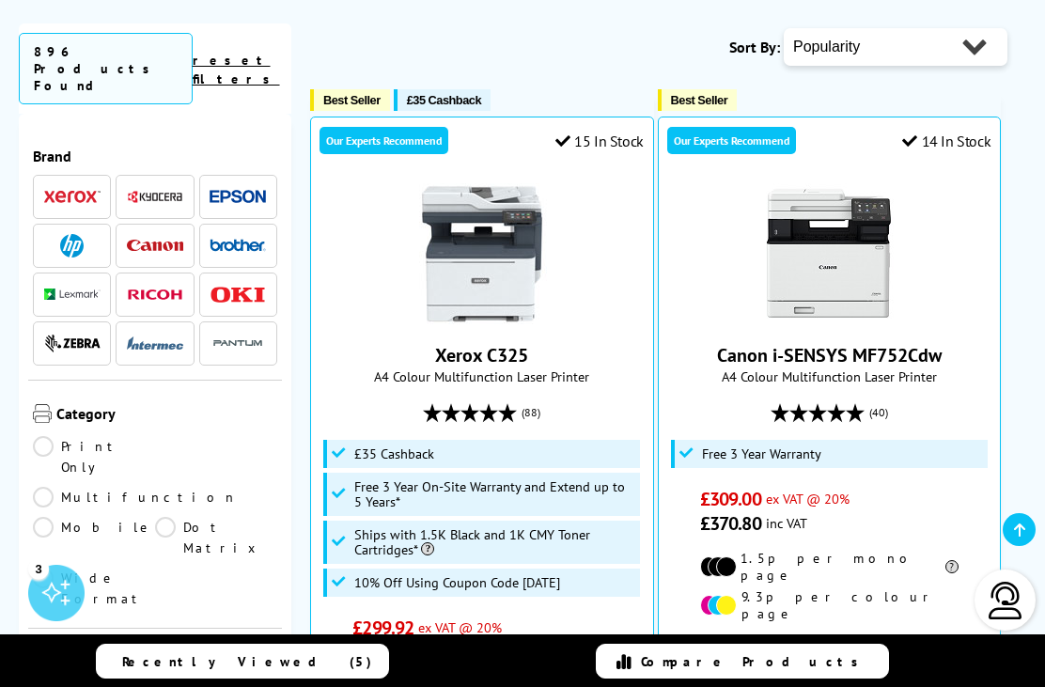
click at [154, 240] on img at bounding box center [155, 246] width 56 height 12
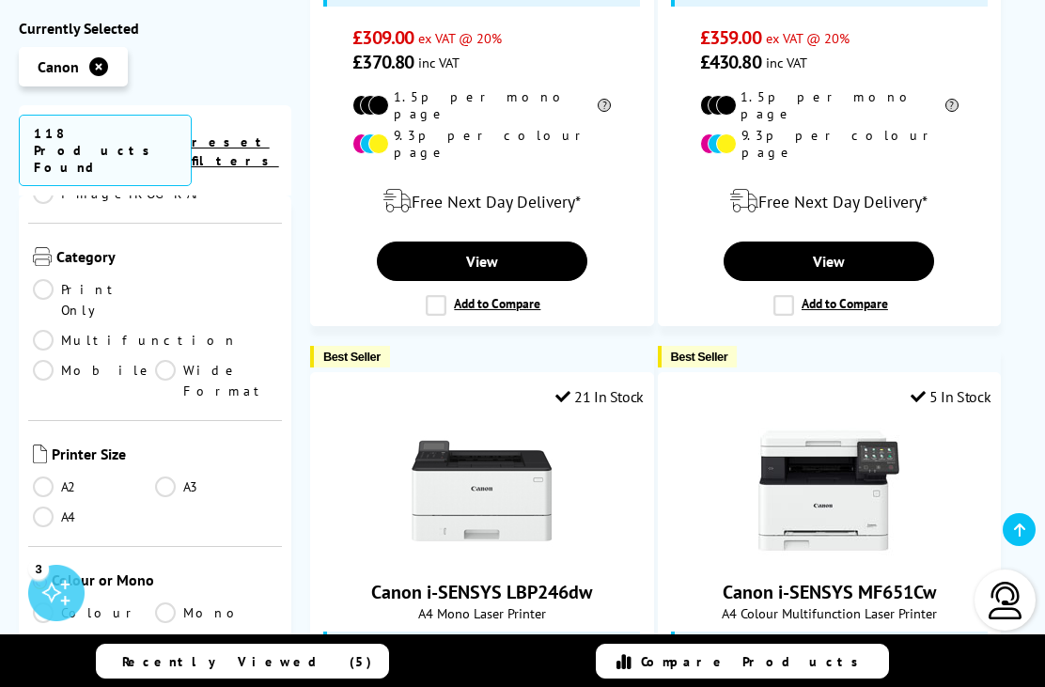
scroll to position [455, 0]
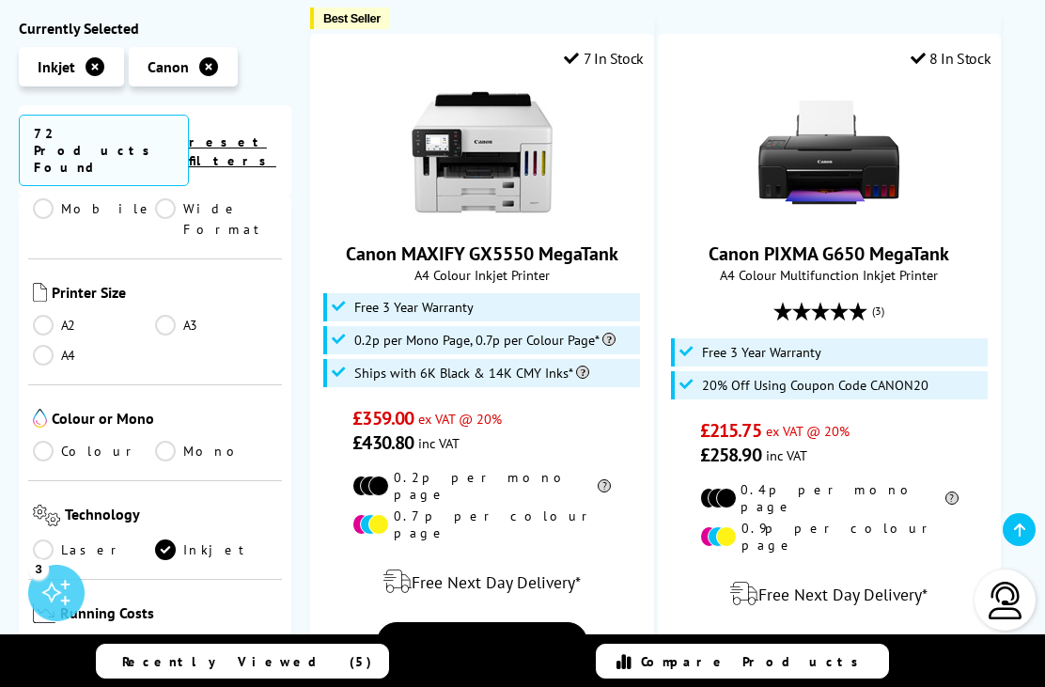
scroll to position [582, 0]
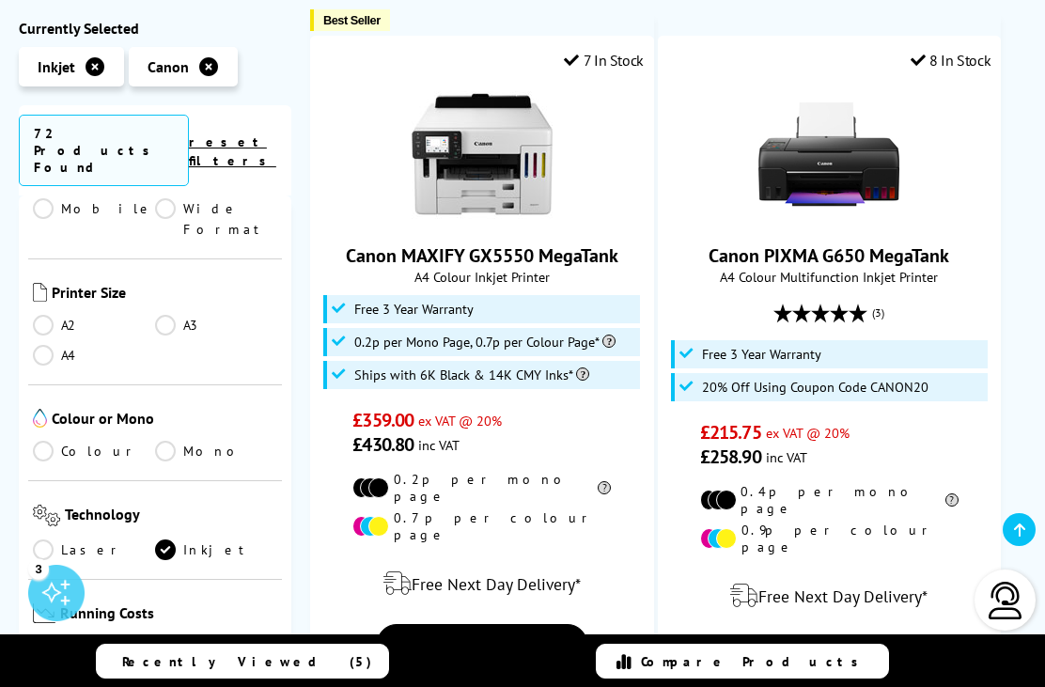
click at [172, 315] on link "A3" at bounding box center [216, 325] width 122 height 21
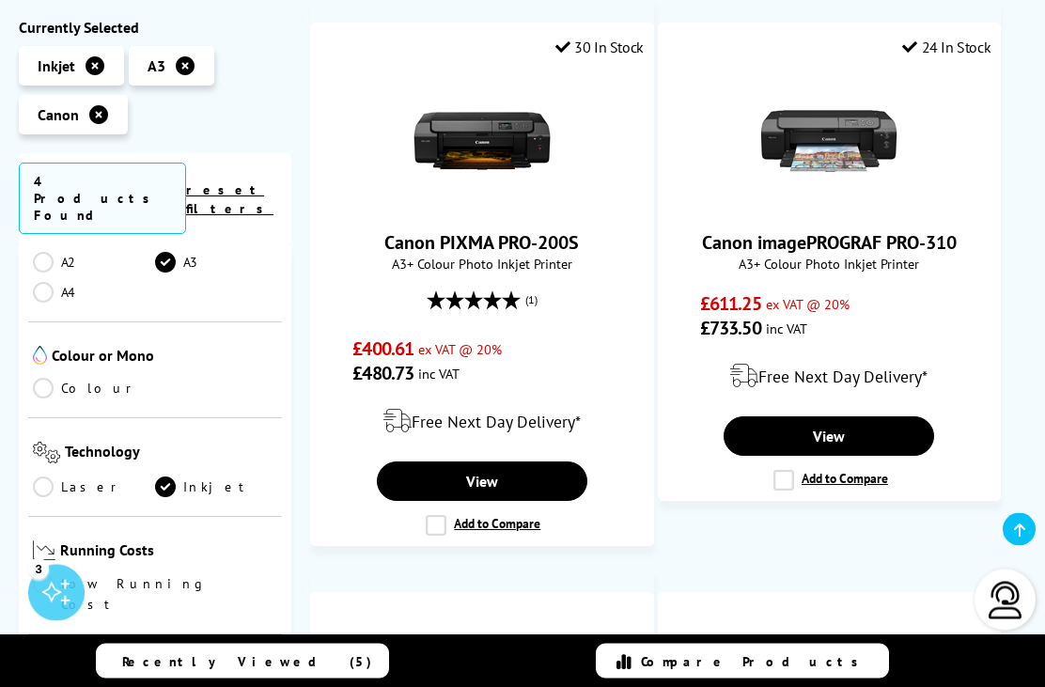
scroll to position [486, 0]
click at [510, 461] on link "View" at bounding box center [482, 480] width 210 height 39
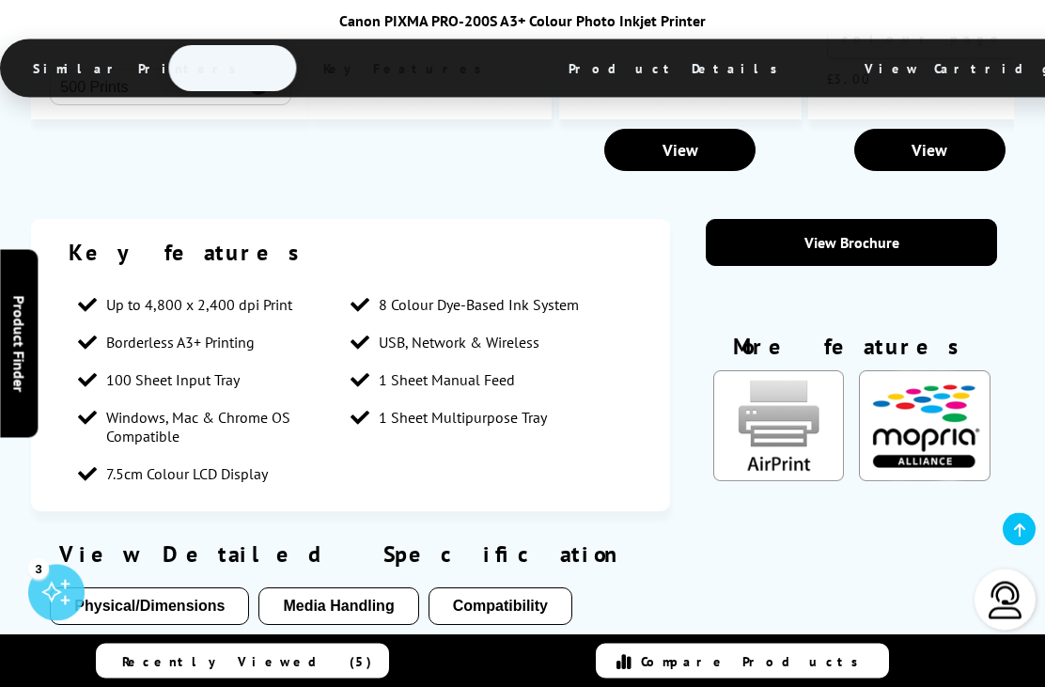
scroll to position [2227, 0]
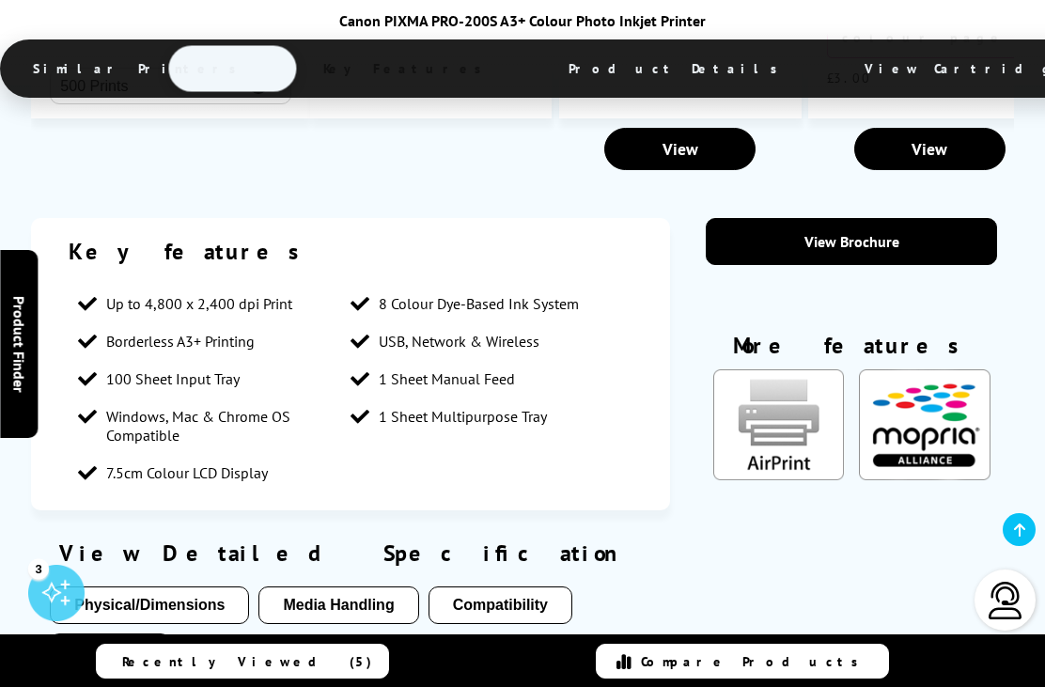
click at [344, 586] on button "Media Handling" at bounding box center [338, 605] width 160 height 38
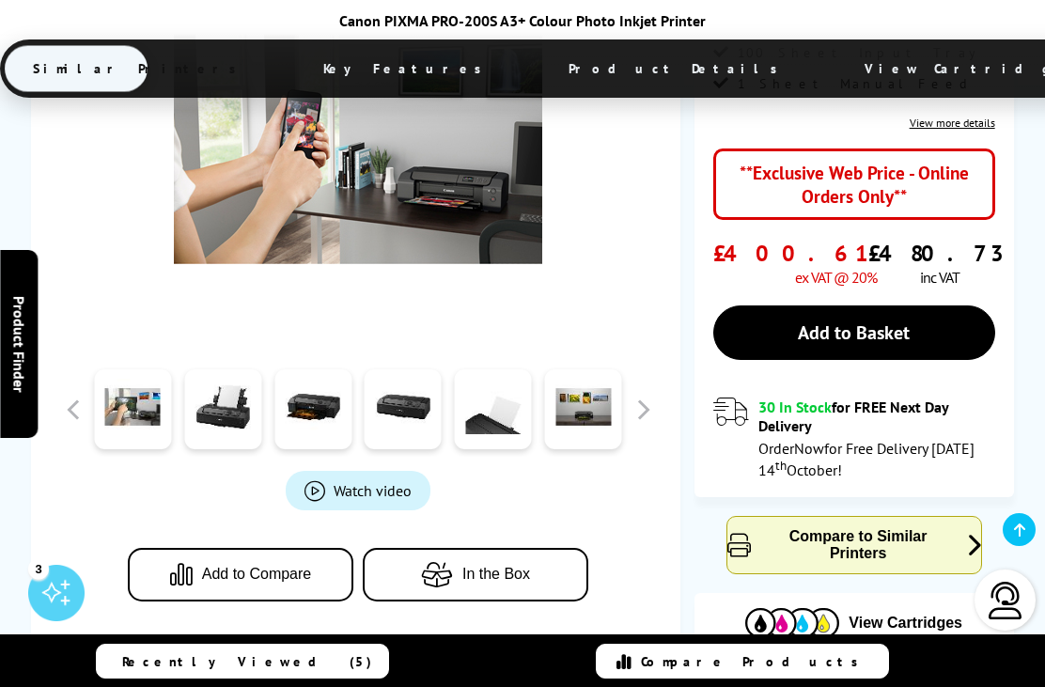
scroll to position [522, 0]
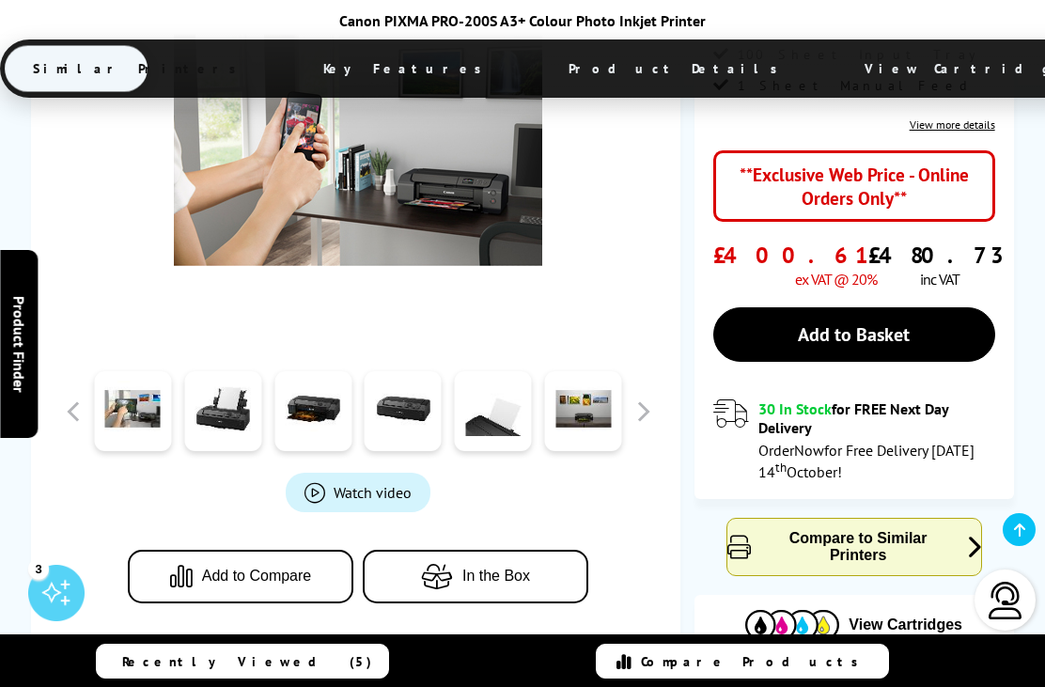
click at [362, 483] on span "Watch video" at bounding box center [373, 492] width 78 height 19
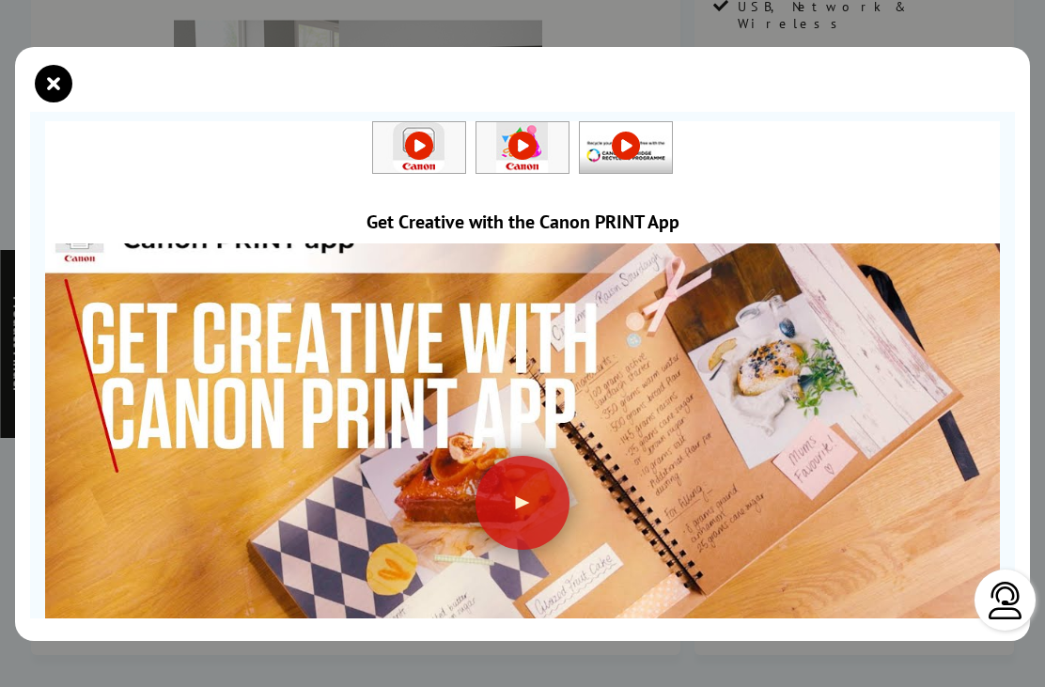
click at [536, 464] on div at bounding box center [522, 503] width 94 height 94
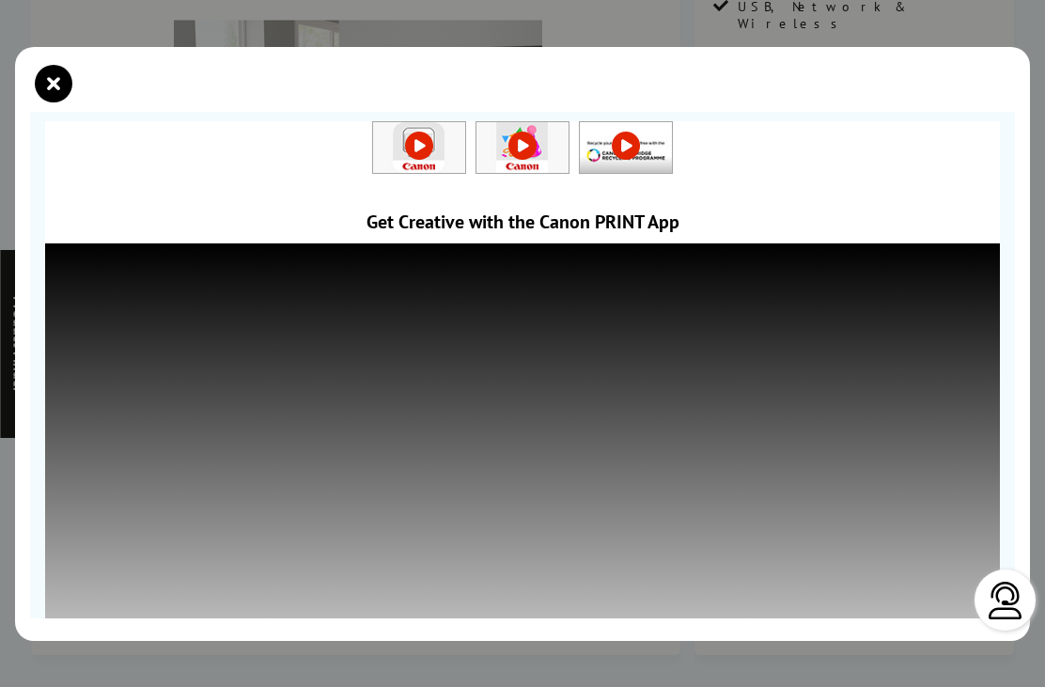
scroll to position [0, 0]
click at [47, 65] on icon "close modal" at bounding box center [54, 84] width 38 height 38
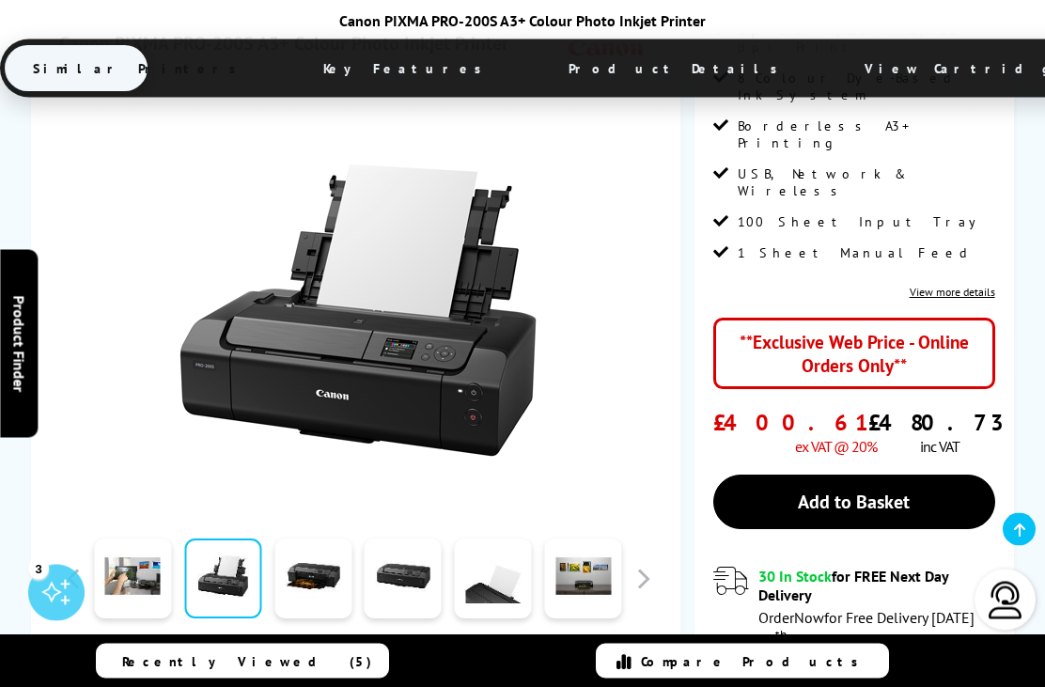
scroll to position [351, 0]
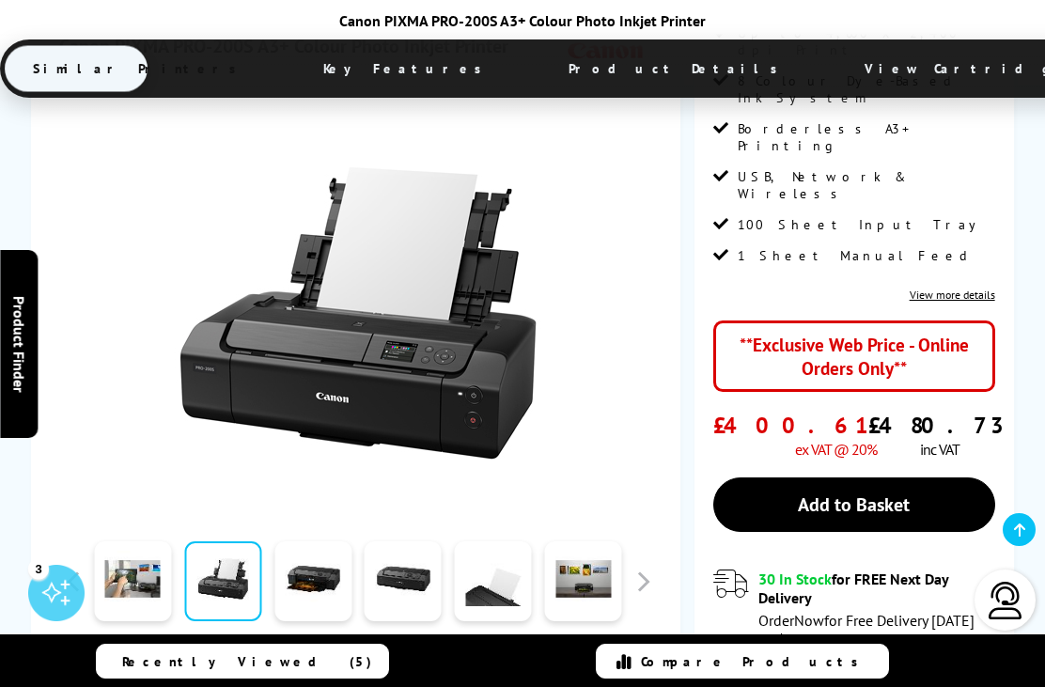
click at [252, 502] on div "Watch video Add to Compare In the Box" at bounding box center [357, 451] width 597 height 720
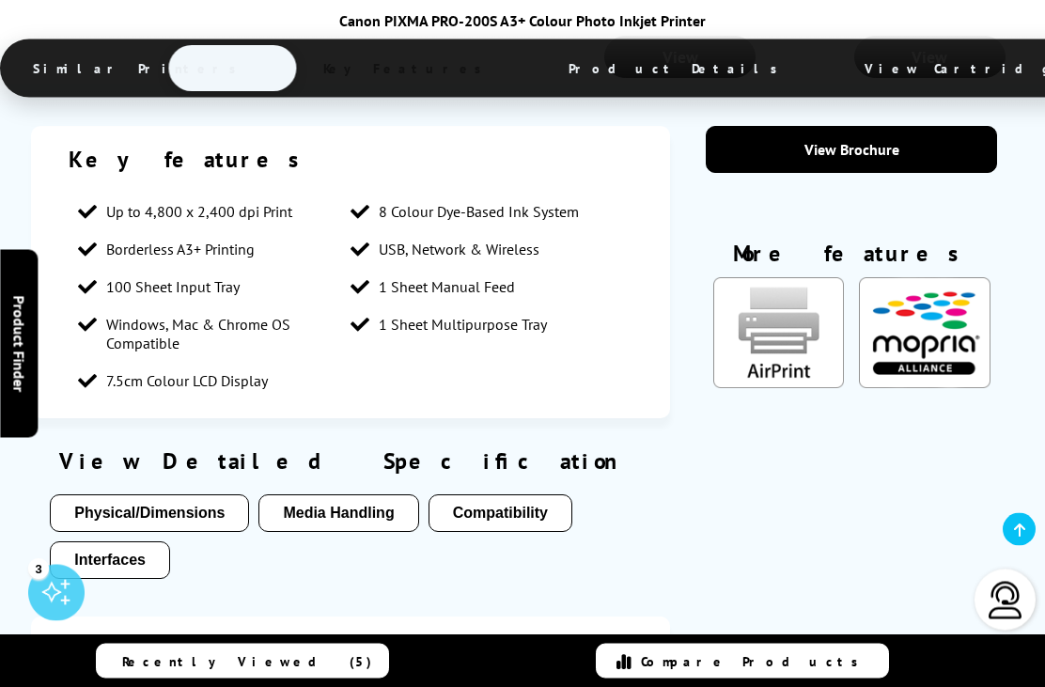
scroll to position [2319, 0]
click at [126, 494] on button "Physical/Dimensions" at bounding box center [149, 513] width 199 height 38
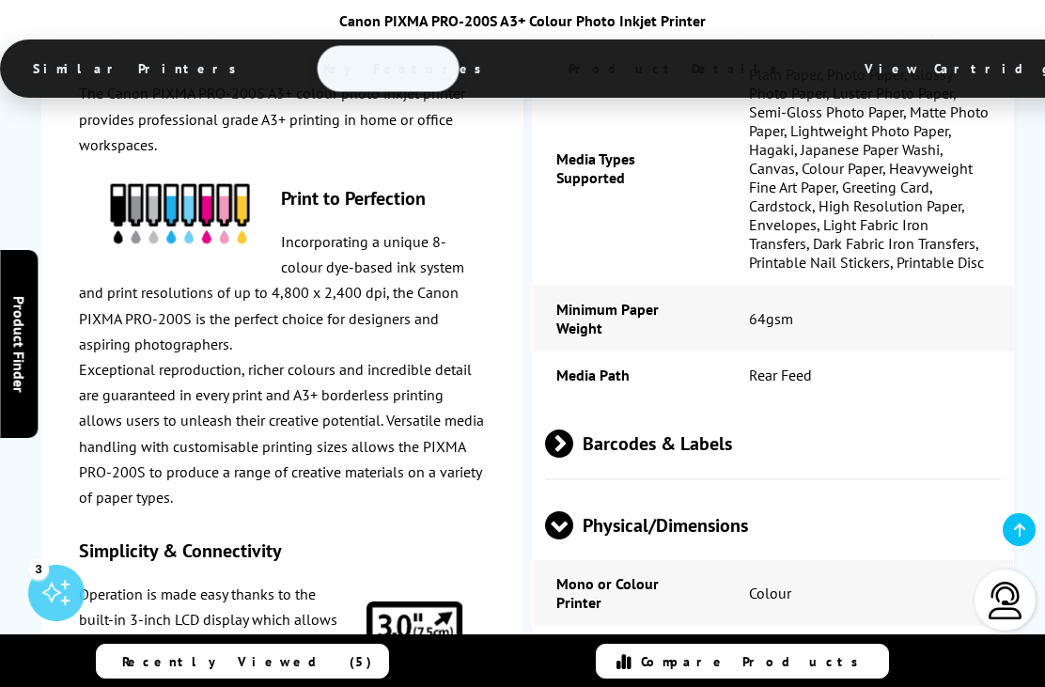
scroll to position [4952, 0]
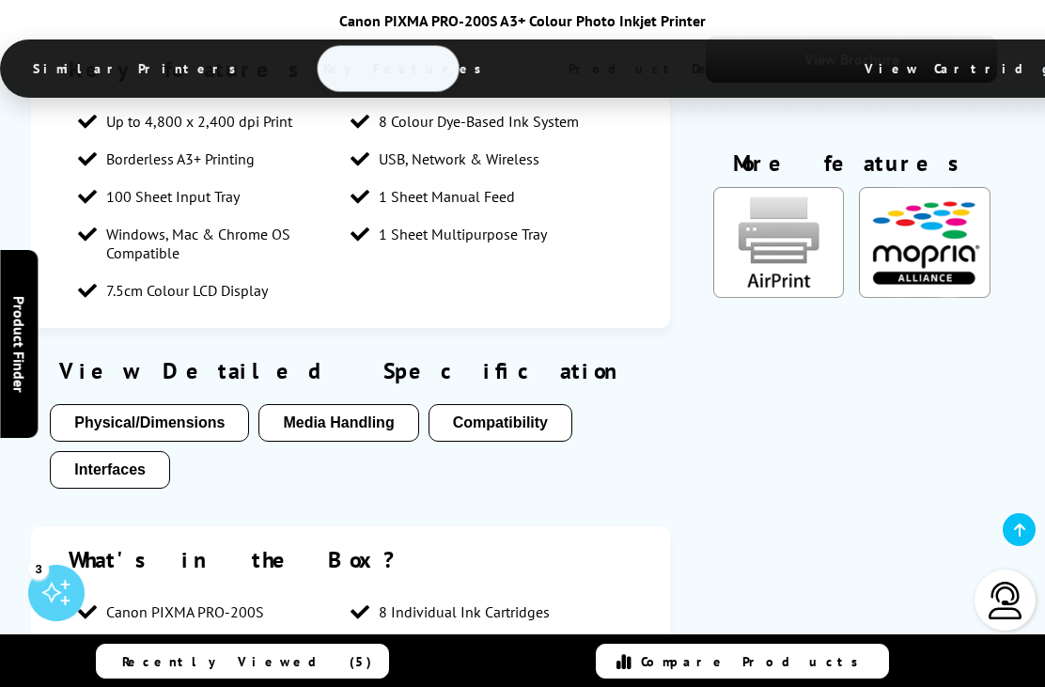
click at [343, 404] on button "Media Handling" at bounding box center [338, 423] width 160 height 38
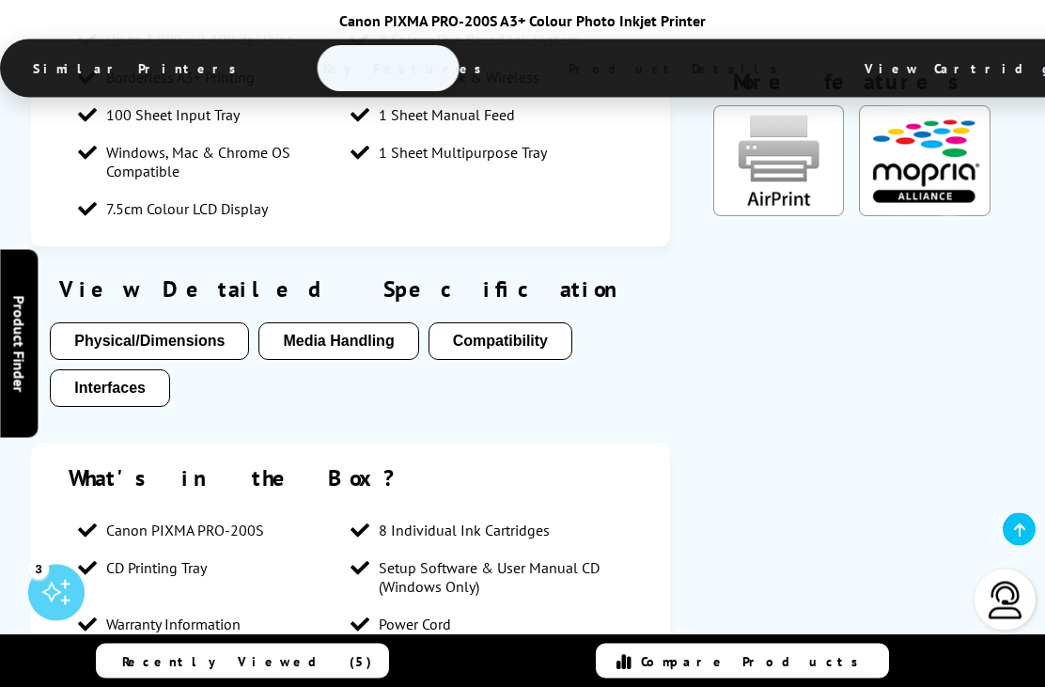
scroll to position [2491, 0]
click at [492, 322] on button "Compatibility" at bounding box center [500, 341] width 144 height 38
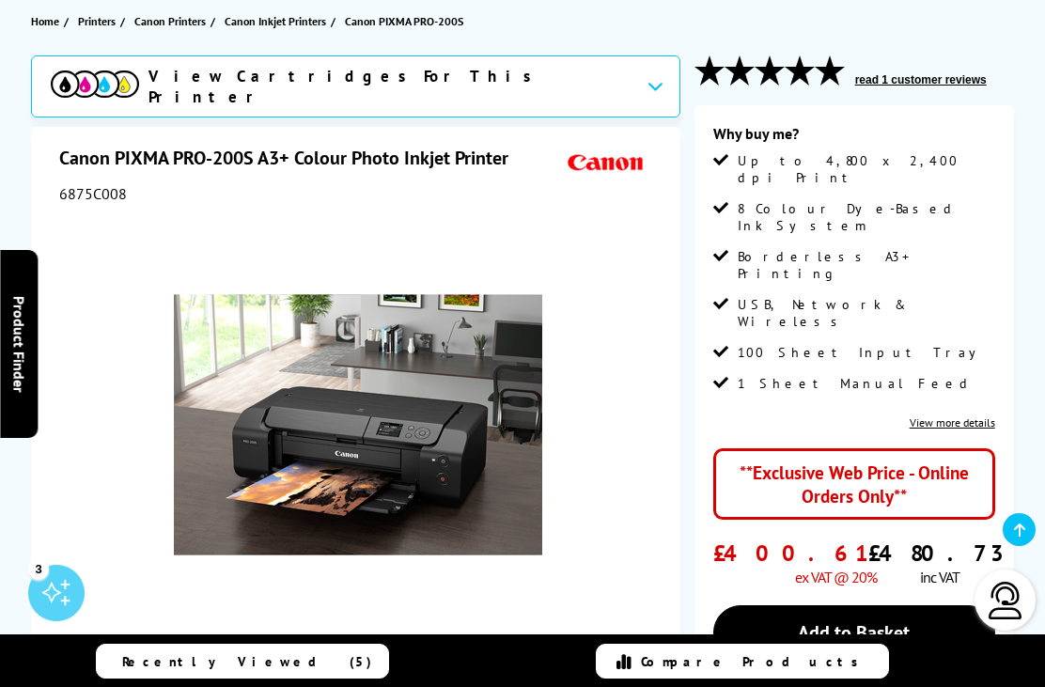
scroll to position [223, 0]
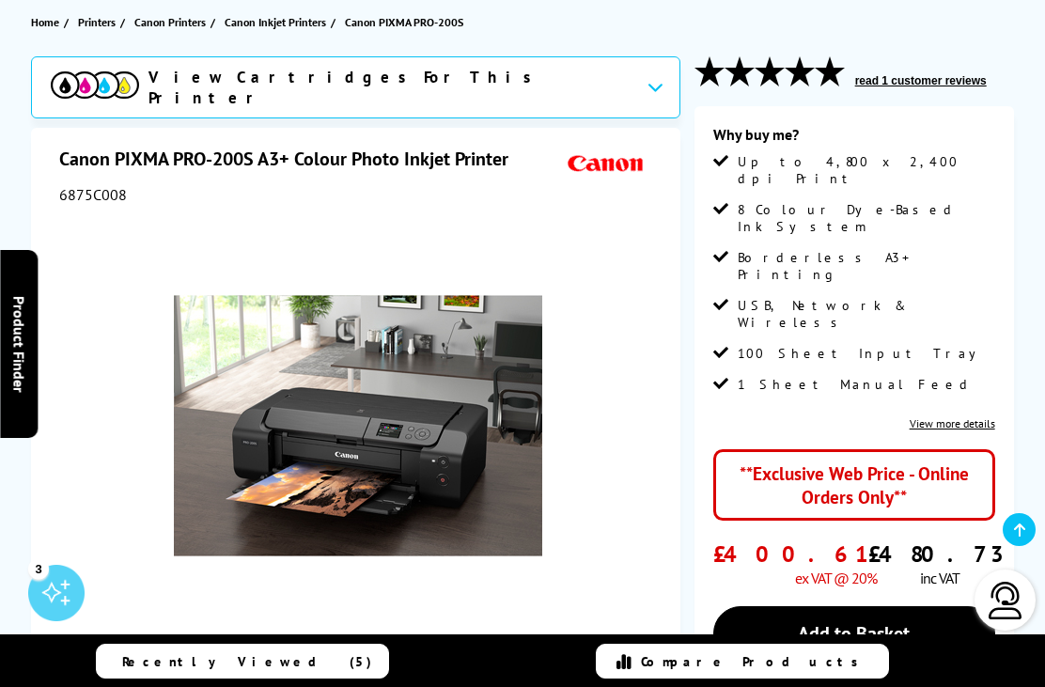
click at [952, 416] on link "View more details" at bounding box center [953, 423] width 86 height 14
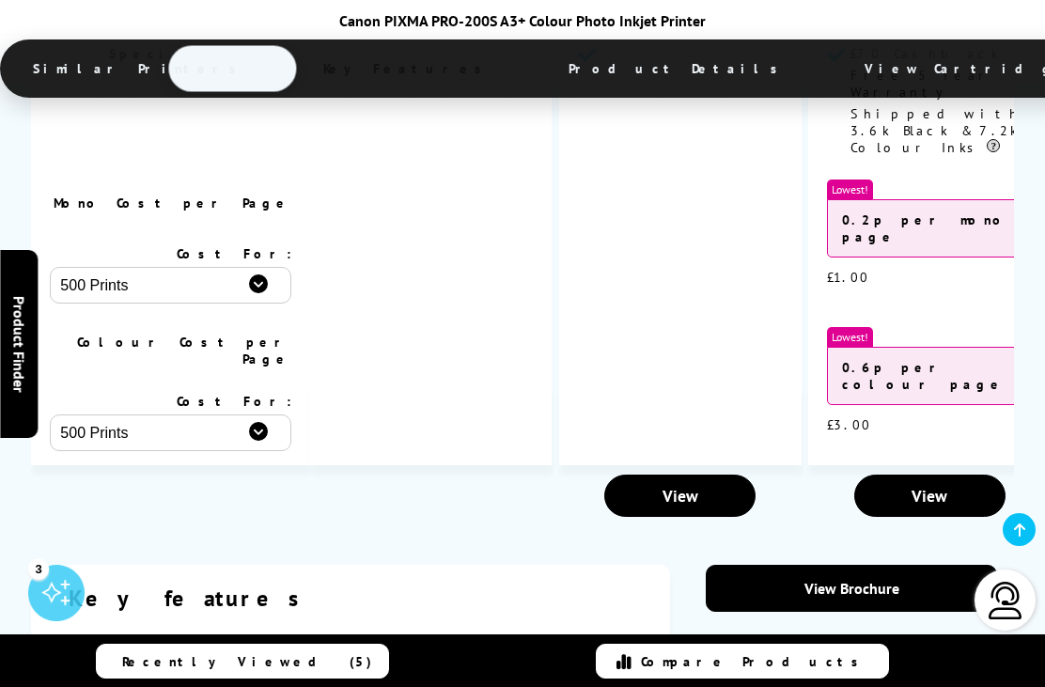
scroll to position [2224, 0]
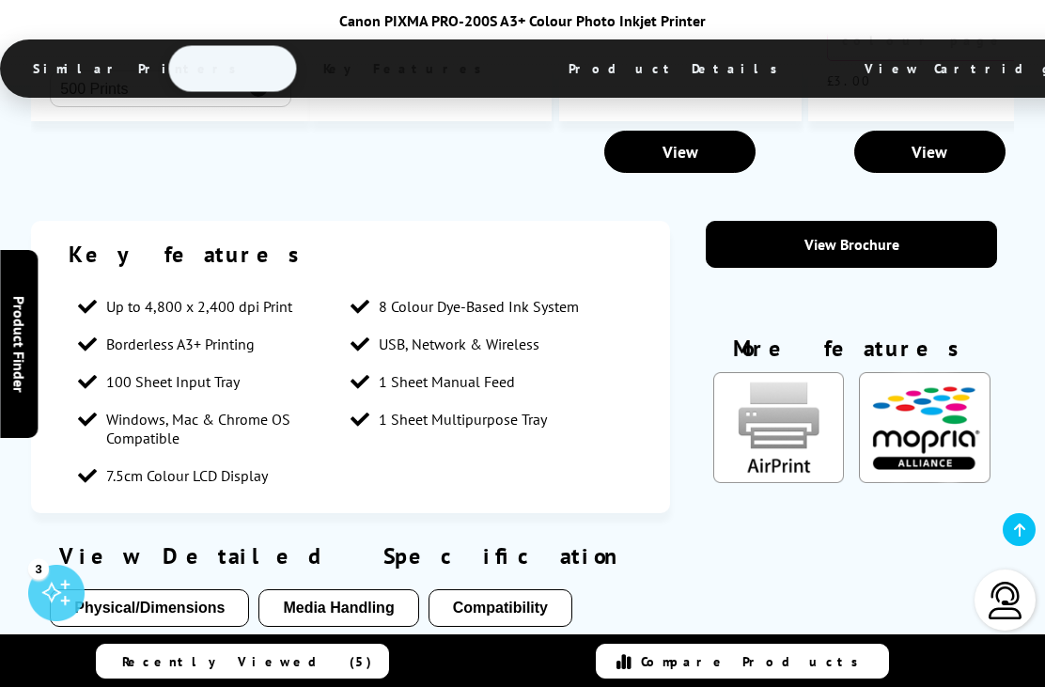
click at [851, 221] on link "View Brochure" at bounding box center [851, 244] width 291 height 47
